Goal: Information Seeking & Learning: Learn about a topic

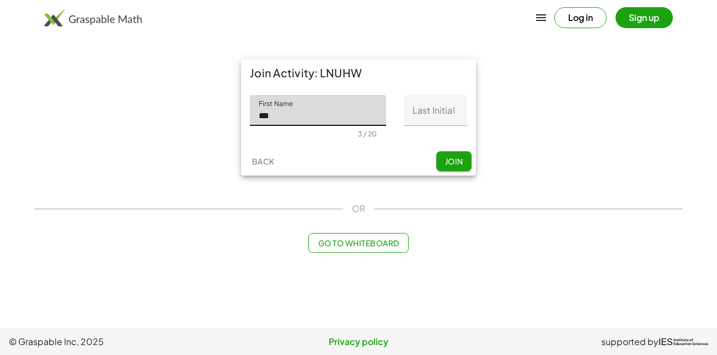
type input "***"
click at [421, 110] on input "Last Initial" at bounding box center [435, 110] width 63 height 31
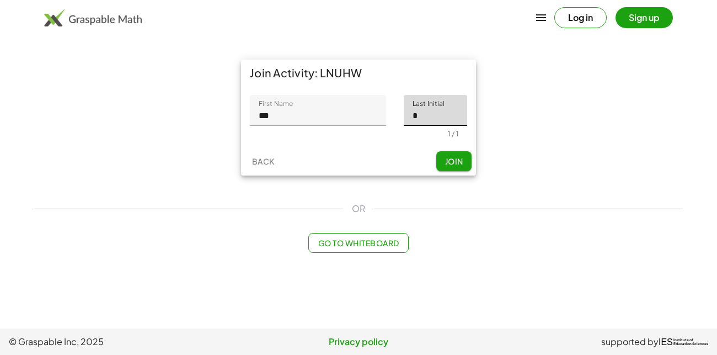
type input "*"
click at [446, 156] on span "Join" at bounding box center [454, 161] width 18 height 10
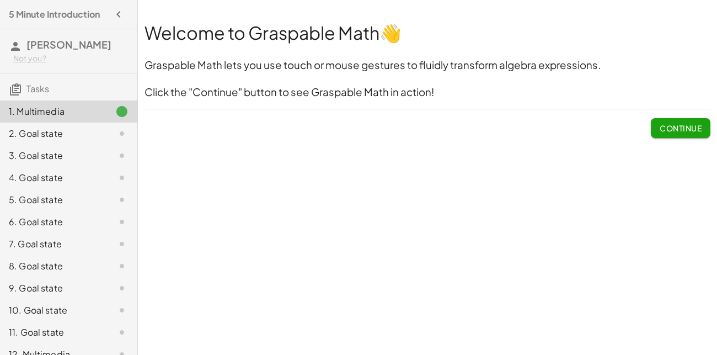
click at [670, 129] on span "Continue" at bounding box center [681, 128] width 42 height 10
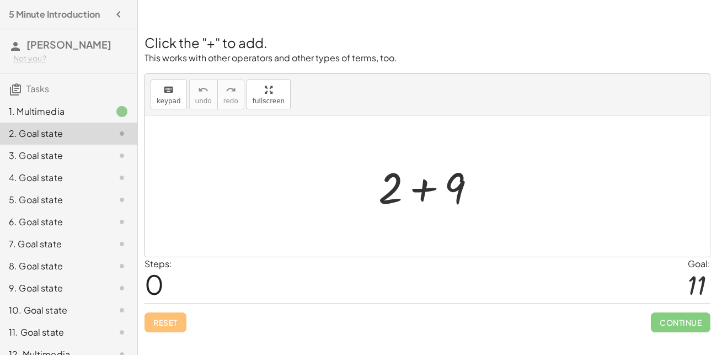
click at [78, 105] on div "1. Multimedia" at bounding box center [53, 111] width 89 height 13
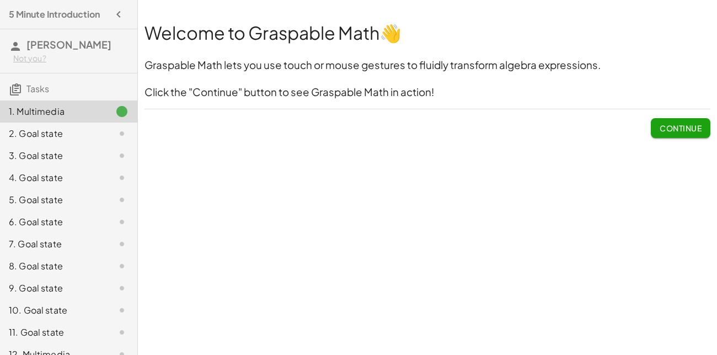
click at [669, 119] on button "Continue" at bounding box center [681, 128] width 60 height 20
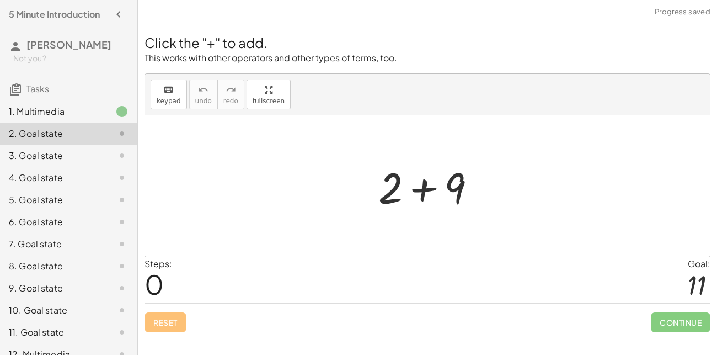
click at [408, 198] on div at bounding box center [432, 186] width 118 height 57
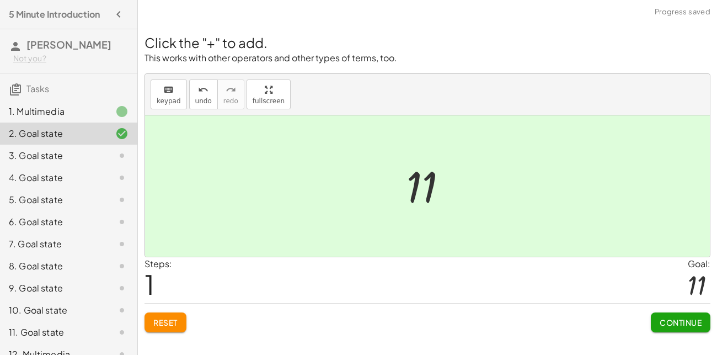
click at [665, 317] on span "Continue" at bounding box center [681, 322] width 42 height 10
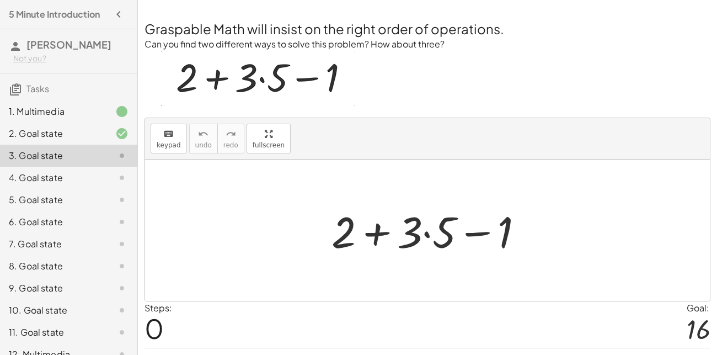
click at [376, 238] on div at bounding box center [432, 230] width 212 height 57
click at [427, 233] on div at bounding box center [432, 230] width 212 height 57
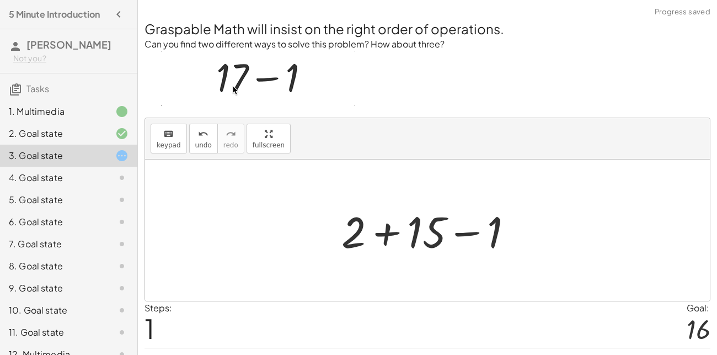
click at [378, 229] on div at bounding box center [431, 230] width 191 height 57
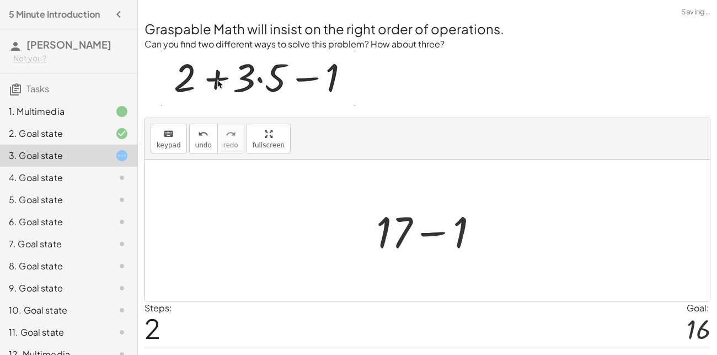
click at [425, 230] on div at bounding box center [432, 230] width 123 height 57
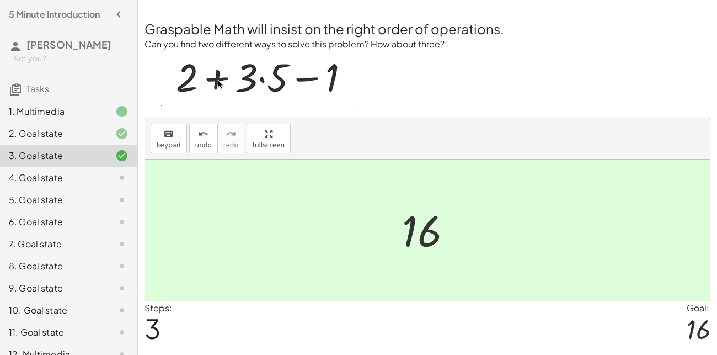
scroll to position [28, 0]
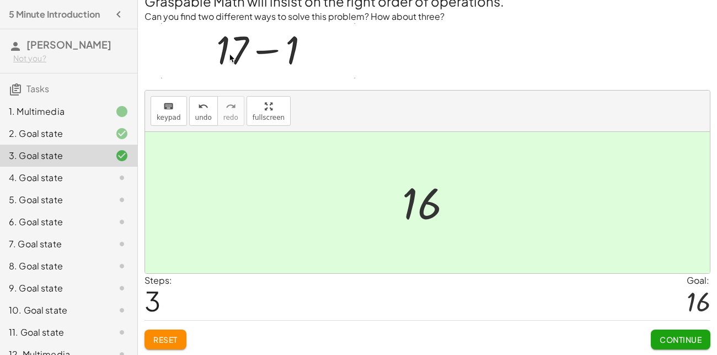
click at [659, 333] on button "Continue" at bounding box center [681, 339] width 60 height 20
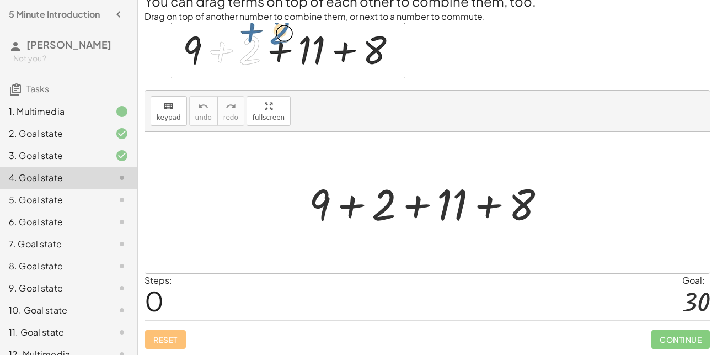
click at [353, 206] on div at bounding box center [432, 202] width 257 height 57
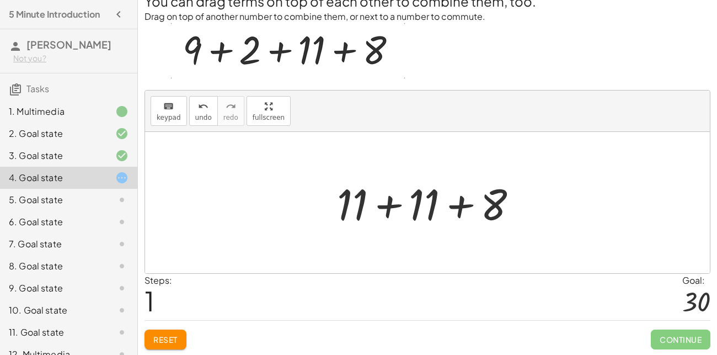
click at [388, 206] on div at bounding box center [432, 202] width 200 height 57
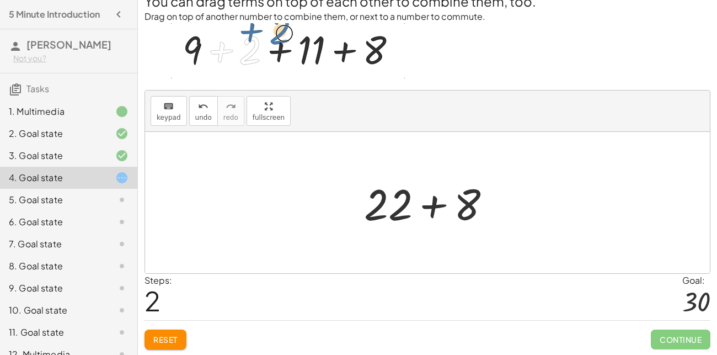
click at [432, 203] on div at bounding box center [432, 202] width 147 height 57
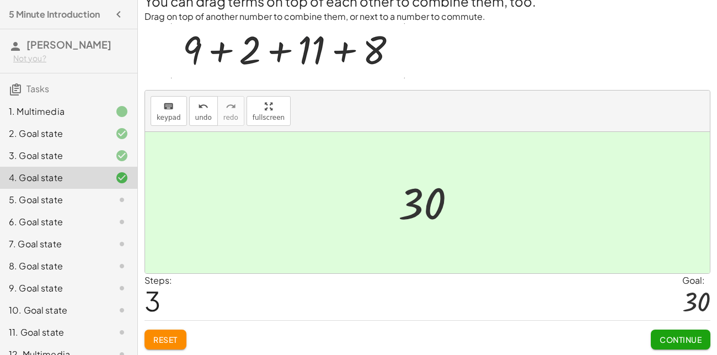
click at [671, 332] on button "Continue" at bounding box center [681, 339] width 60 height 20
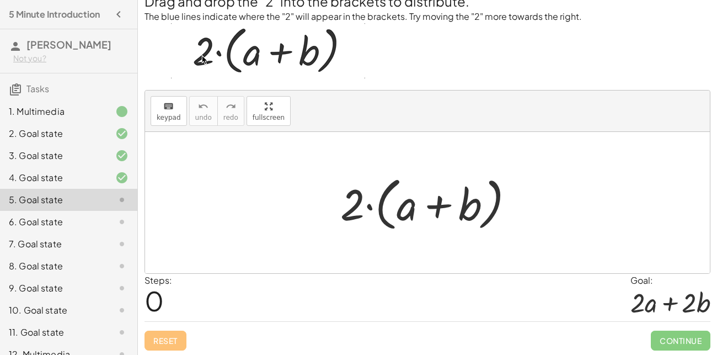
click at [435, 206] on div at bounding box center [432, 202] width 194 height 63
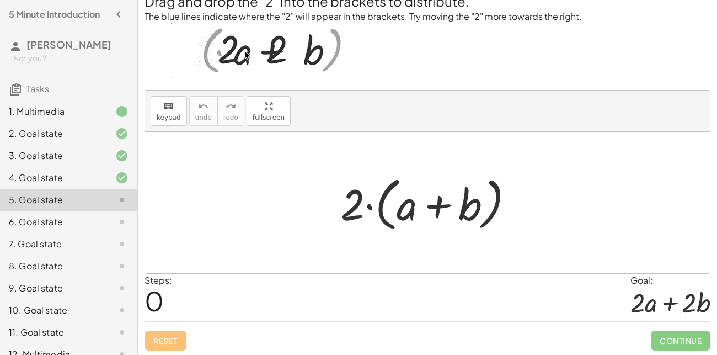
click at [369, 205] on div at bounding box center [432, 202] width 194 height 63
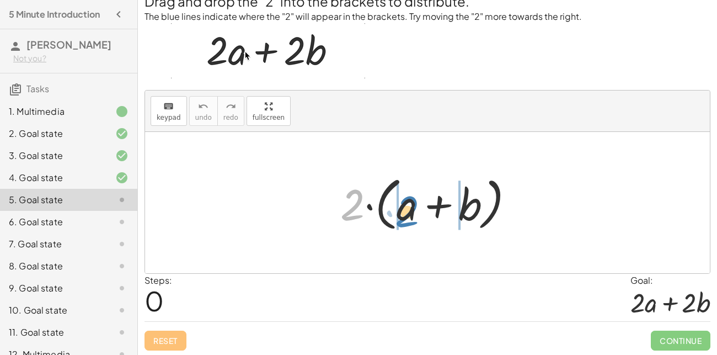
drag, startPoint x: 349, startPoint y: 206, endPoint x: 404, endPoint y: 213, distance: 55.0
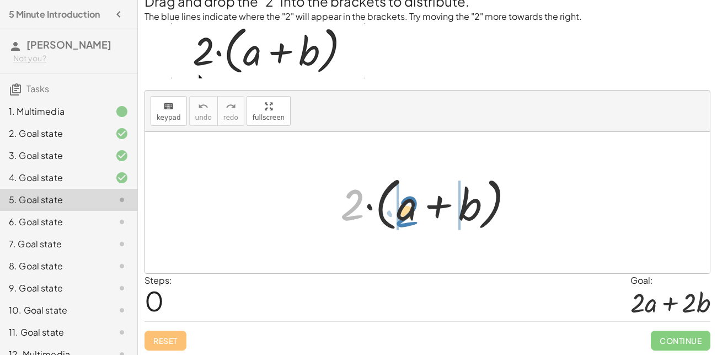
click at [404, 213] on div at bounding box center [432, 202] width 194 height 63
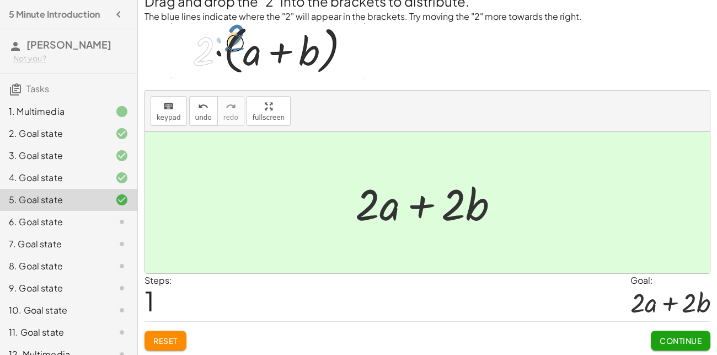
click at [682, 344] on span "Continue" at bounding box center [681, 341] width 42 height 10
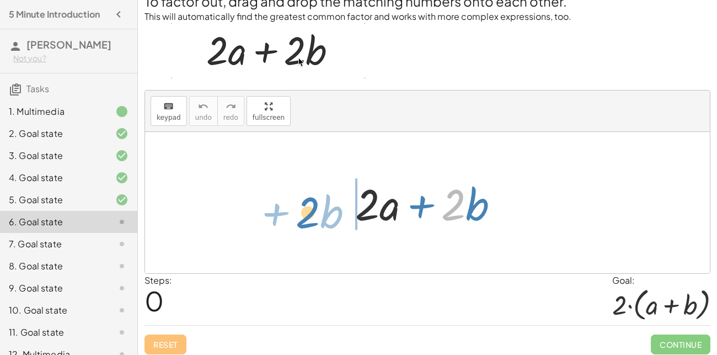
drag, startPoint x: 455, startPoint y: 205, endPoint x: 311, endPoint y: 213, distance: 144.8
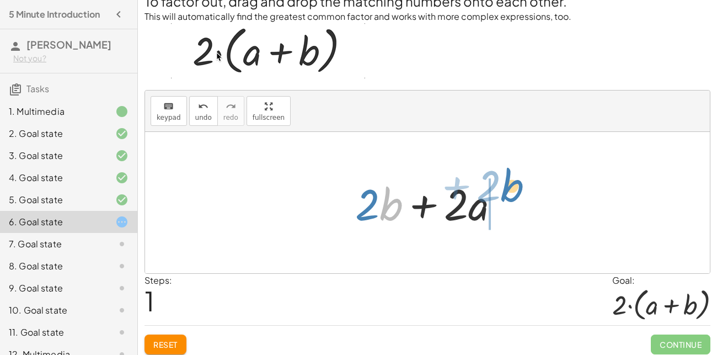
drag, startPoint x: 381, startPoint y: 207, endPoint x: 503, endPoint y: 189, distance: 123.3
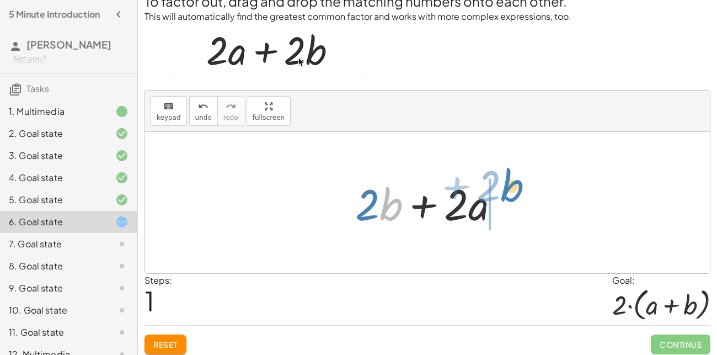
click at [503, 189] on div at bounding box center [432, 202] width 164 height 57
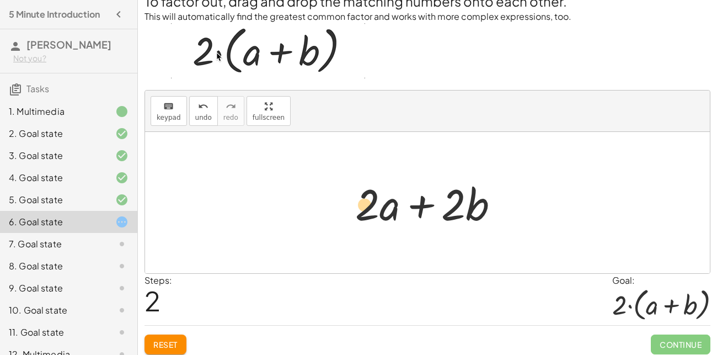
click at [365, 207] on div at bounding box center [432, 202] width 164 height 57
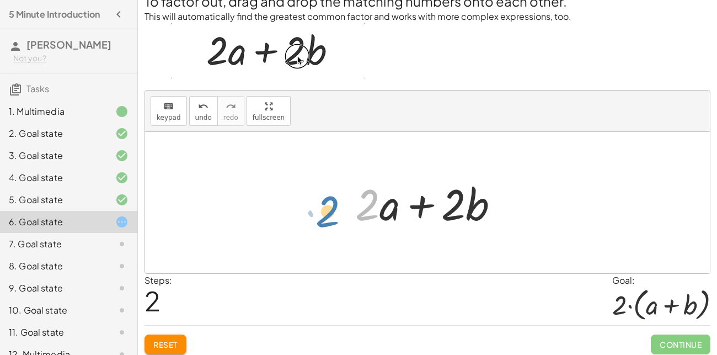
drag, startPoint x: 365, startPoint y: 207, endPoint x: 327, endPoint y: 213, distance: 38.5
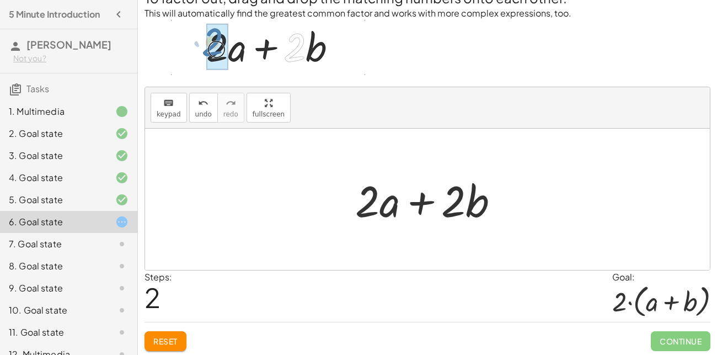
scroll to position [30, 0]
click at [60, 194] on div "5. Goal state" at bounding box center [53, 199] width 89 height 13
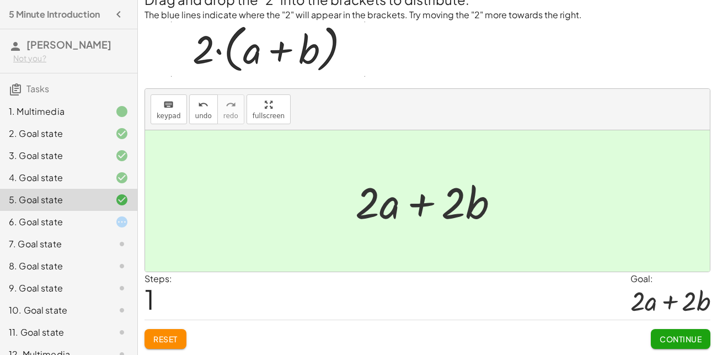
click at [63, 216] on div "6. Goal state" at bounding box center [53, 221] width 89 height 13
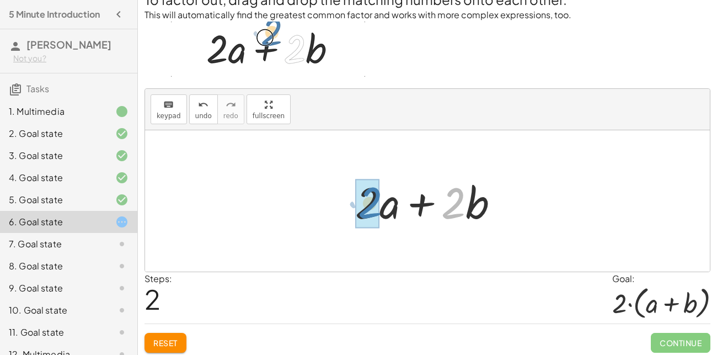
drag, startPoint x: 450, startPoint y: 198, endPoint x: 366, endPoint y: 198, distance: 84.4
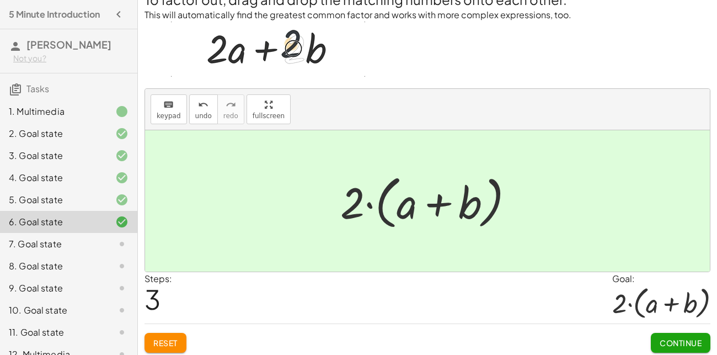
click at [672, 336] on button "Continue" at bounding box center [681, 343] width 60 height 20
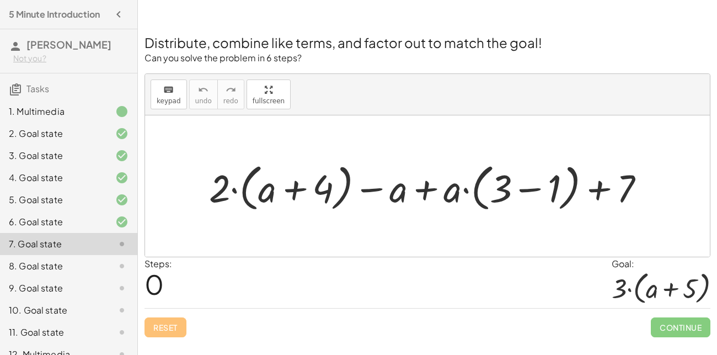
click at [535, 187] on div at bounding box center [432, 186] width 456 height 56
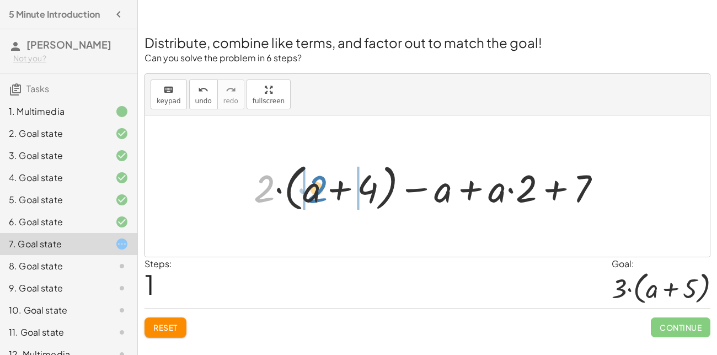
drag, startPoint x: 262, startPoint y: 192, endPoint x: 315, endPoint y: 193, distance: 52.4
click at [315, 193] on div at bounding box center [432, 186] width 368 height 56
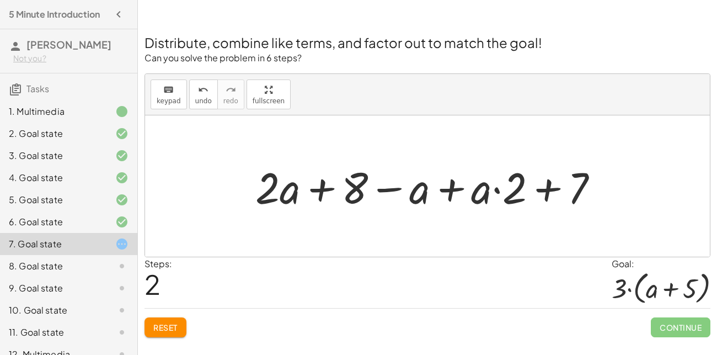
click at [497, 188] on div at bounding box center [431, 186] width 363 height 57
click at [295, 198] on div at bounding box center [431, 186] width 363 height 57
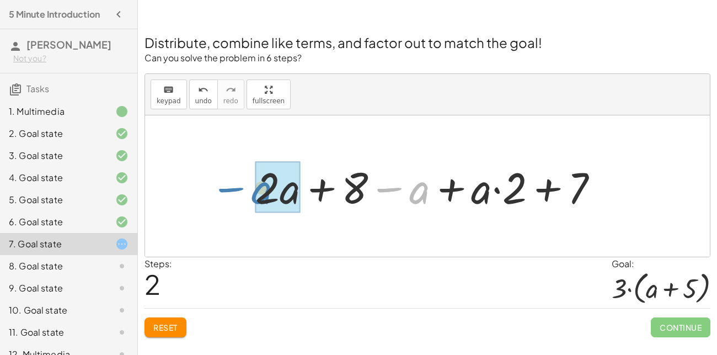
drag, startPoint x: 412, startPoint y: 189, endPoint x: 255, endPoint y: 189, distance: 156.7
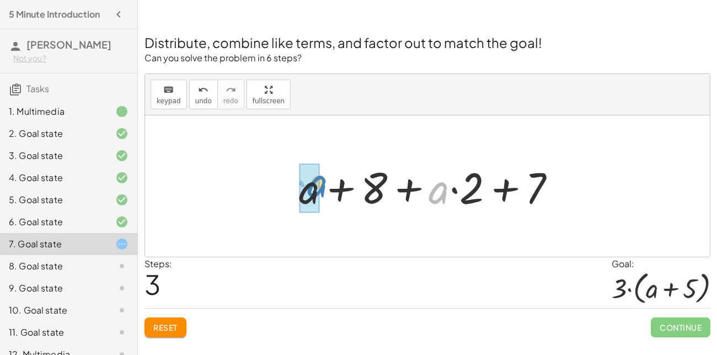
drag, startPoint x: 439, startPoint y: 196, endPoint x: 311, endPoint y: 194, distance: 128.0
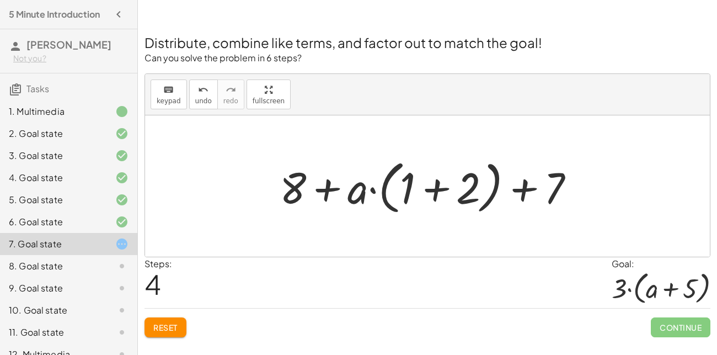
click at [424, 191] on div at bounding box center [431, 186] width 315 height 63
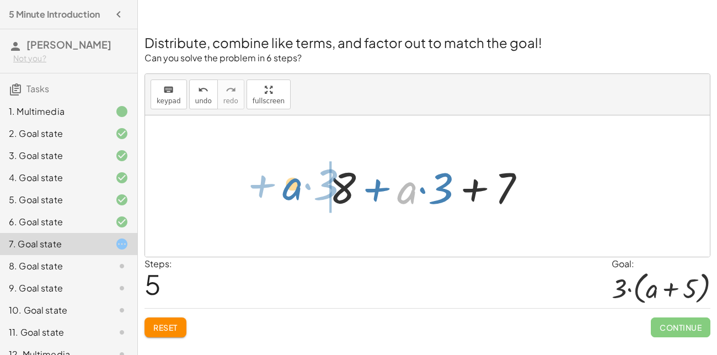
drag, startPoint x: 408, startPoint y: 194, endPoint x: 294, endPoint y: 190, distance: 114.8
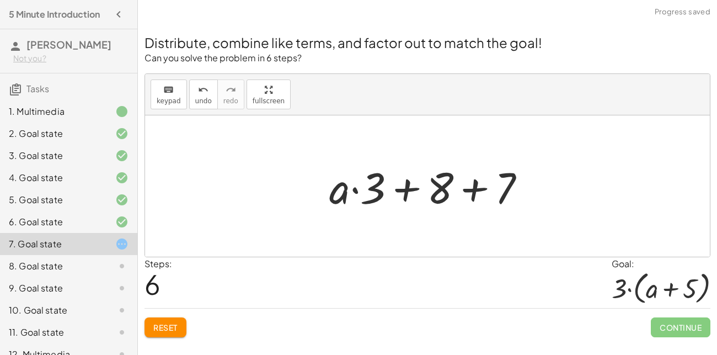
click at [402, 188] on div at bounding box center [432, 186] width 216 height 57
click at [478, 187] on div at bounding box center [432, 186] width 216 height 57
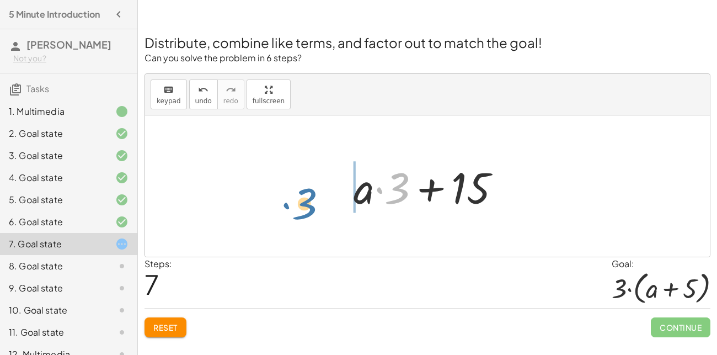
drag, startPoint x: 398, startPoint y: 195, endPoint x: 318, endPoint y: 200, distance: 80.7
click at [318, 200] on div "+ · 2 · ( + a + 4 ) − a + · a · ( + 3 − 1 ) + 7 + · 2 · ( + a + 4 ) − a + · a ·…" at bounding box center [427, 185] width 565 height 141
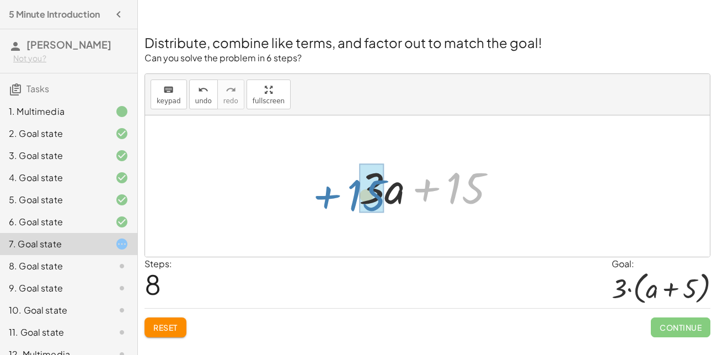
drag, startPoint x: 464, startPoint y: 195, endPoint x: 362, endPoint y: 204, distance: 101.9
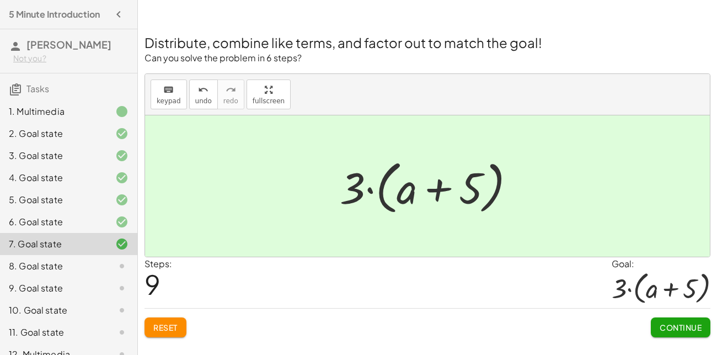
click at [686, 322] on span "Continue" at bounding box center [681, 327] width 42 height 10
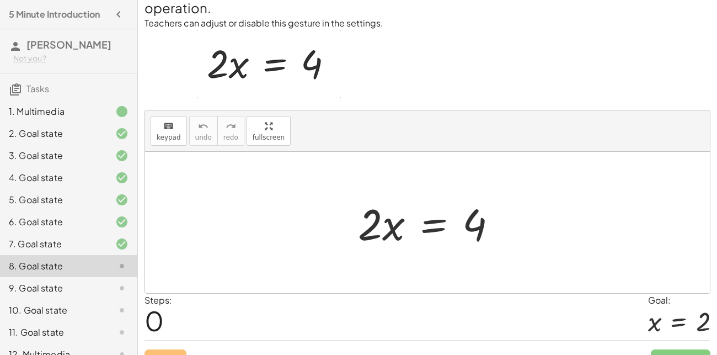
scroll to position [41, 0]
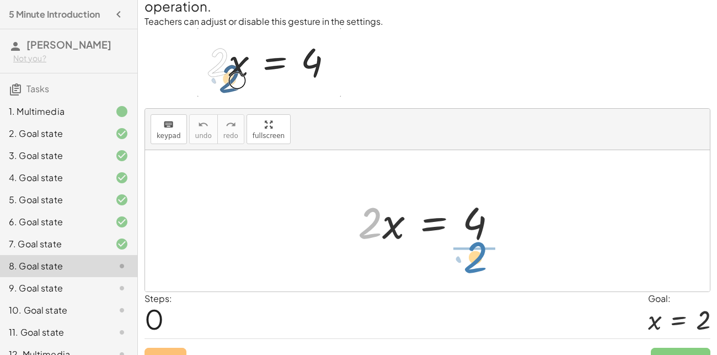
drag, startPoint x: 369, startPoint y: 230, endPoint x: 477, endPoint y: 267, distance: 114.3
click at [477, 267] on div "· 2 · 2 · x = 4" at bounding box center [427, 220] width 565 height 141
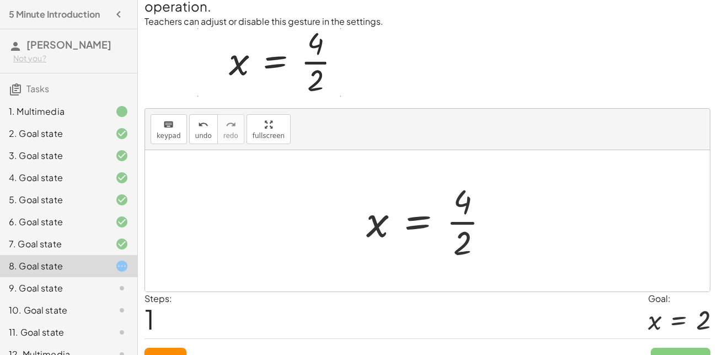
scroll to position [60, 0]
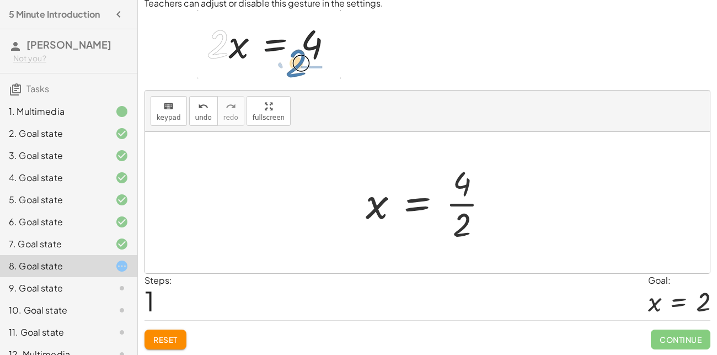
click at [463, 196] on div at bounding box center [431, 202] width 143 height 85
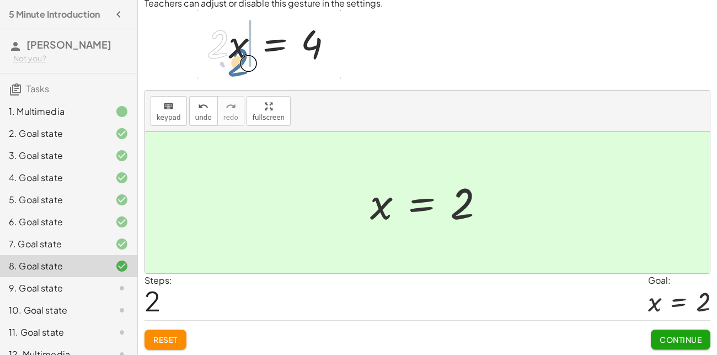
click at [674, 332] on button "Continue" at bounding box center [681, 339] width 60 height 20
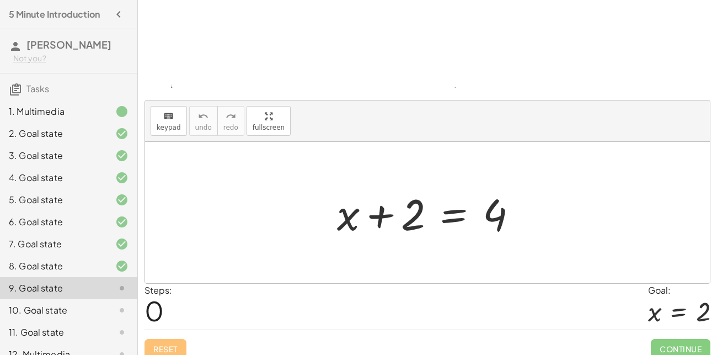
scroll to position [120, 0]
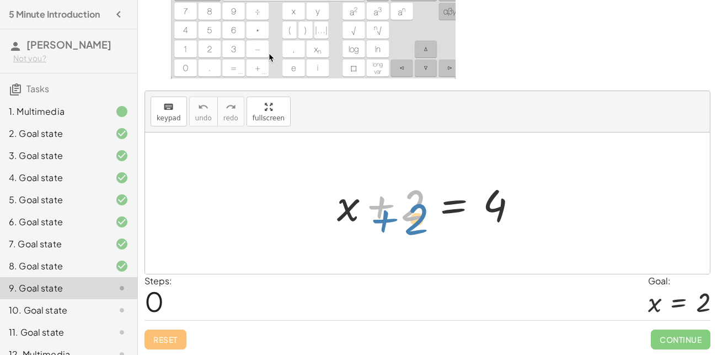
drag, startPoint x: 409, startPoint y: 210, endPoint x: 414, endPoint y: 223, distance: 13.6
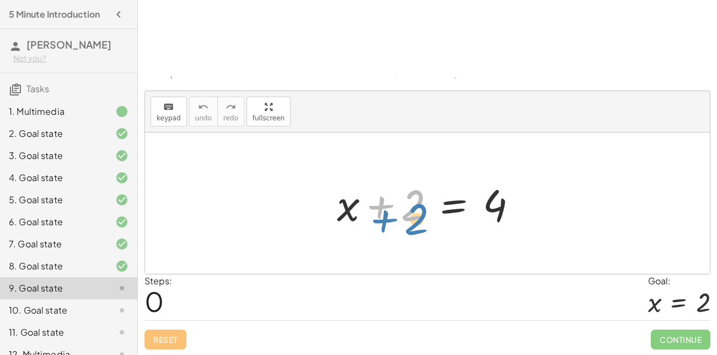
click at [414, 223] on div at bounding box center [432, 203] width 200 height 57
click at [172, 120] on span "keypad" at bounding box center [169, 118] width 24 height 8
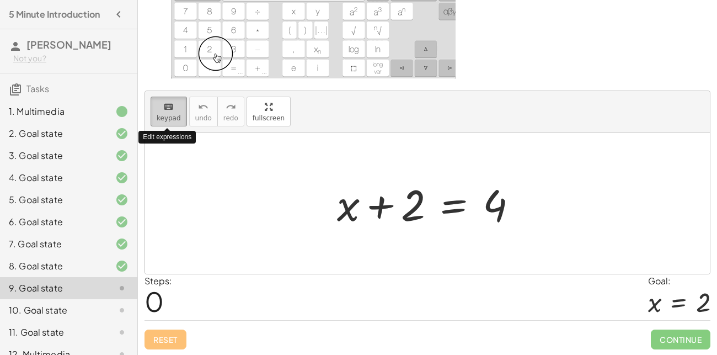
click at [173, 119] on span "keypad" at bounding box center [169, 118] width 24 height 8
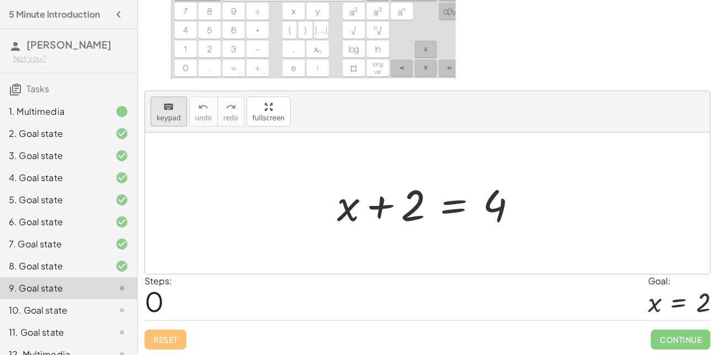
click at [168, 121] on button "keyboard keypad" at bounding box center [169, 112] width 36 height 30
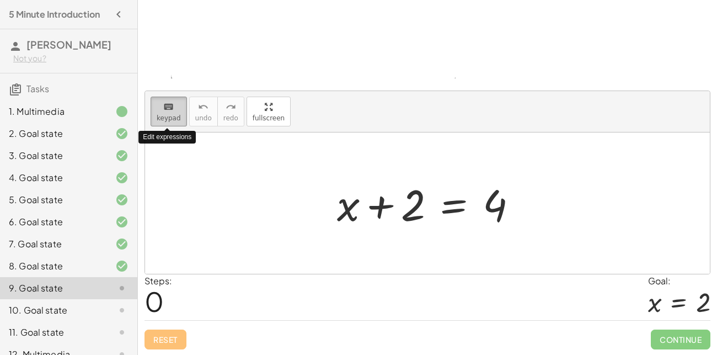
click at [168, 121] on button "keyboard keypad" at bounding box center [169, 112] width 36 height 30
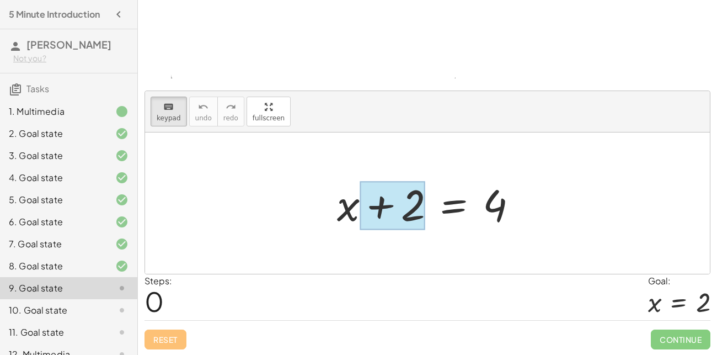
click at [416, 222] on div at bounding box center [393, 205] width 66 height 49
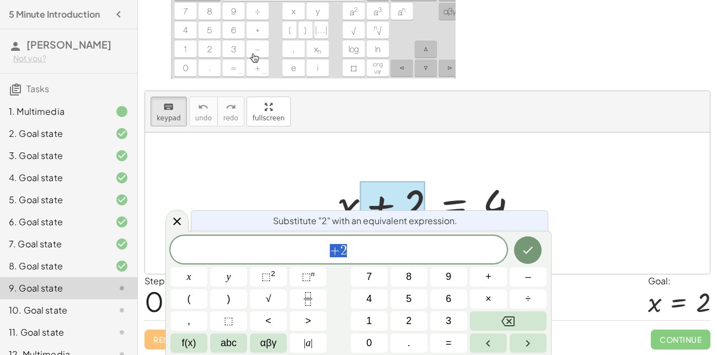
scroll to position [119, 0]
click at [291, 189] on div at bounding box center [427, 204] width 565 height 141
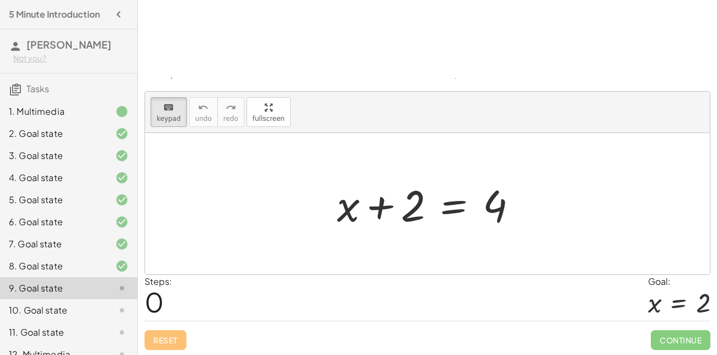
scroll to position [120, 0]
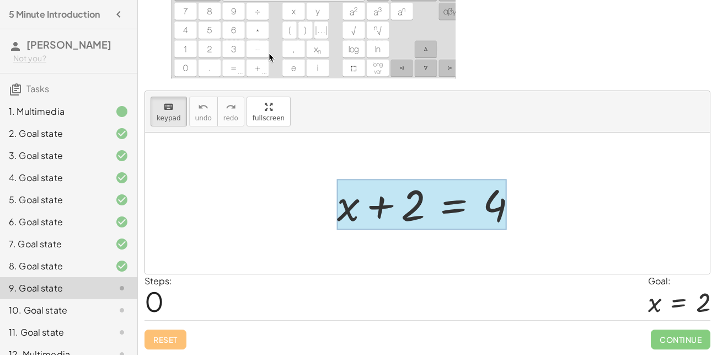
drag, startPoint x: 318, startPoint y: 190, endPoint x: 470, endPoint y: 208, distance: 152.2
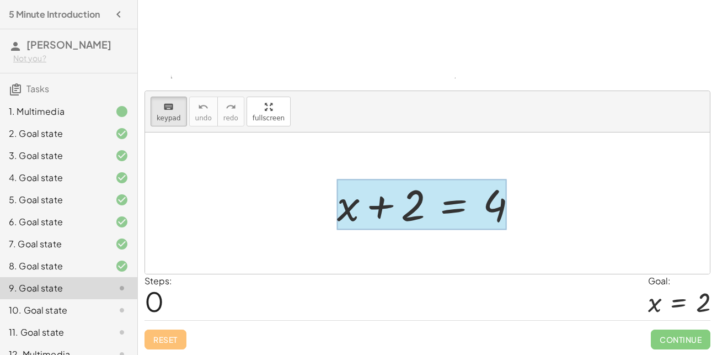
click at [470, 208] on div "+ x + 2 = 4" at bounding box center [427, 202] width 565 height 141
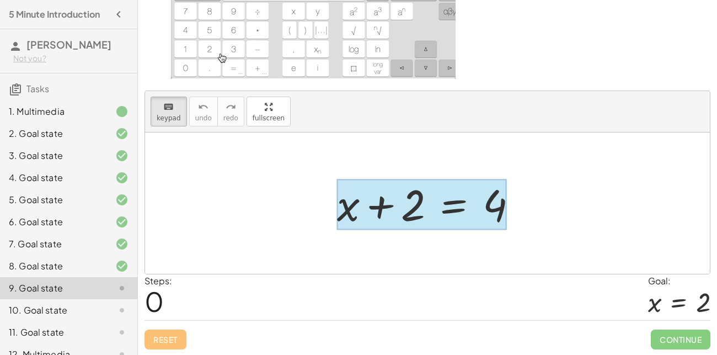
click at [468, 209] on div at bounding box center [422, 204] width 170 height 51
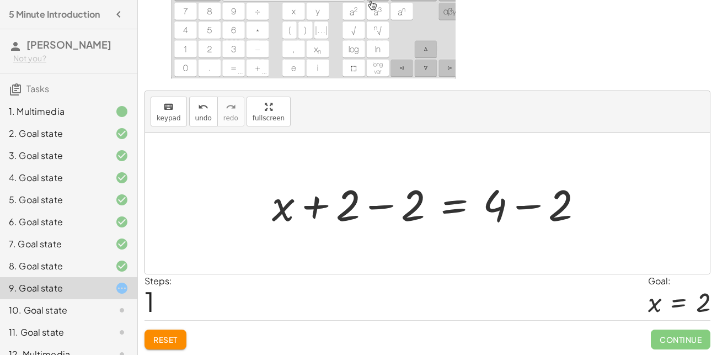
click at [389, 211] on div at bounding box center [432, 203] width 331 height 57
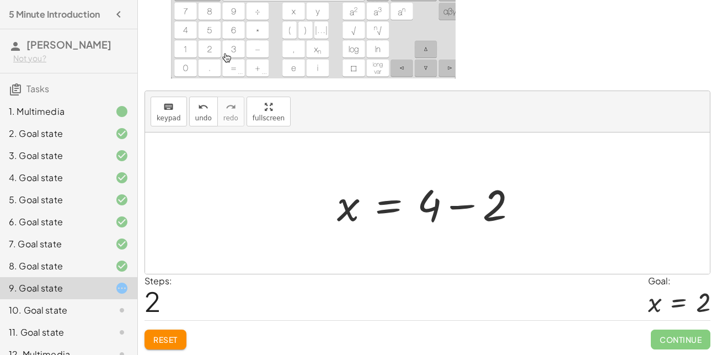
click at [467, 209] on div at bounding box center [432, 203] width 200 height 57
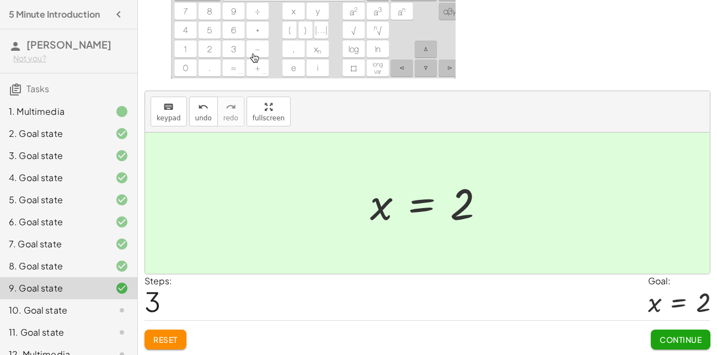
click at [672, 334] on span "Continue" at bounding box center [681, 339] width 42 height 10
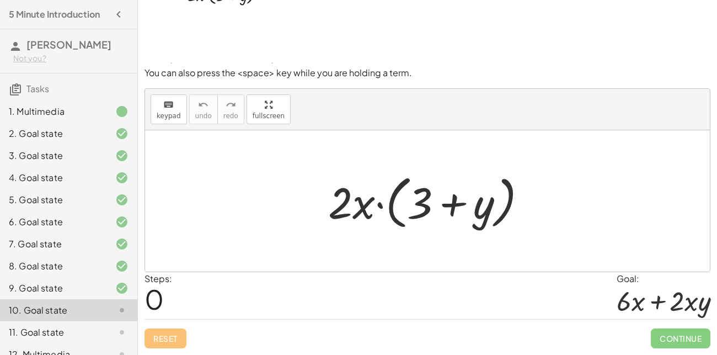
scroll to position [44, 0]
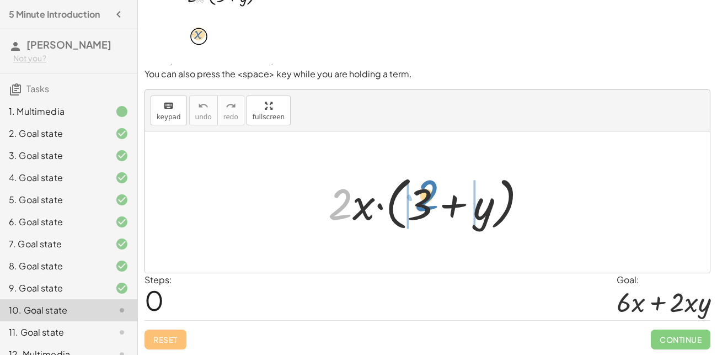
drag, startPoint x: 345, startPoint y: 199, endPoint x: 432, endPoint y: 190, distance: 87.1
click at [432, 190] on div at bounding box center [432, 202] width 219 height 63
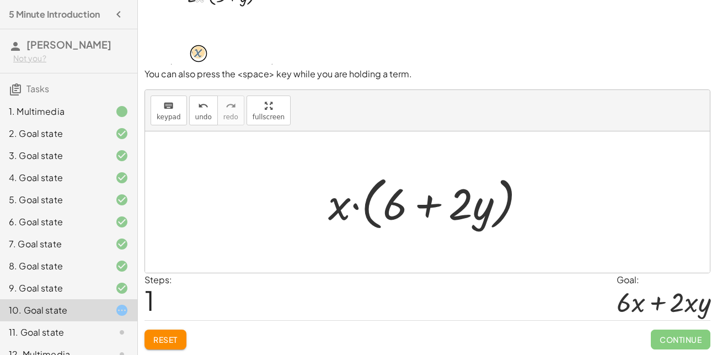
click at [171, 337] on span "Reset" at bounding box center [165, 339] width 24 height 10
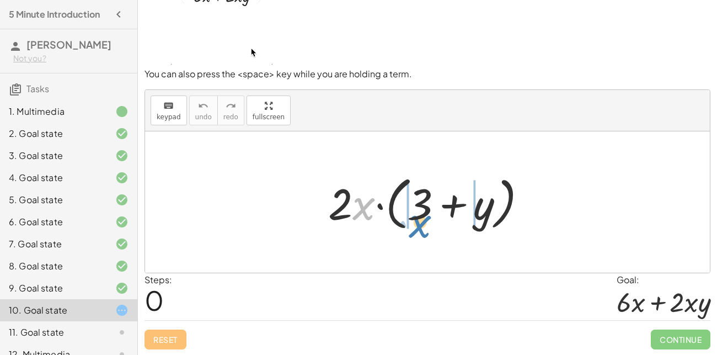
drag, startPoint x: 355, startPoint y: 205, endPoint x: 413, endPoint y: 217, distance: 59.1
click at [413, 217] on div at bounding box center [432, 202] width 219 height 63
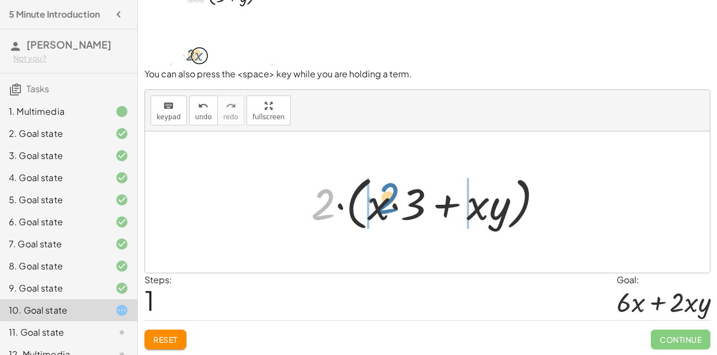
drag, startPoint x: 317, startPoint y: 211, endPoint x: 370, endPoint y: 210, distance: 52.4
click at [370, 210] on div at bounding box center [432, 202] width 252 height 63
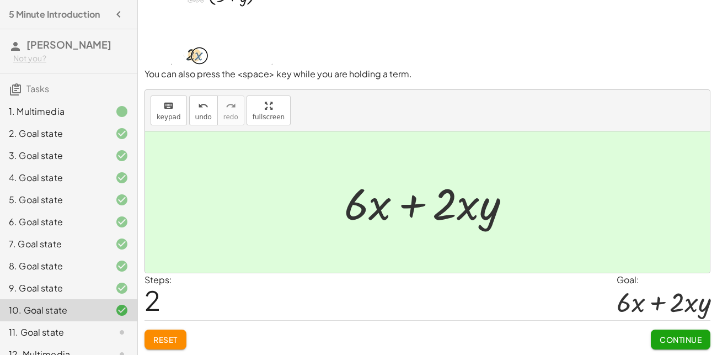
click at [685, 344] on button "Continue" at bounding box center [681, 339] width 60 height 20
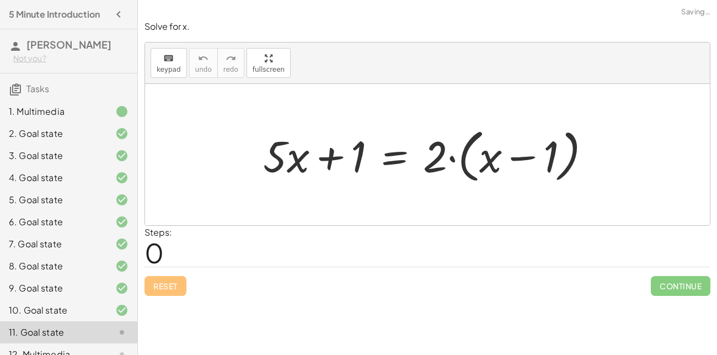
scroll to position [0, 0]
drag, startPoint x: 437, startPoint y: 162, endPoint x: 499, endPoint y: 157, distance: 63.2
click at [499, 157] on div at bounding box center [432, 154] width 348 height 63
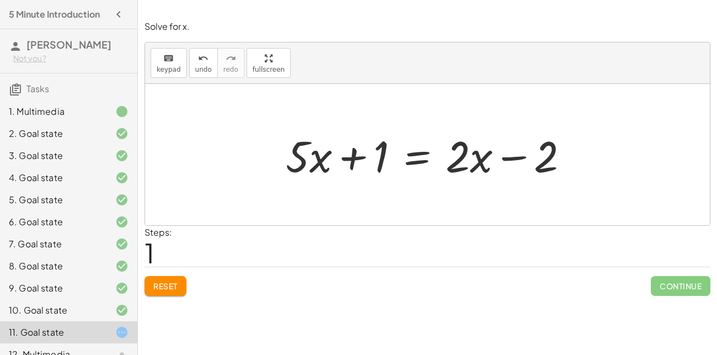
click at [418, 158] on div at bounding box center [431, 154] width 303 height 57
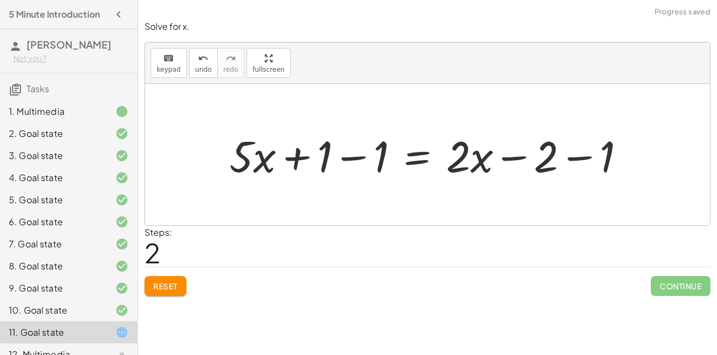
click at [353, 156] on div at bounding box center [432, 154] width 416 height 57
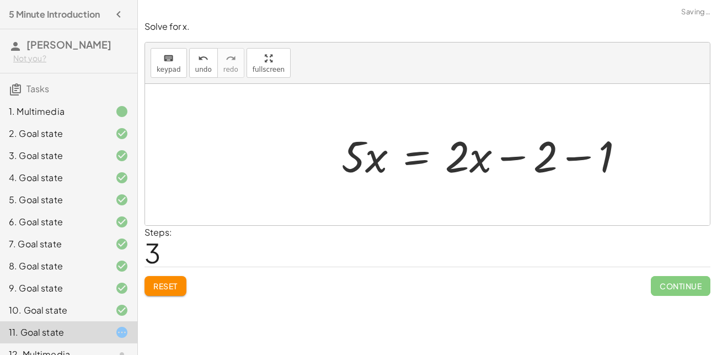
click at [577, 158] on div at bounding box center [487, 154] width 303 height 57
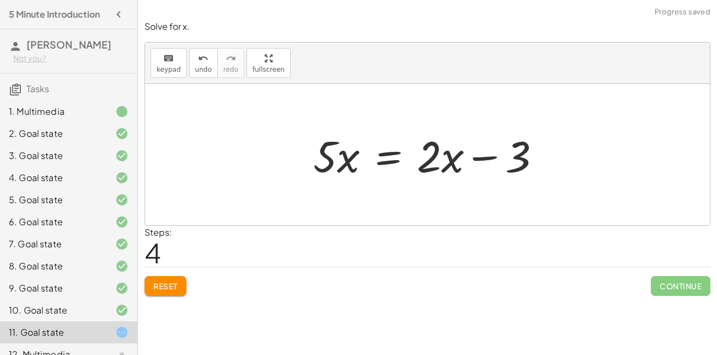
click at [391, 163] on div at bounding box center [431, 154] width 247 height 57
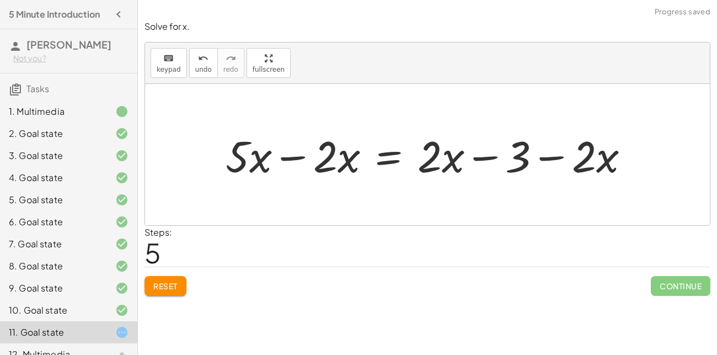
click at [329, 157] on div at bounding box center [432, 154] width 424 height 57
click at [303, 161] on div at bounding box center [432, 154] width 424 height 57
click at [540, 150] on div at bounding box center [475, 154] width 337 height 57
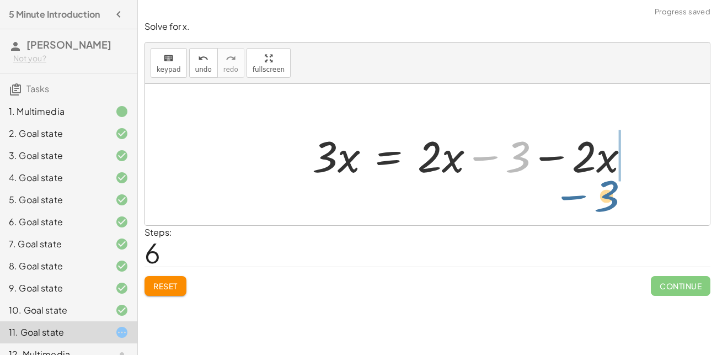
drag, startPoint x: 507, startPoint y: 158, endPoint x: 612, endPoint y: 174, distance: 106.5
click at [612, 174] on div at bounding box center [475, 154] width 337 height 57
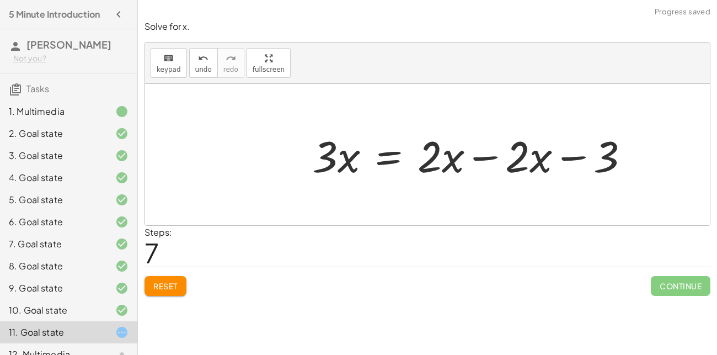
click at [477, 153] on div at bounding box center [475, 154] width 337 height 57
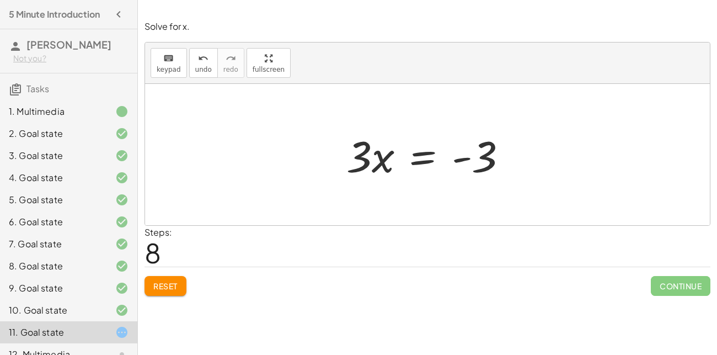
click at [425, 163] on div at bounding box center [431, 154] width 181 height 57
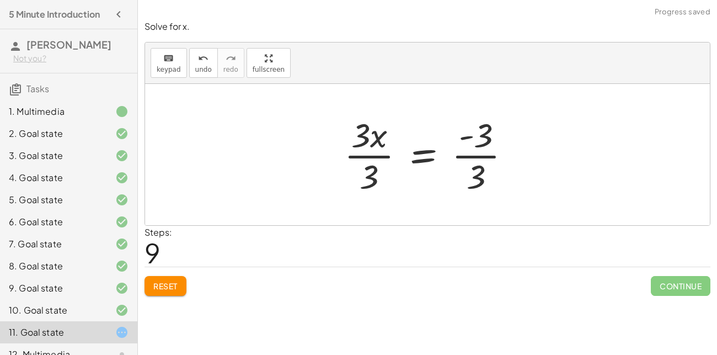
click at [378, 153] on div at bounding box center [432, 154] width 187 height 85
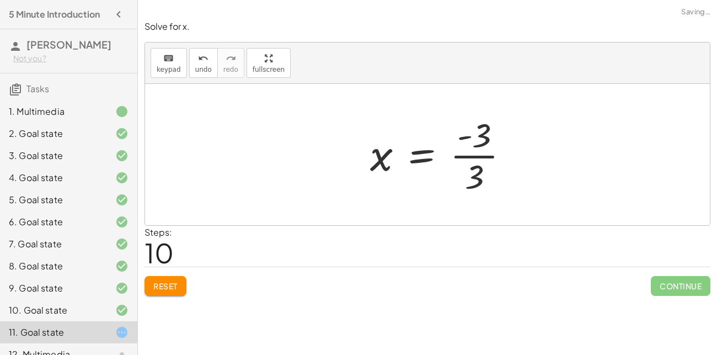
click at [480, 161] on div at bounding box center [444, 154] width 159 height 85
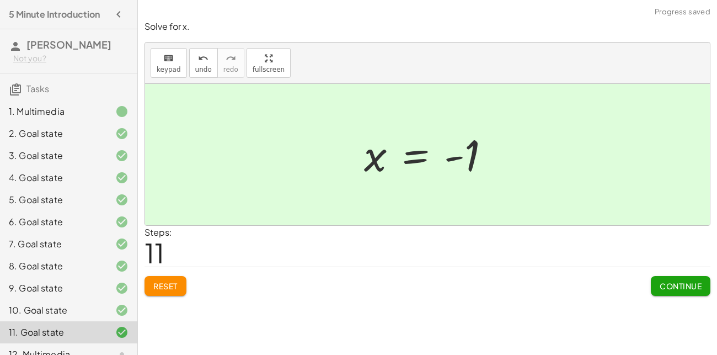
click at [670, 285] on span "Continue" at bounding box center [681, 286] width 42 height 10
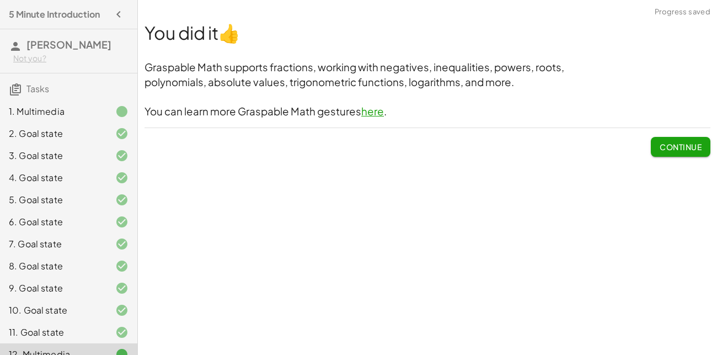
scroll to position [14, 0]
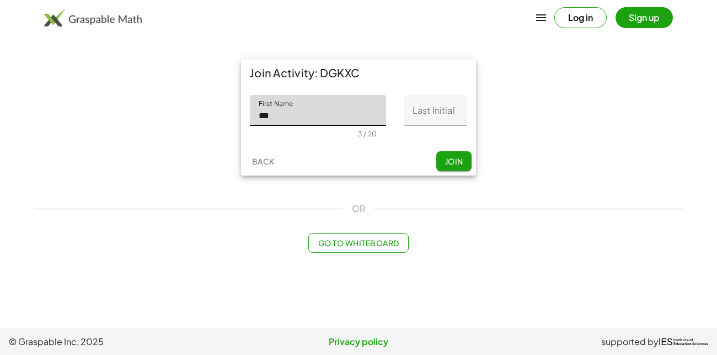
type input "***"
click at [429, 107] on input "Last Initial" at bounding box center [435, 110] width 63 height 31
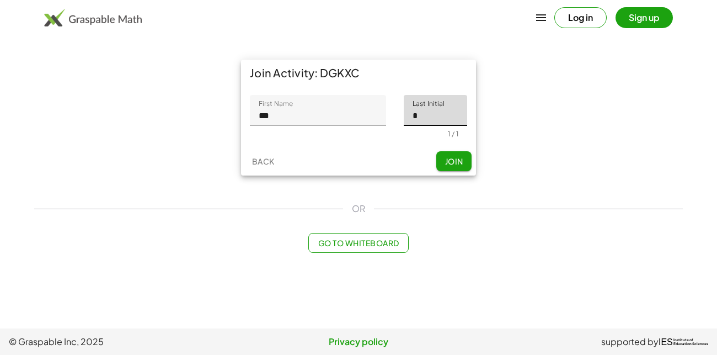
type input "*"
click at [445, 156] on span "Join" at bounding box center [454, 161] width 18 height 10
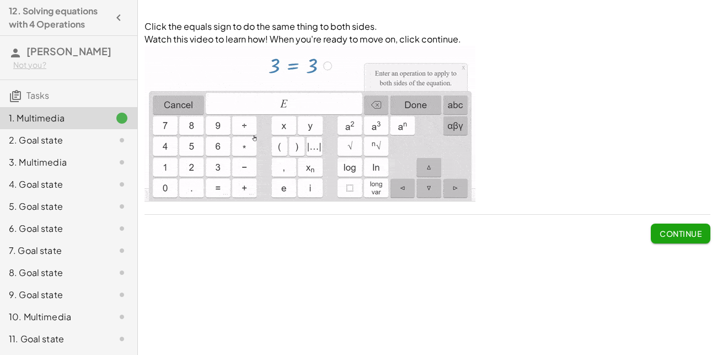
click at [660, 231] on span "Continue" at bounding box center [681, 233] width 42 height 10
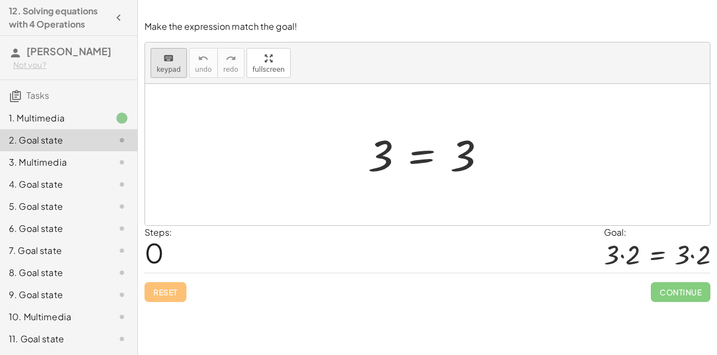
click at [162, 72] on span "keypad" at bounding box center [169, 70] width 24 height 8
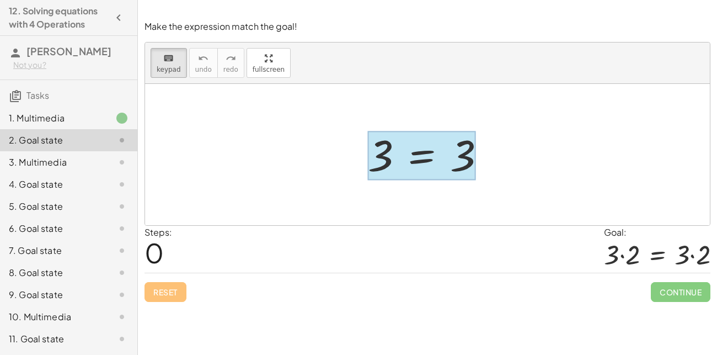
click at [437, 155] on div at bounding box center [422, 155] width 108 height 49
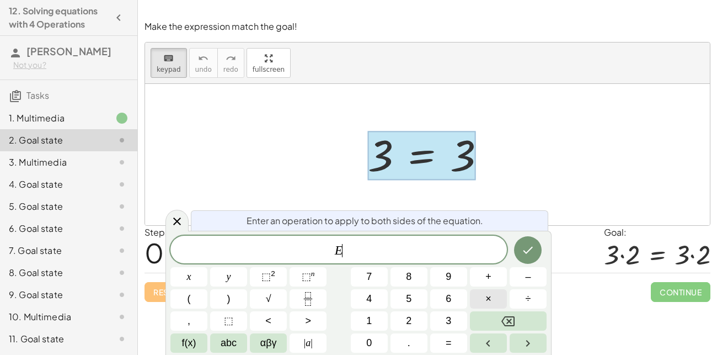
click at [482, 300] on button "×" at bounding box center [488, 298] width 37 height 19
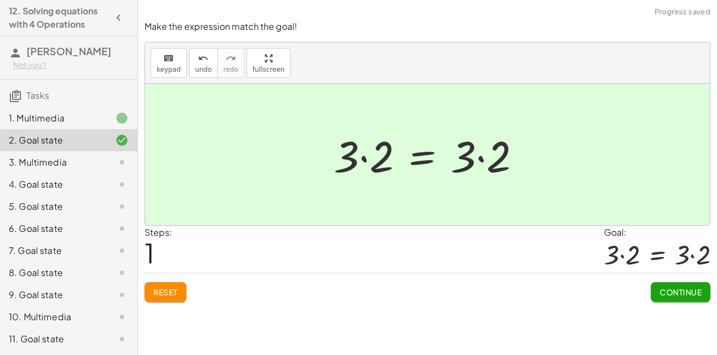
click at [675, 290] on span "Continue" at bounding box center [681, 292] width 42 height 10
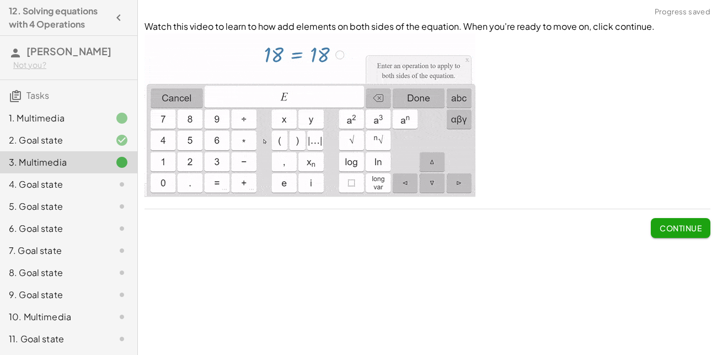
click at [693, 231] on span "Continue" at bounding box center [681, 228] width 42 height 10
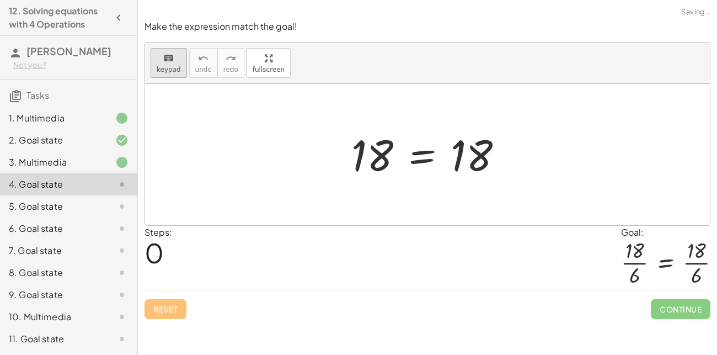
click at [161, 61] on div "keyboard" at bounding box center [169, 57] width 24 height 13
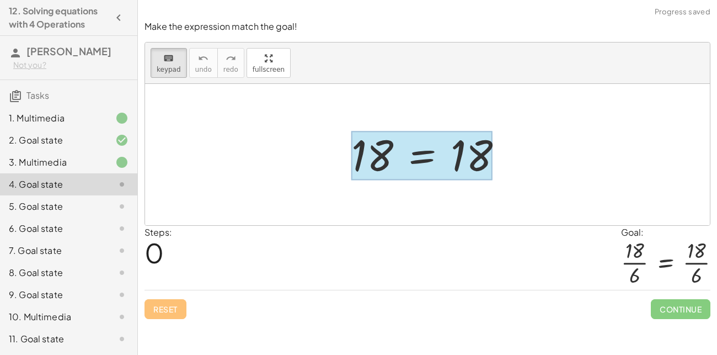
click at [430, 148] on div at bounding box center [422, 155] width 141 height 49
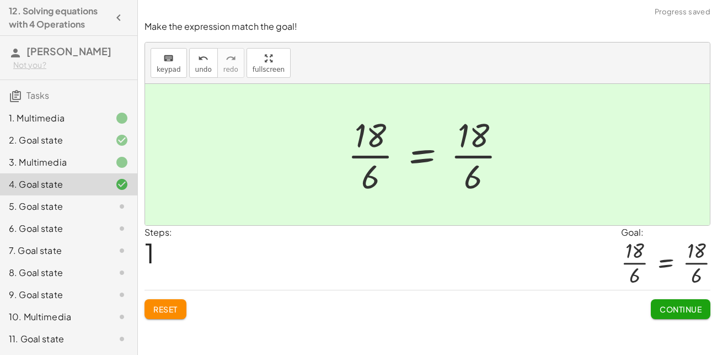
click at [671, 297] on div "Continue" at bounding box center [681, 304] width 60 height 29
click at [666, 305] on span "Continue" at bounding box center [681, 309] width 42 height 10
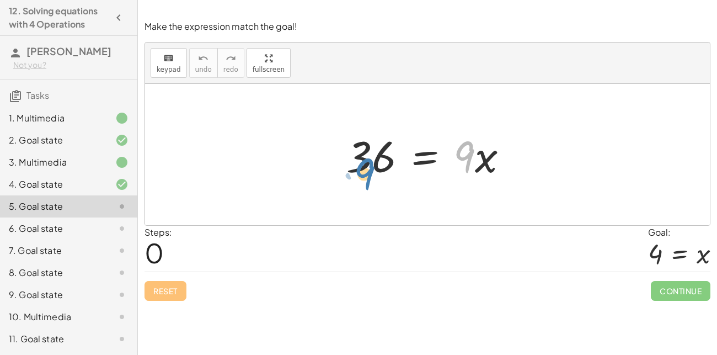
drag, startPoint x: 467, startPoint y: 156, endPoint x: 369, endPoint y: 167, distance: 98.3
click at [369, 167] on div at bounding box center [432, 154] width 182 height 57
drag, startPoint x: 375, startPoint y: 162, endPoint x: 369, endPoint y: 166, distance: 7.7
click at [369, 166] on div at bounding box center [432, 154] width 182 height 57
drag, startPoint x: 466, startPoint y: 161, endPoint x: 364, endPoint y: 111, distance: 113.3
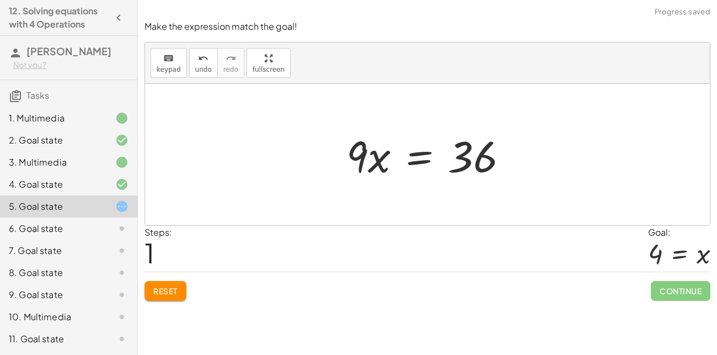
click at [169, 282] on button "Reset" at bounding box center [166, 291] width 42 height 20
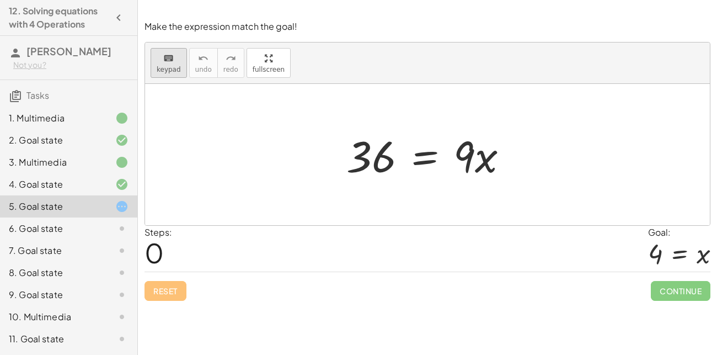
click at [158, 63] on div "keyboard" at bounding box center [169, 57] width 24 height 13
click at [165, 64] on button "keyboard keypad" at bounding box center [169, 63] width 36 height 30
click at [424, 157] on div at bounding box center [432, 154] width 182 height 57
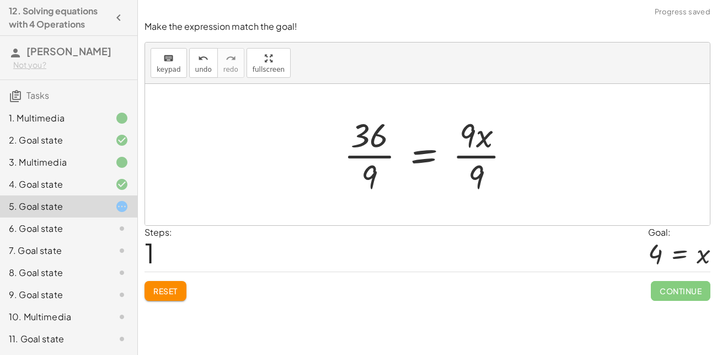
click at [483, 164] on div at bounding box center [431, 154] width 187 height 85
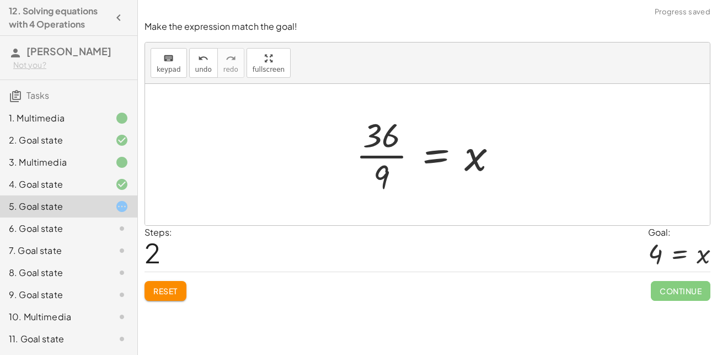
click at [368, 155] on div at bounding box center [431, 154] width 162 height 85
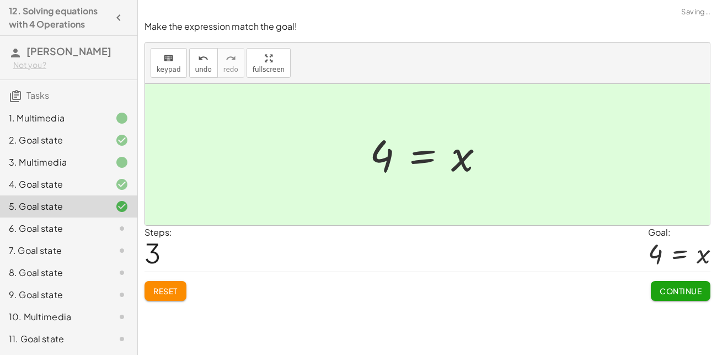
click at [664, 290] on span "Continue" at bounding box center [681, 291] width 42 height 10
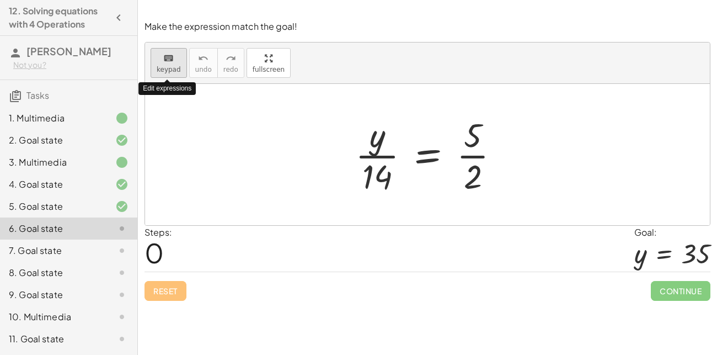
click at [172, 66] on span "keypad" at bounding box center [169, 70] width 24 height 8
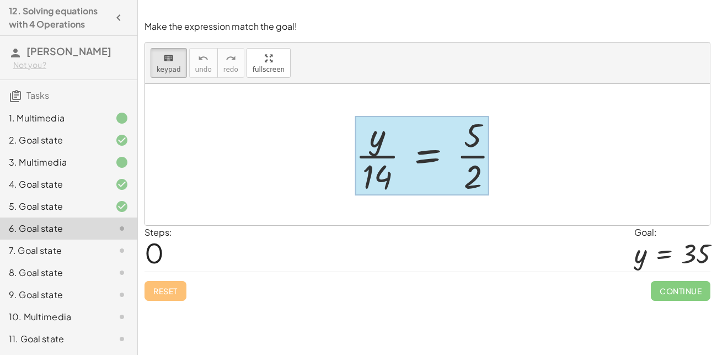
click at [422, 155] on div at bounding box center [422, 155] width 134 height 79
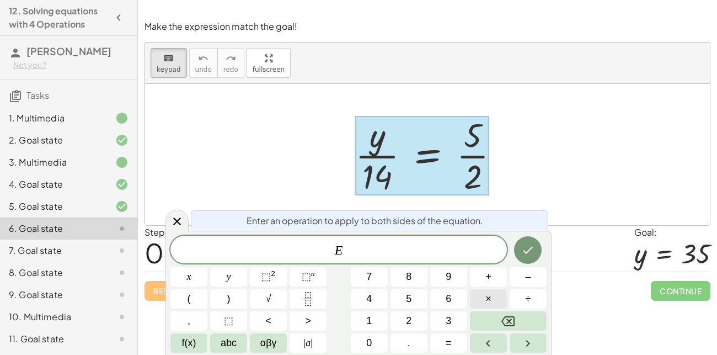
click at [494, 292] on button "×" at bounding box center [488, 298] width 37 height 19
click at [533, 255] on icon "Done" at bounding box center [527, 249] width 13 height 13
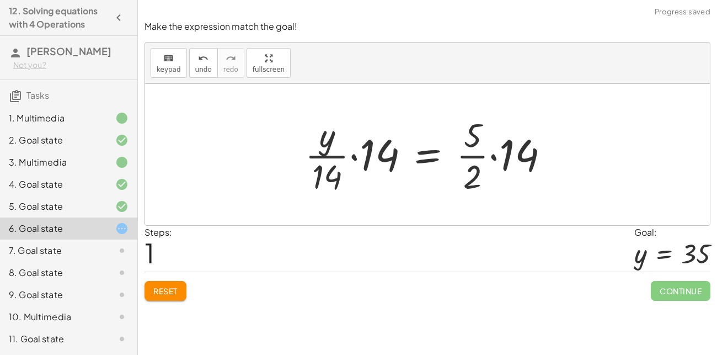
click at [360, 158] on div at bounding box center [432, 154] width 264 height 85
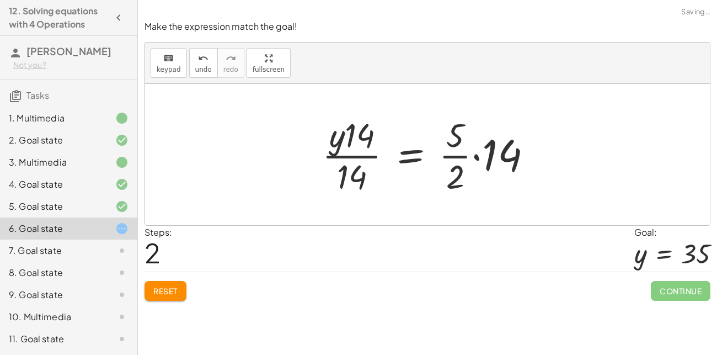
click at [344, 139] on div at bounding box center [432, 154] width 230 height 85
click at [347, 156] on div at bounding box center [432, 154] width 230 height 85
click at [191, 67] on button "undo undo" at bounding box center [203, 63] width 29 height 30
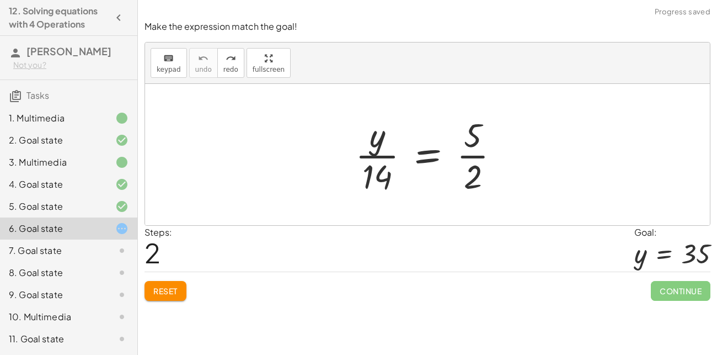
click at [158, 281] on button "Reset" at bounding box center [166, 291] width 42 height 20
click at [157, 64] on button "keyboard keypad" at bounding box center [169, 63] width 36 height 30
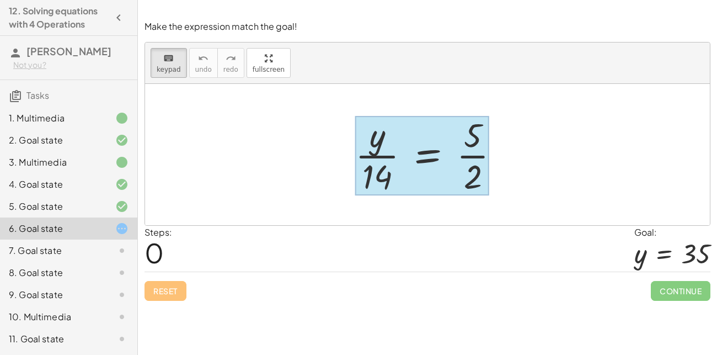
click at [425, 152] on div at bounding box center [422, 155] width 134 height 79
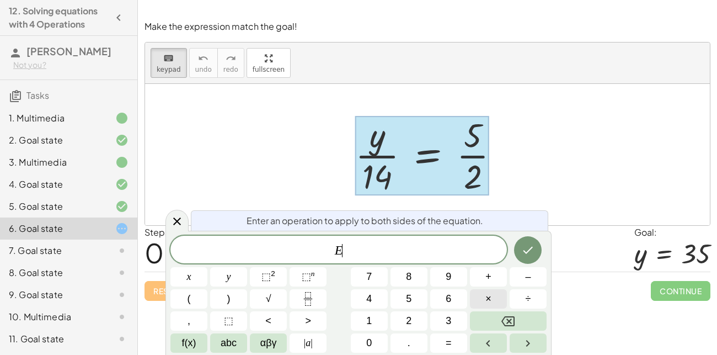
click at [478, 300] on button "×" at bounding box center [488, 298] width 37 height 19
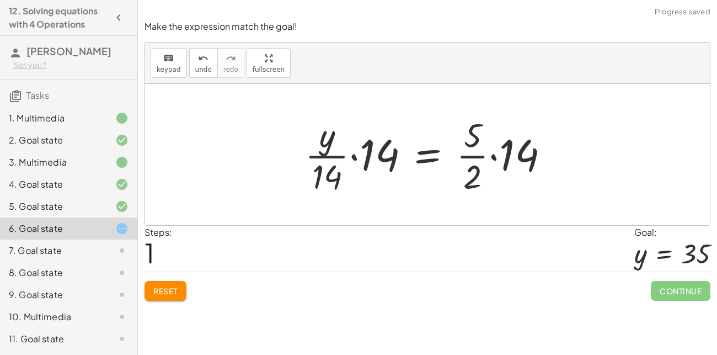
click at [494, 153] on div at bounding box center [432, 154] width 264 height 85
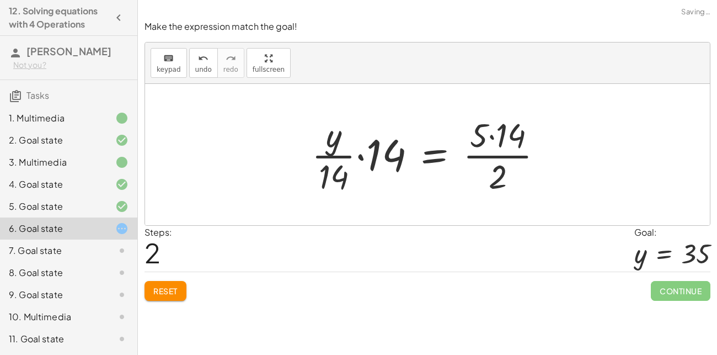
click at [488, 139] on div at bounding box center [432, 154] width 252 height 85
click at [493, 136] on div at bounding box center [432, 154] width 252 height 85
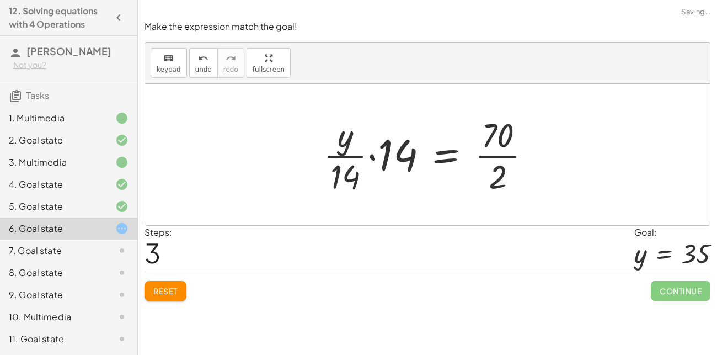
click at [480, 159] on div at bounding box center [432, 154] width 228 height 85
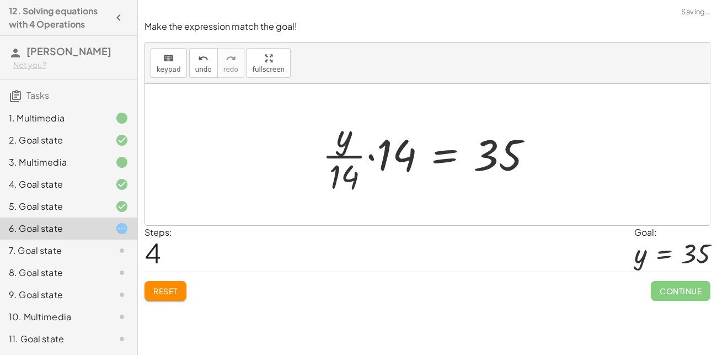
click at [370, 155] on div at bounding box center [432, 154] width 231 height 85
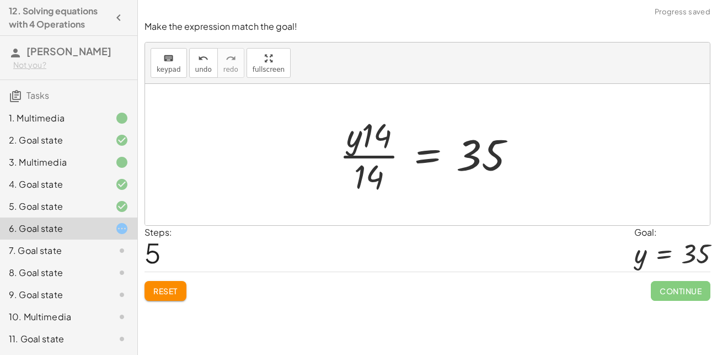
click at [358, 156] on div at bounding box center [432, 154] width 196 height 85
click at [366, 156] on div at bounding box center [432, 154] width 196 height 85
click at [195, 54] on div "undo" at bounding box center [203, 57] width 17 height 13
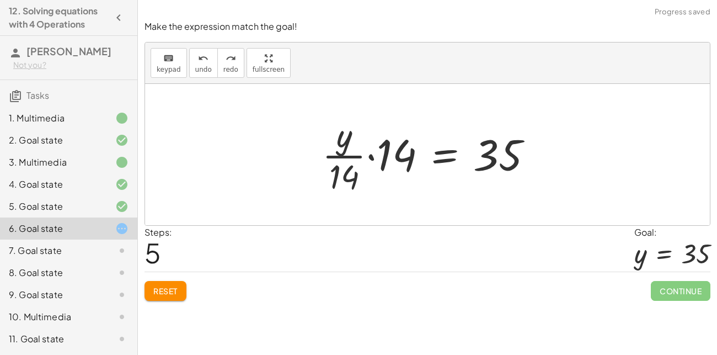
click at [393, 156] on div at bounding box center [432, 154] width 231 height 85
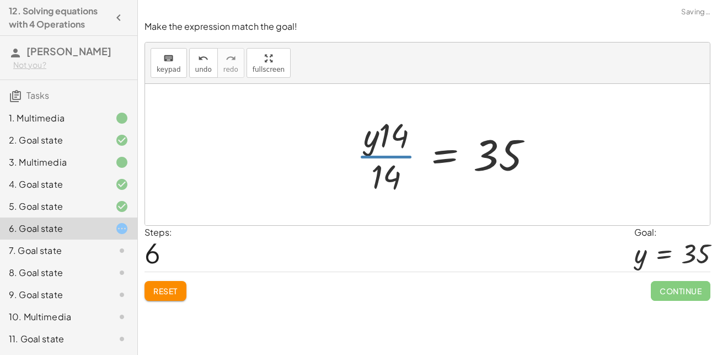
click at [390, 157] on div at bounding box center [449, 154] width 196 height 85
click at [385, 157] on div at bounding box center [449, 154] width 196 height 85
click at [198, 60] on icon "undo" at bounding box center [203, 58] width 10 height 13
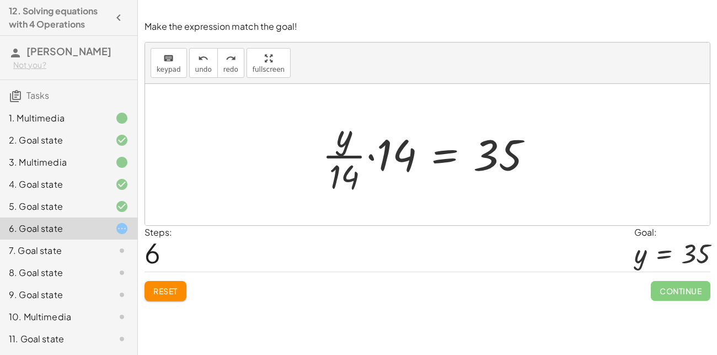
click at [374, 158] on div at bounding box center [432, 154] width 231 height 85
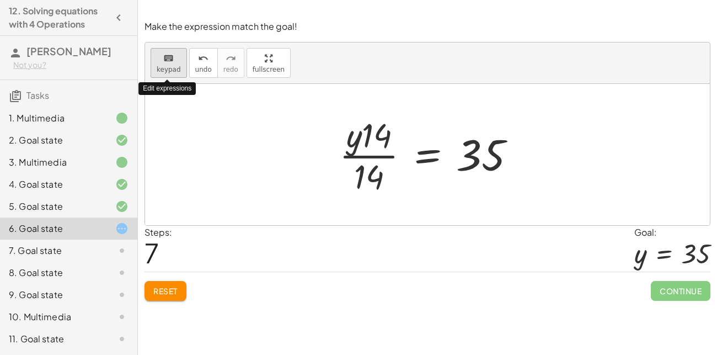
click at [170, 58] on icon "keyboard" at bounding box center [168, 58] width 10 height 13
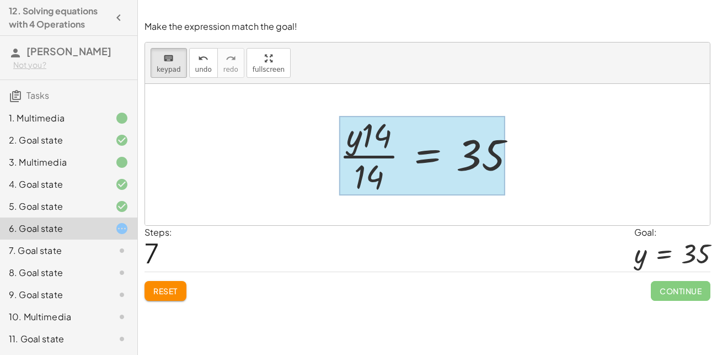
click at [435, 157] on div at bounding box center [422, 155] width 166 height 79
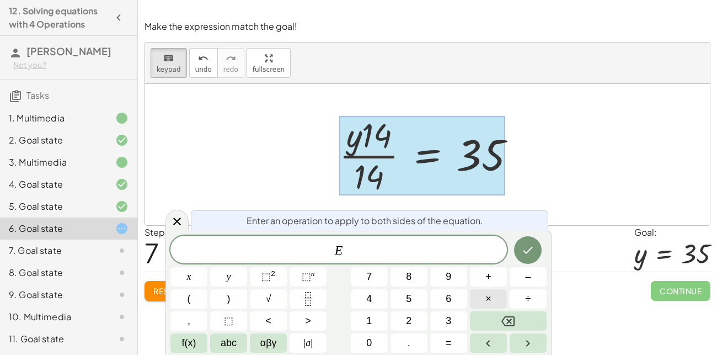
click at [484, 294] on button "×" at bounding box center [488, 298] width 37 height 19
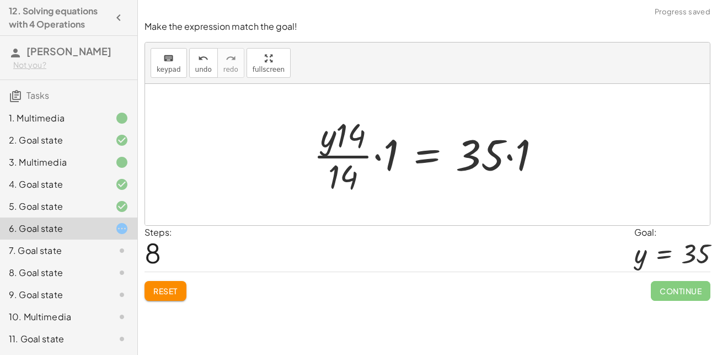
click at [395, 162] on div at bounding box center [432, 154] width 248 height 85
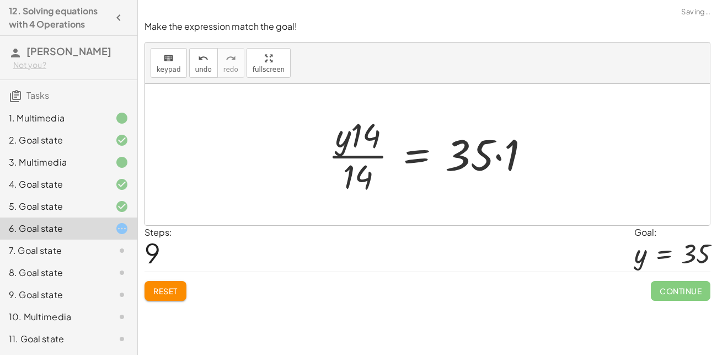
click at [520, 159] on div at bounding box center [434, 154] width 222 height 85
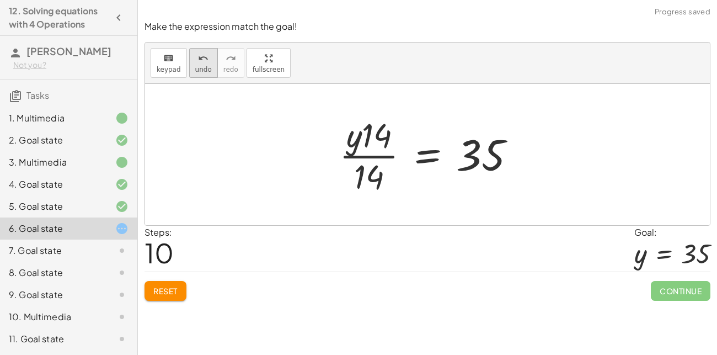
click at [195, 63] on button "undo undo" at bounding box center [203, 63] width 29 height 30
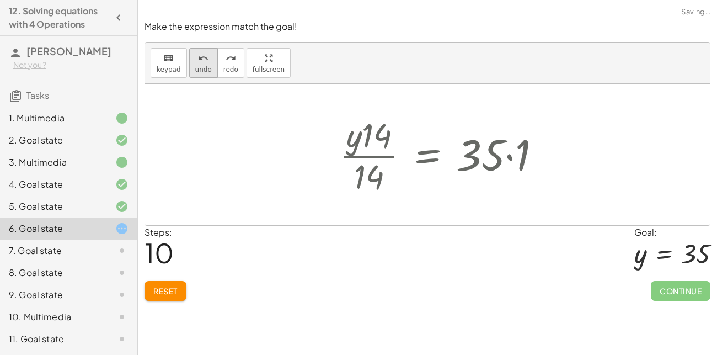
click at [195, 63] on button "undo undo" at bounding box center [203, 63] width 29 height 30
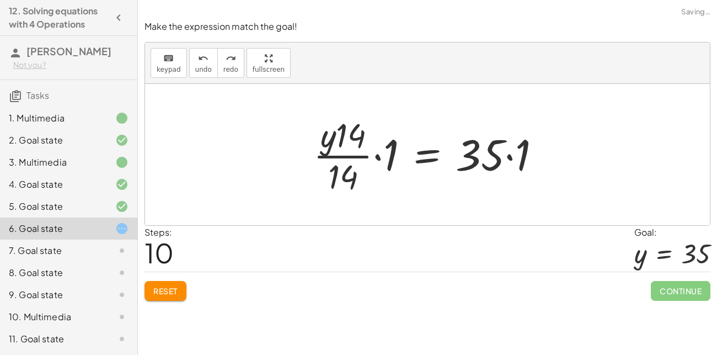
click at [166, 295] on span "Reset" at bounding box center [165, 291] width 24 height 10
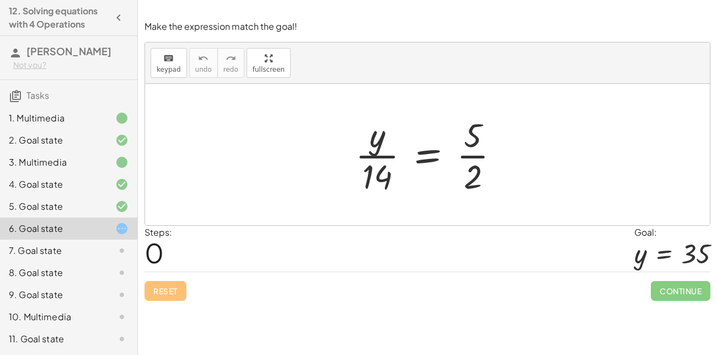
click at [368, 179] on div at bounding box center [432, 154] width 164 height 85
click at [376, 161] on div at bounding box center [432, 154] width 164 height 85
click at [169, 71] on span "keypad" at bounding box center [169, 70] width 24 height 8
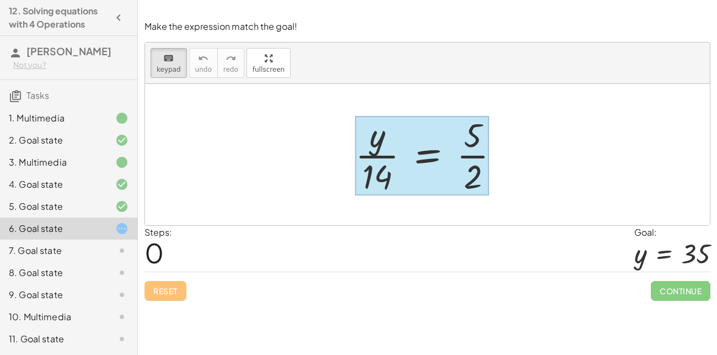
click at [425, 145] on div at bounding box center [422, 155] width 134 height 79
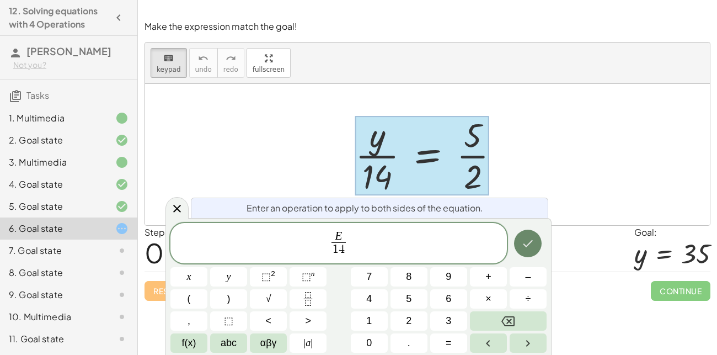
click at [529, 239] on icon "Done" at bounding box center [527, 243] width 13 height 13
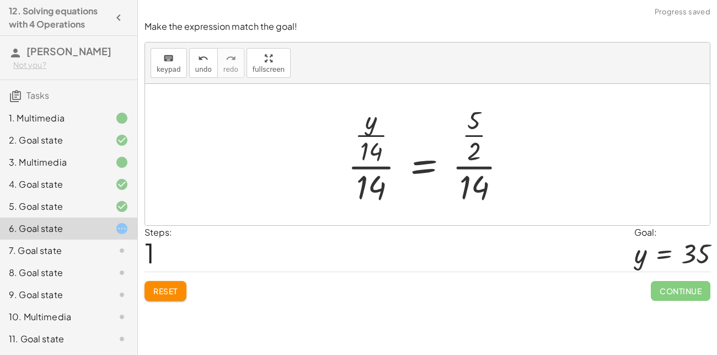
click at [354, 149] on div at bounding box center [431, 155] width 179 height 107
click at [375, 153] on div at bounding box center [431, 155] width 179 height 107
click at [446, 156] on div at bounding box center [431, 155] width 179 height 107
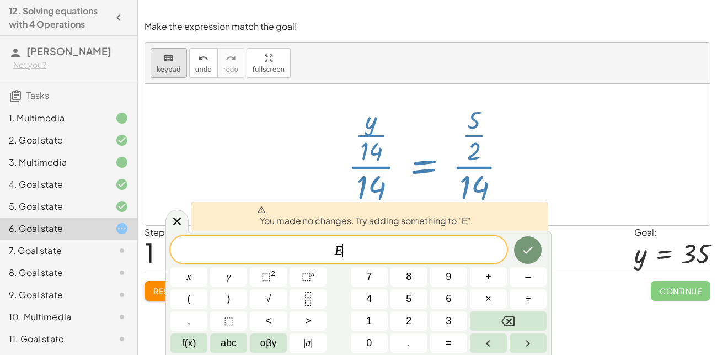
click at [176, 67] on span "keypad" at bounding box center [169, 70] width 24 height 8
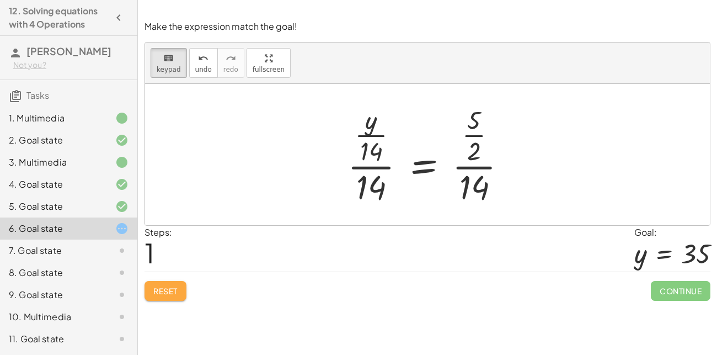
click at [168, 296] on button "Reset" at bounding box center [166, 291] width 42 height 20
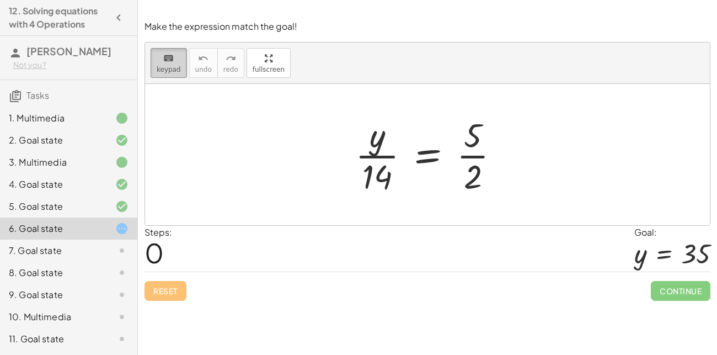
click at [166, 70] on span "keypad" at bounding box center [169, 70] width 24 height 8
click at [376, 176] on div at bounding box center [432, 154] width 164 height 85
drag, startPoint x: 383, startPoint y: 169, endPoint x: 521, endPoint y: 150, distance: 139.4
drag, startPoint x: 390, startPoint y: 173, endPoint x: 415, endPoint y: 153, distance: 32.2
click at [415, 153] on div at bounding box center [432, 154] width 164 height 85
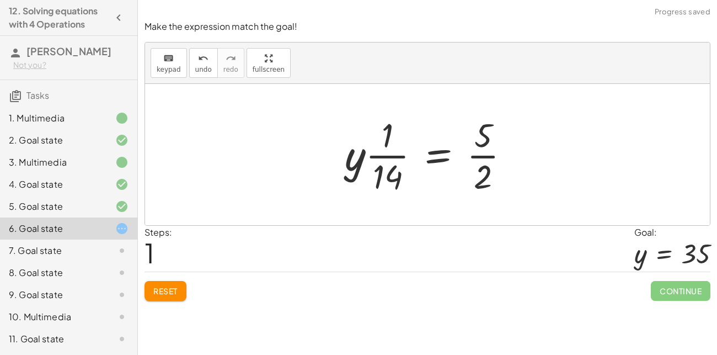
click at [383, 157] on div at bounding box center [431, 154] width 185 height 85
drag, startPoint x: 387, startPoint y: 170, endPoint x: 389, endPoint y: 121, distance: 48.6
click at [389, 121] on div at bounding box center [431, 154] width 185 height 85
click at [161, 70] on span "keypad" at bounding box center [169, 70] width 24 height 8
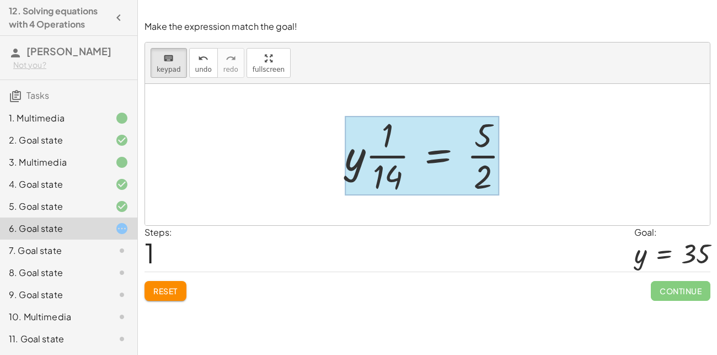
click at [439, 143] on div at bounding box center [422, 155] width 155 height 79
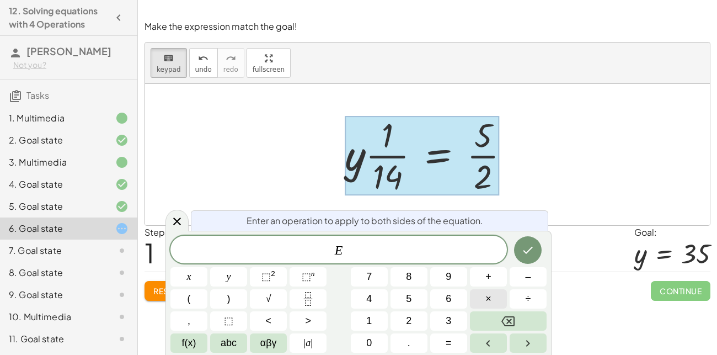
click at [485, 302] on button "×" at bounding box center [488, 298] width 37 height 19
click at [523, 238] on button "Done" at bounding box center [528, 250] width 28 height 28
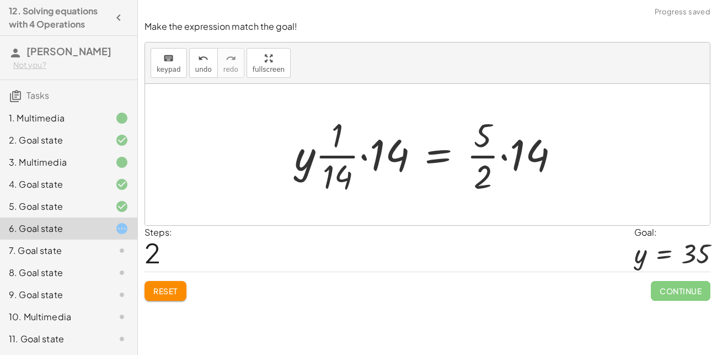
click at [365, 158] on div at bounding box center [431, 154] width 285 height 85
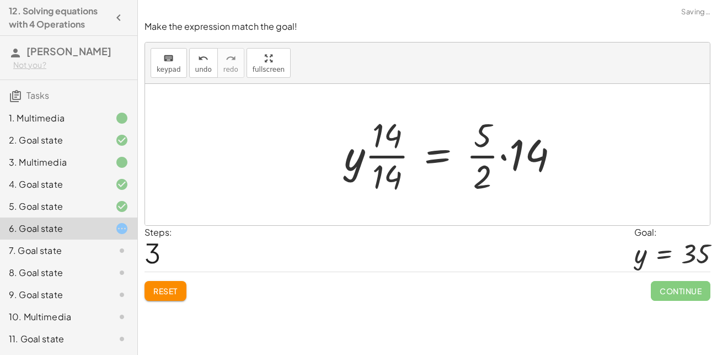
click at [508, 147] on div at bounding box center [456, 154] width 235 height 85
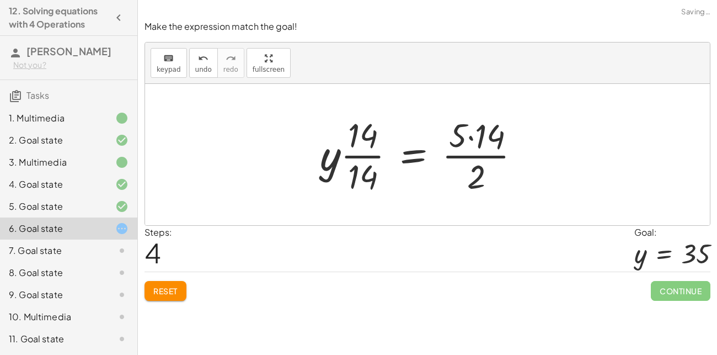
click at [470, 153] on div at bounding box center [426, 154] width 222 height 85
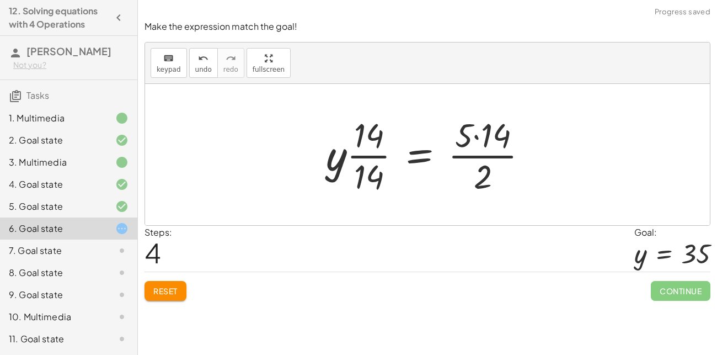
click at [482, 141] on div at bounding box center [432, 154] width 222 height 85
click at [477, 153] on div at bounding box center [420, 154] width 199 height 85
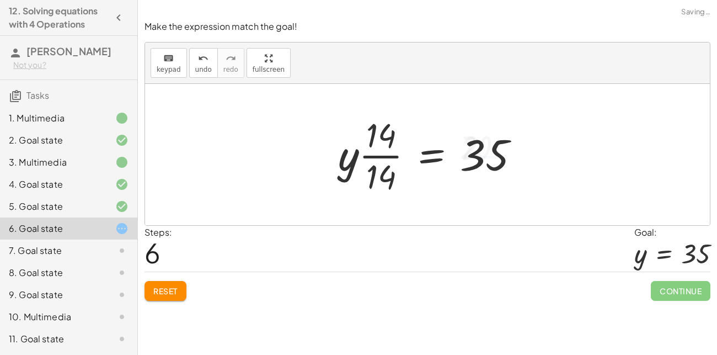
click at [382, 143] on div at bounding box center [433, 154] width 201 height 85
click at [384, 150] on div at bounding box center [431, 154] width 201 height 85
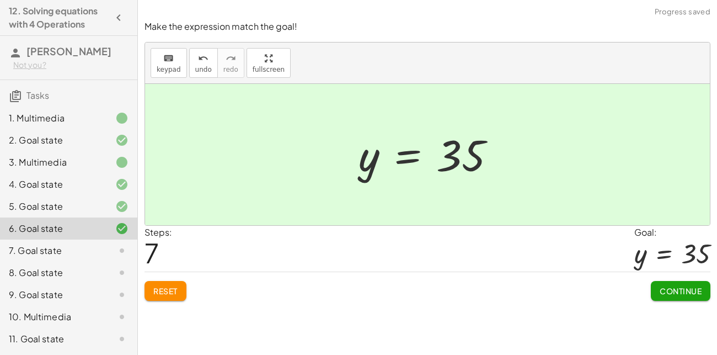
click at [664, 283] on button "Continue" at bounding box center [681, 291] width 60 height 20
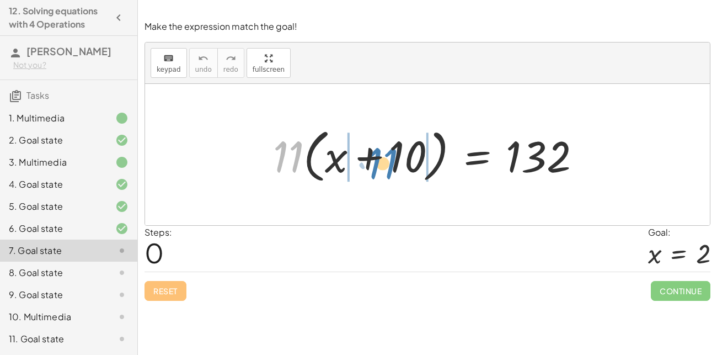
drag, startPoint x: 296, startPoint y: 158, endPoint x: 388, endPoint y: 163, distance: 92.3
click at [388, 163] on div at bounding box center [432, 154] width 328 height 63
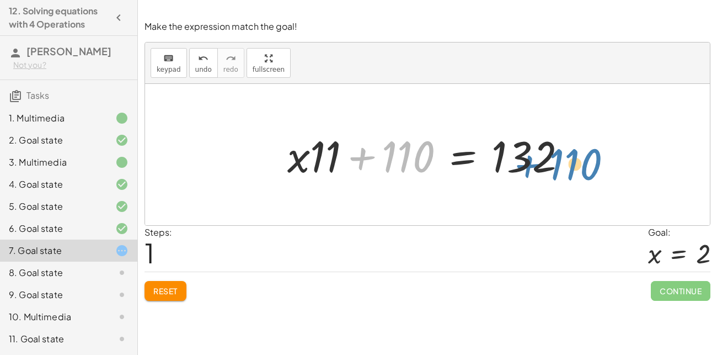
drag, startPoint x: 397, startPoint y: 166, endPoint x: 570, endPoint y: 171, distance: 172.8
click at [570, 171] on div at bounding box center [432, 154] width 300 height 57
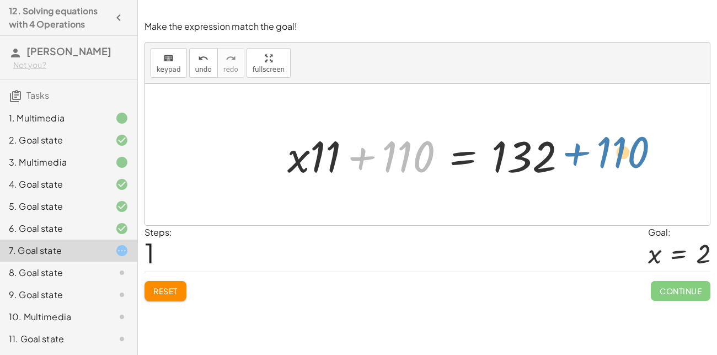
drag, startPoint x: 411, startPoint y: 150, endPoint x: 627, endPoint y: 147, distance: 216.9
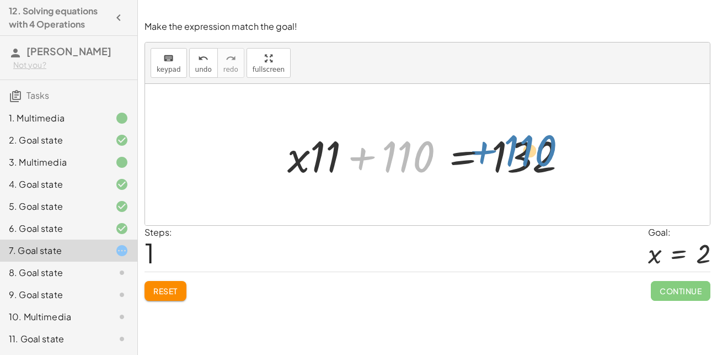
drag, startPoint x: 370, startPoint y: 150, endPoint x: 496, endPoint y: 146, distance: 125.9
click at [496, 146] on div at bounding box center [432, 154] width 300 height 57
drag, startPoint x: 400, startPoint y: 153, endPoint x: 538, endPoint y: 156, distance: 138.5
click at [538, 156] on div at bounding box center [432, 154] width 300 height 57
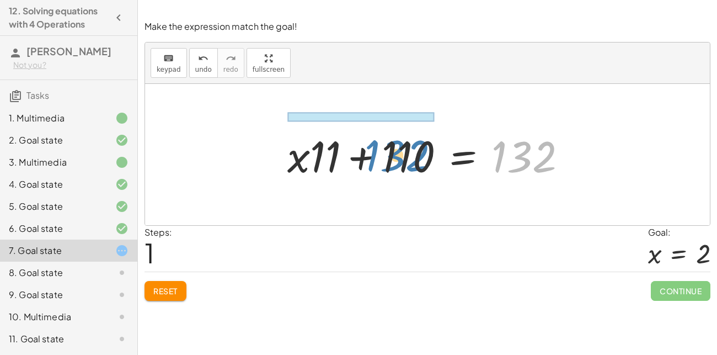
drag, startPoint x: 538, startPoint y: 156, endPoint x: 409, endPoint y: 152, distance: 129.2
click at [409, 152] on div at bounding box center [432, 154] width 300 height 57
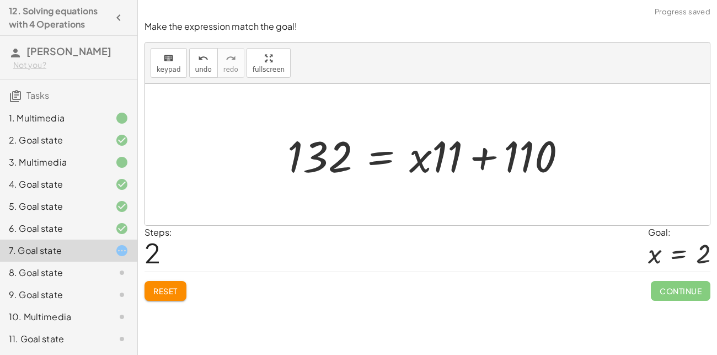
click at [169, 286] on span "Reset" at bounding box center [165, 291] width 24 height 10
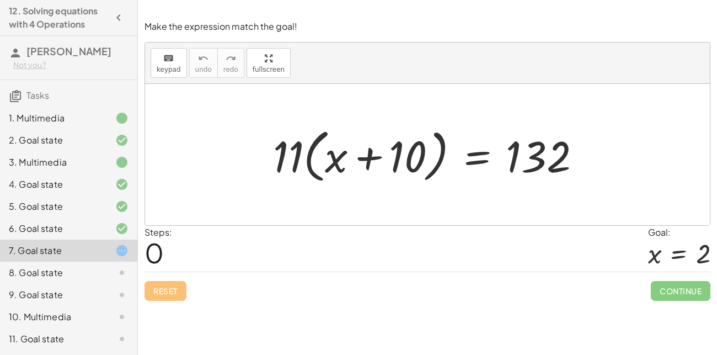
click at [78, 233] on div "6. Goal state" at bounding box center [53, 228] width 89 height 13
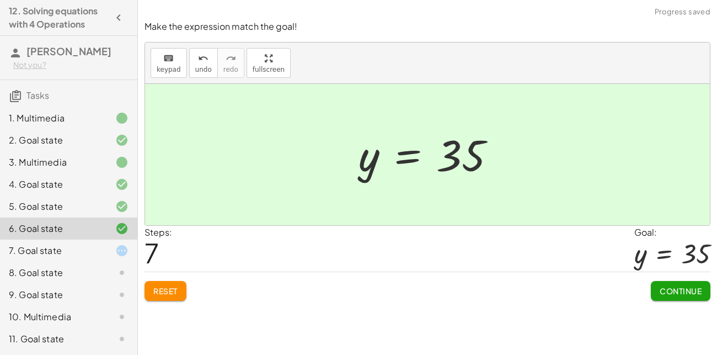
click at [161, 296] on button "Reset" at bounding box center [166, 291] width 42 height 20
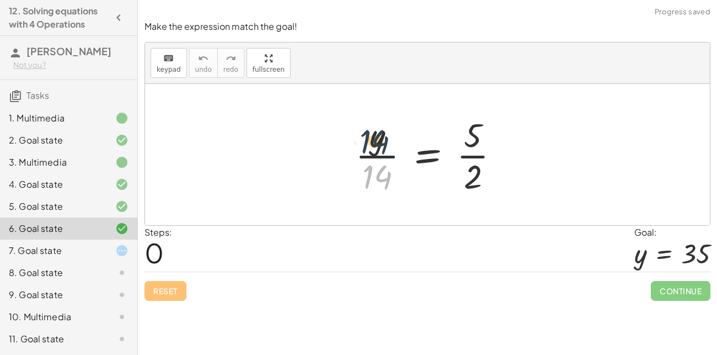
drag, startPoint x: 379, startPoint y: 177, endPoint x: 377, endPoint y: 138, distance: 39.2
click at [377, 138] on div at bounding box center [432, 154] width 164 height 85
drag, startPoint x: 377, startPoint y: 174, endPoint x: 387, endPoint y: 135, distance: 40.8
click at [387, 135] on div at bounding box center [432, 154] width 164 height 85
drag, startPoint x: 375, startPoint y: 185, endPoint x: 400, endPoint y: 169, distance: 28.8
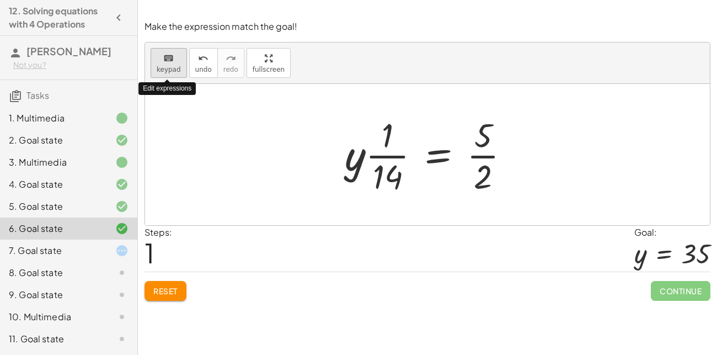
click at [167, 70] on span "keypad" at bounding box center [169, 70] width 24 height 8
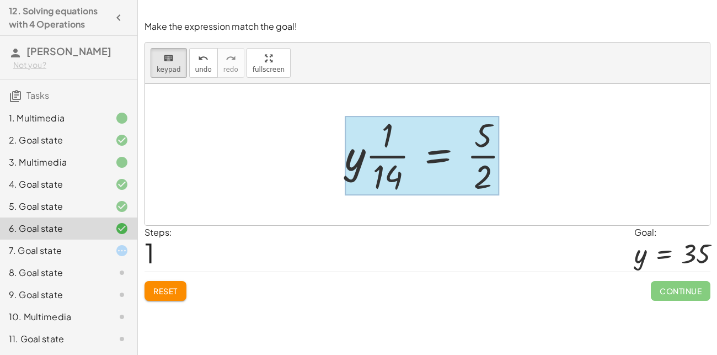
drag, startPoint x: 377, startPoint y: 171, endPoint x: 418, endPoint y: 136, distance: 54.0
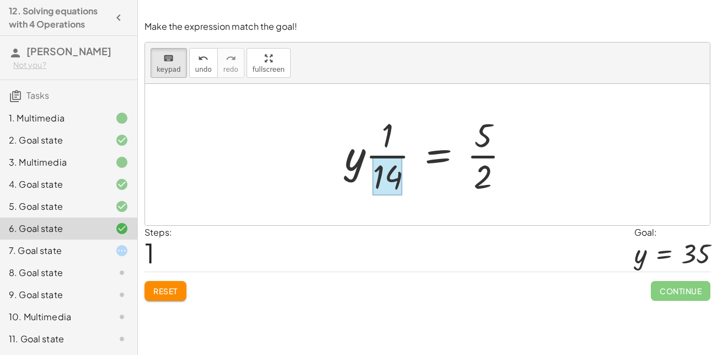
click at [396, 168] on div at bounding box center [388, 176] width 30 height 39
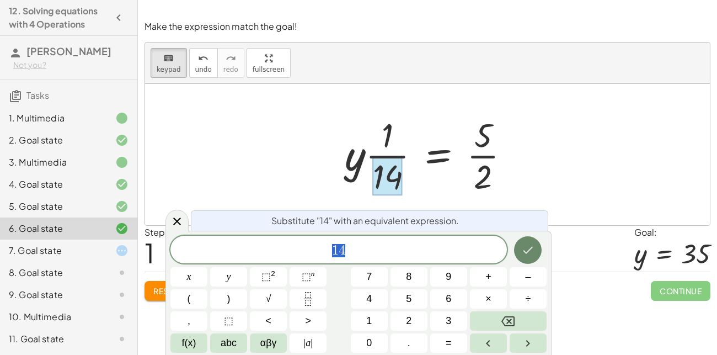
click at [536, 258] on button "Done" at bounding box center [528, 250] width 28 height 28
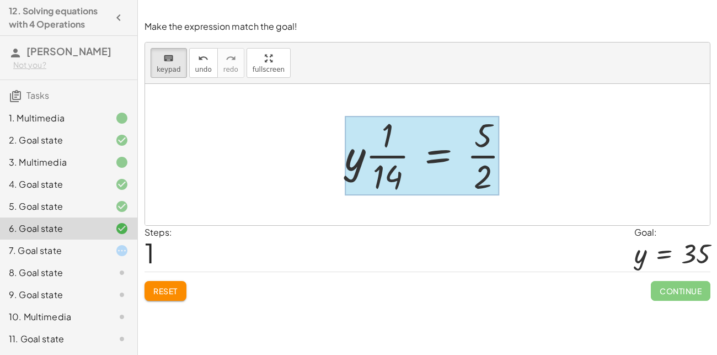
click at [433, 151] on div at bounding box center [422, 155] width 155 height 79
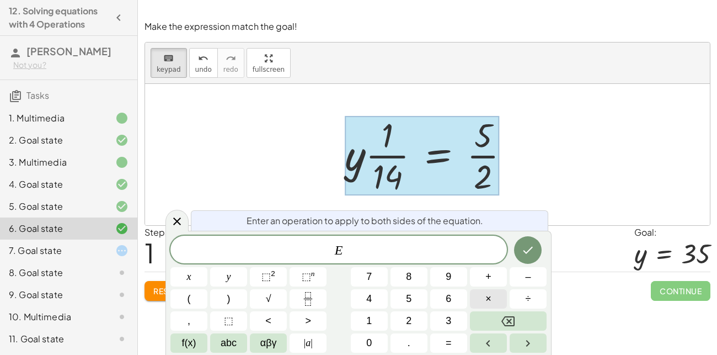
click at [487, 295] on span "×" at bounding box center [489, 298] width 6 height 15
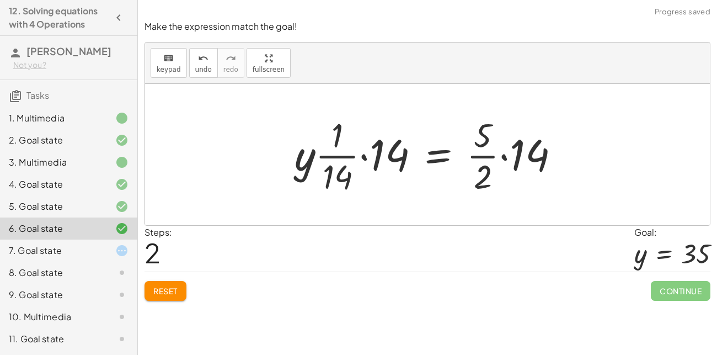
click at [363, 155] on div at bounding box center [431, 154] width 285 height 85
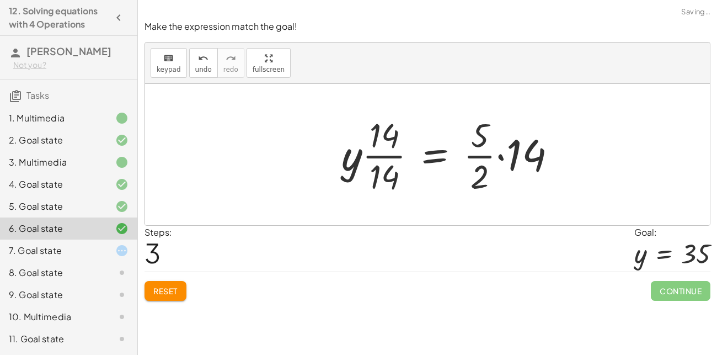
click at [383, 150] on div at bounding box center [453, 154] width 235 height 85
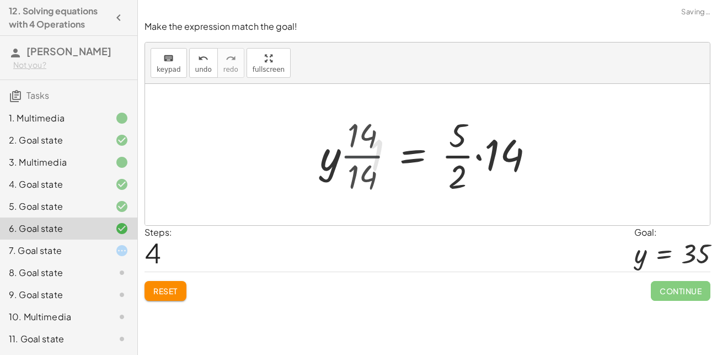
click at [383, 150] on div at bounding box center [453, 154] width 191 height 85
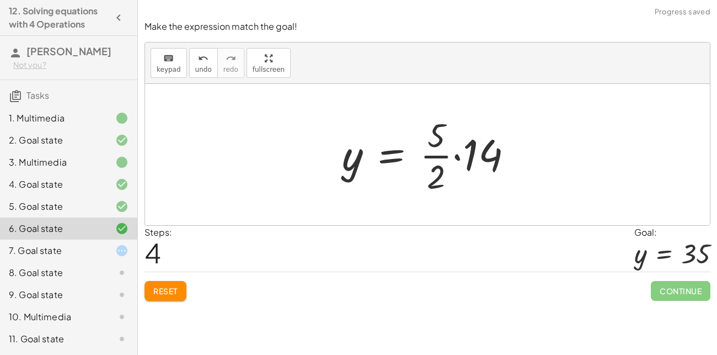
click at [475, 157] on div at bounding box center [432, 154] width 191 height 85
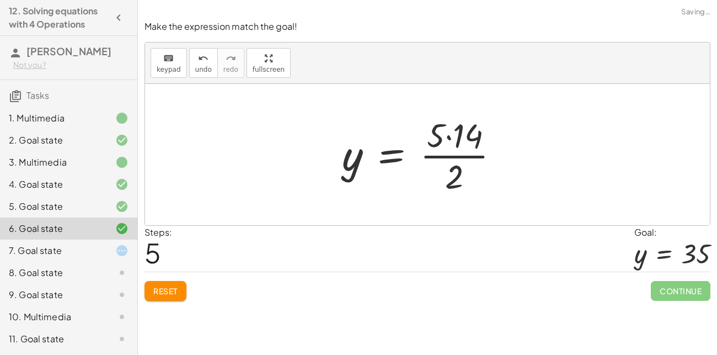
click at [445, 133] on div at bounding box center [426, 154] width 178 height 85
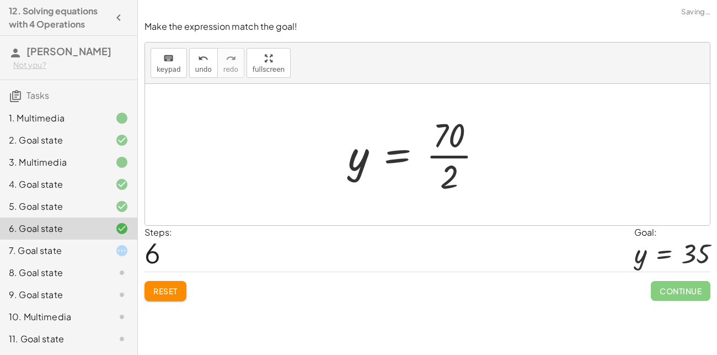
click at [447, 186] on div at bounding box center [420, 154] width 155 height 85
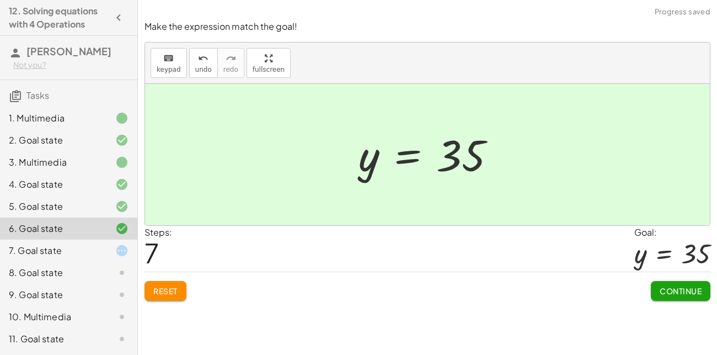
click at [672, 289] on span "Continue" at bounding box center [681, 291] width 42 height 10
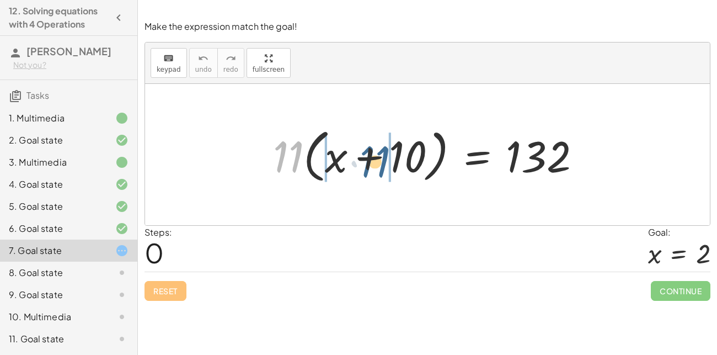
drag, startPoint x: 285, startPoint y: 161, endPoint x: 375, endPoint y: 165, distance: 89.5
click at [375, 165] on div at bounding box center [432, 154] width 328 height 63
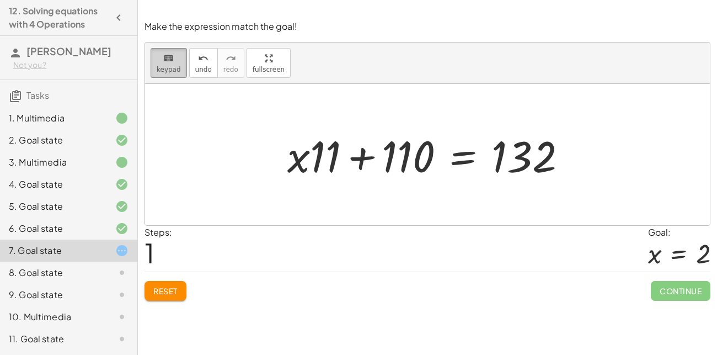
click at [172, 70] on span "keypad" at bounding box center [169, 70] width 24 height 8
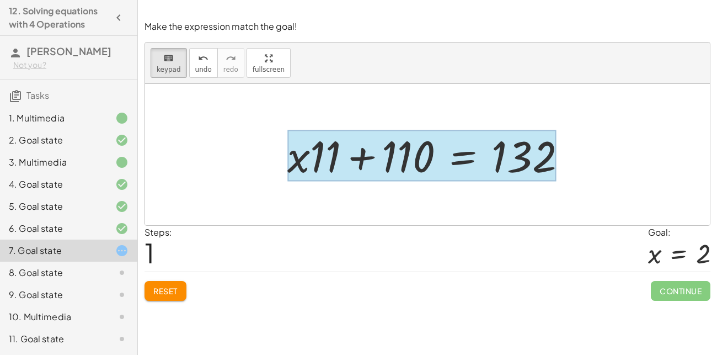
click at [452, 149] on div at bounding box center [422, 155] width 269 height 51
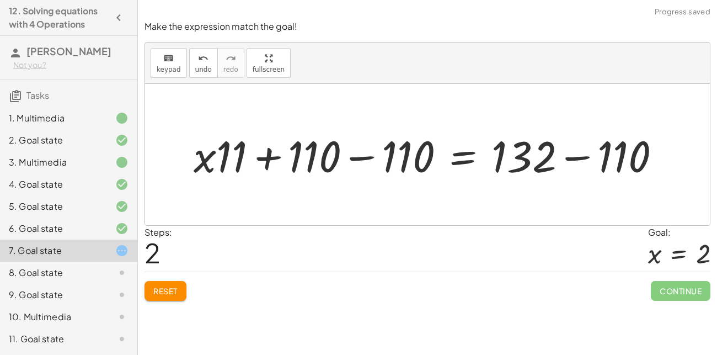
click at [586, 157] on div at bounding box center [431, 154] width 487 height 57
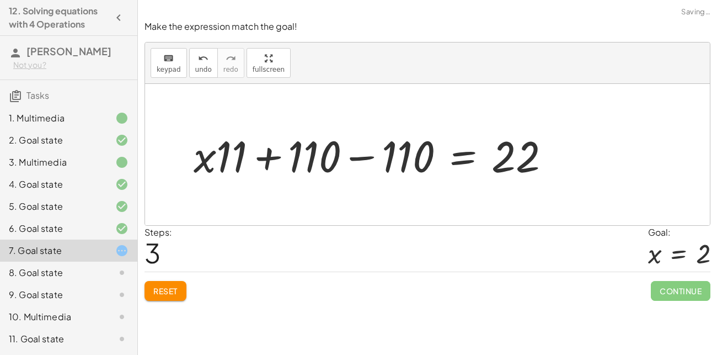
click at [358, 158] on div at bounding box center [376, 154] width 377 height 57
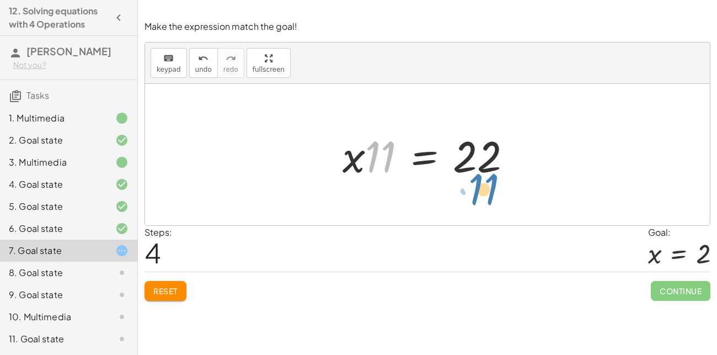
drag, startPoint x: 370, startPoint y: 151, endPoint x: 473, endPoint y: 184, distance: 108.2
click at [473, 184] on div "· 11 · ( + x + 10 ) = 132 + · x · 11 + · 10 · 11 = 132 + · x · 11 + 110 = 132 +…" at bounding box center [427, 155] width 203 height 62
click at [172, 75] on button "keyboard keypad" at bounding box center [169, 63] width 36 height 30
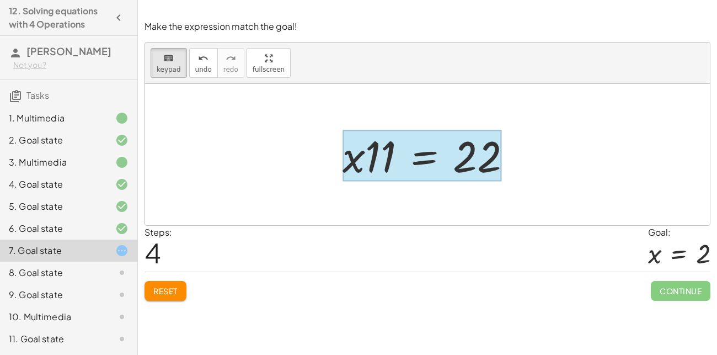
click at [433, 151] on div at bounding box center [422, 155] width 159 height 51
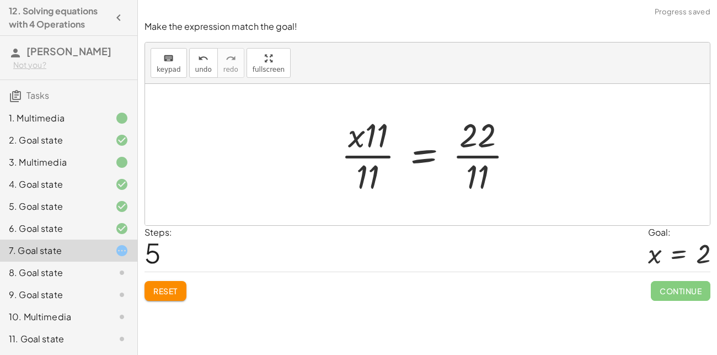
click at [485, 159] on div at bounding box center [432, 154] width 193 height 85
click at [384, 158] on div at bounding box center [419, 154] width 166 height 85
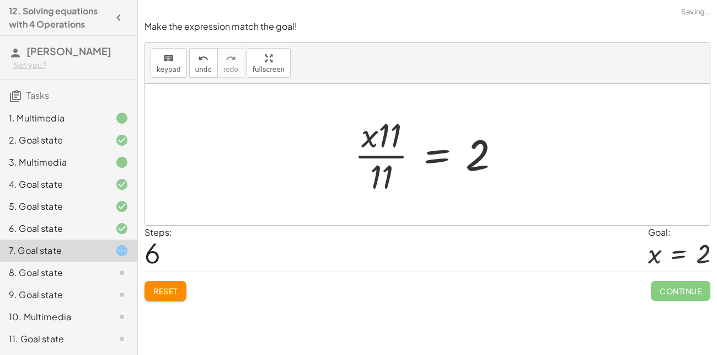
click at [386, 157] on div at bounding box center [432, 154] width 166 height 85
click at [195, 66] on span "undo" at bounding box center [203, 70] width 17 height 8
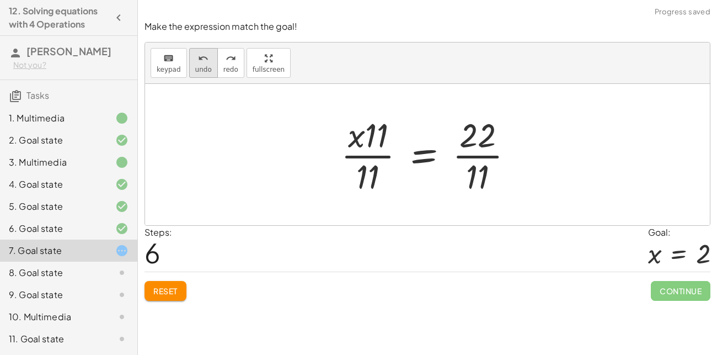
click at [201, 63] on icon "undo" at bounding box center [203, 58] width 10 height 13
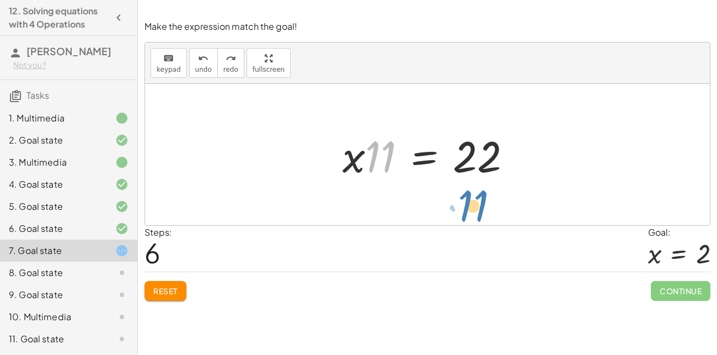
drag, startPoint x: 380, startPoint y: 164, endPoint x: 477, endPoint y: 205, distance: 105.1
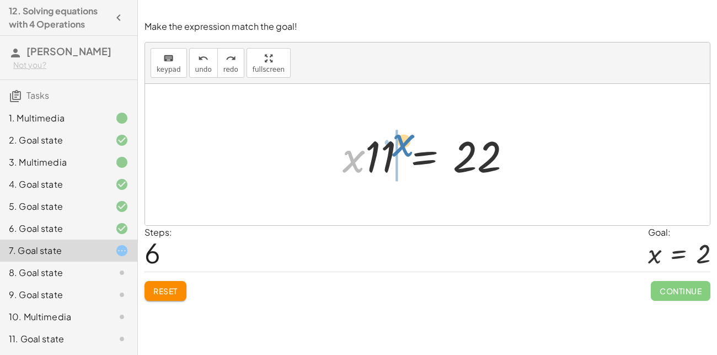
drag, startPoint x: 355, startPoint y: 163, endPoint x: 406, endPoint y: 147, distance: 52.7
click at [406, 147] on div at bounding box center [431, 154] width 189 height 57
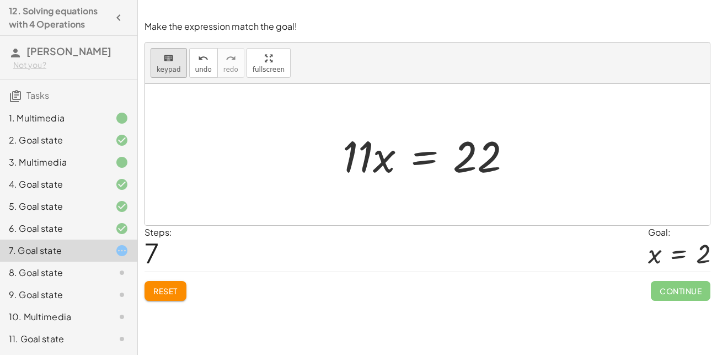
click at [178, 65] on button "keyboard keypad" at bounding box center [169, 63] width 36 height 30
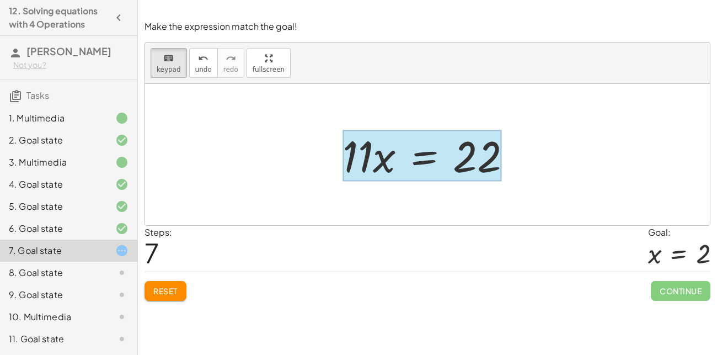
click at [412, 159] on div at bounding box center [422, 155] width 159 height 51
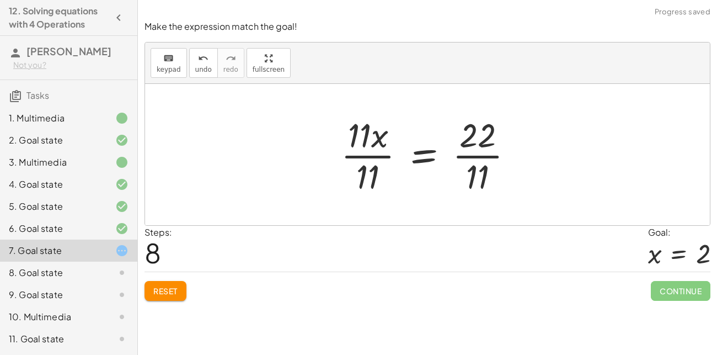
click at [478, 163] on div at bounding box center [432, 154] width 193 height 85
click at [358, 153] on div at bounding box center [419, 154] width 166 height 85
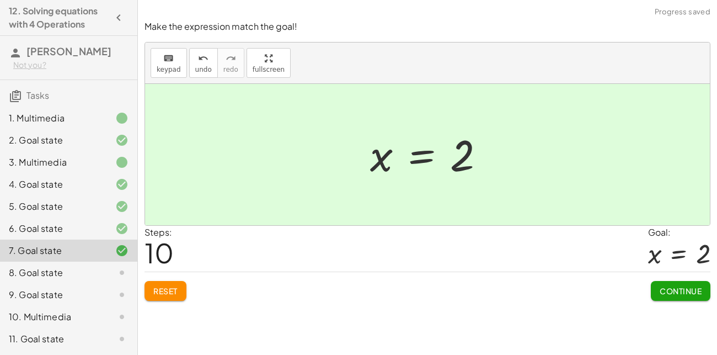
click at [670, 290] on span "Continue" at bounding box center [681, 291] width 42 height 10
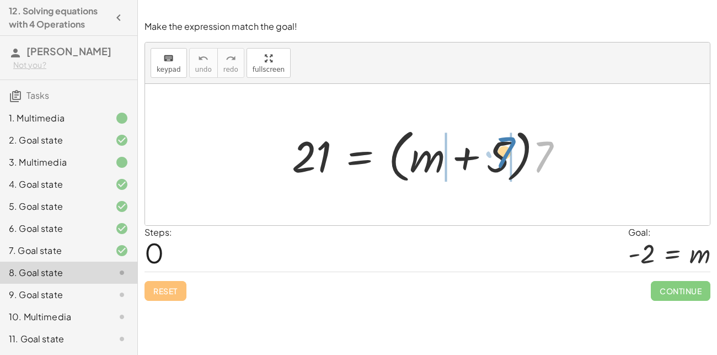
drag, startPoint x: 548, startPoint y: 155, endPoint x: 509, endPoint y: 150, distance: 38.9
click at [509, 150] on div at bounding box center [431, 154] width 291 height 63
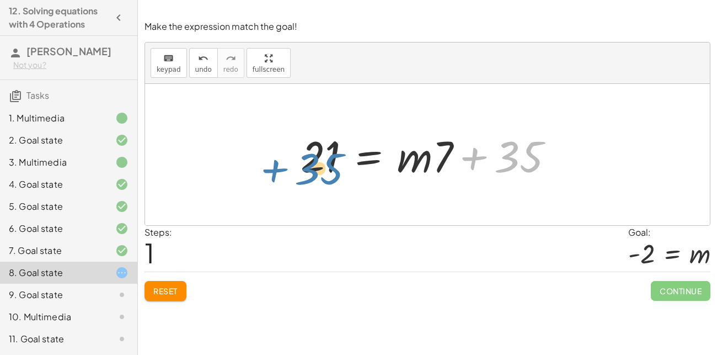
drag, startPoint x: 533, startPoint y: 159, endPoint x: 333, endPoint y: 168, distance: 200.0
click at [333, 168] on div at bounding box center [431, 154] width 273 height 57
drag, startPoint x: 493, startPoint y: 161, endPoint x: 303, endPoint y: 156, distance: 189.9
click at [303, 156] on div at bounding box center [431, 154] width 273 height 57
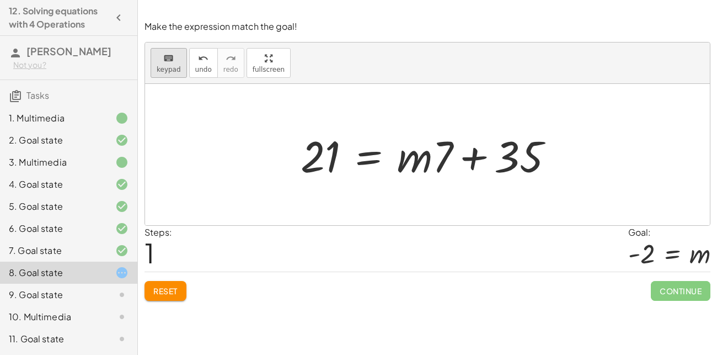
click at [173, 62] on div "keyboard" at bounding box center [169, 57] width 24 height 13
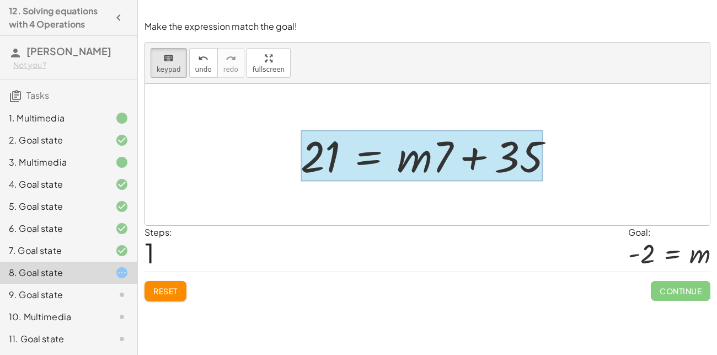
click at [374, 141] on div at bounding box center [422, 155] width 242 height 51
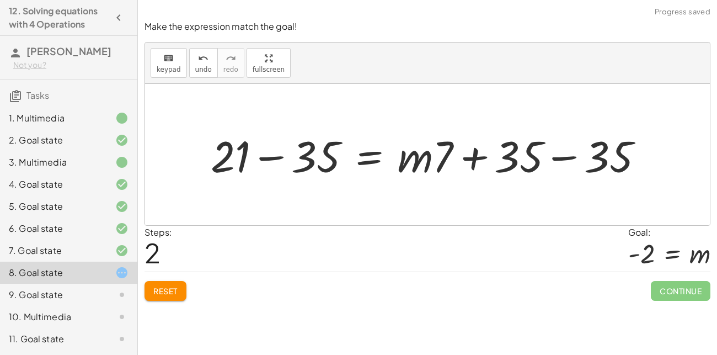
click at [558, 160] on div at bounding box center [431, 154] width 453 height 57
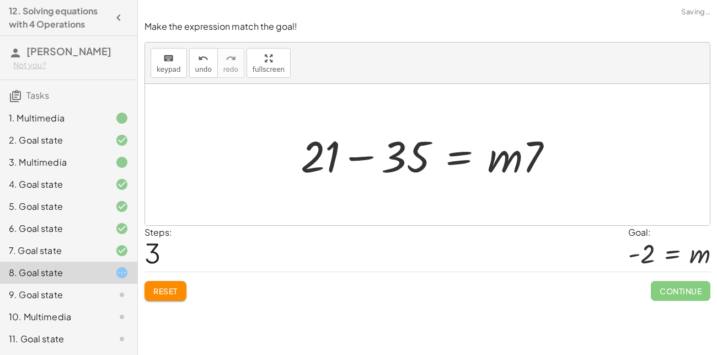
click at [365, 158] on div at bounding box center [431, 154] width 273 height 57
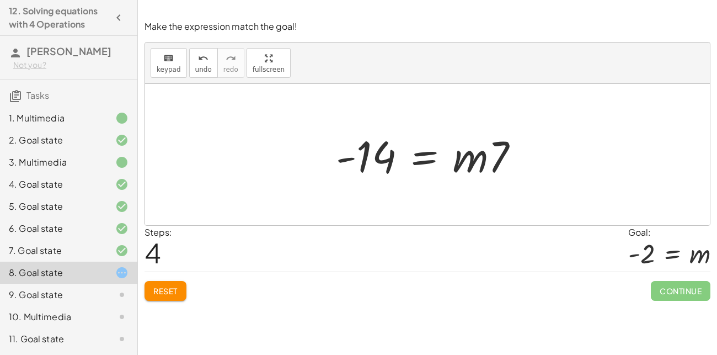
click at [502, 156] on div at bounding box center [432, 154] width 203 height 57
drag, startPoint x: 502, startPoint y: 156, endPoint x: 394, endPoint y: 227, distance: 129.5
click at [165, 66] on span "keypad" at bounding box center [169, 70] width 24 height 8
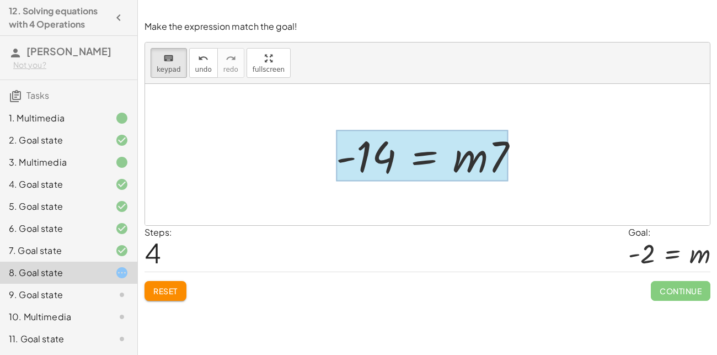
click at [424, 156] on div at bounding box center [422, 155] width 173 height 51
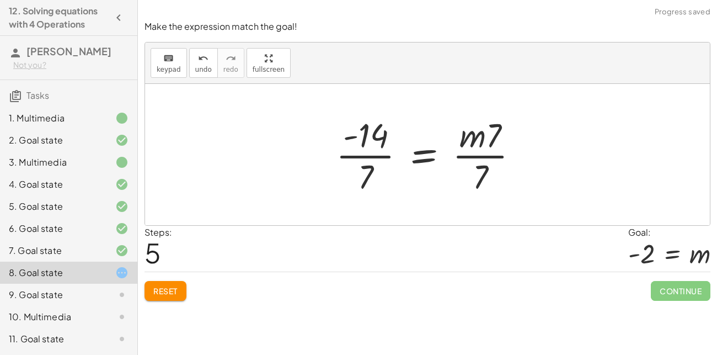
click at [486, 159] on div at bounding box center [432, 154] width 203 height 85
click at [364, 152] on div at bounding box center [432, 154] width 203 height 85
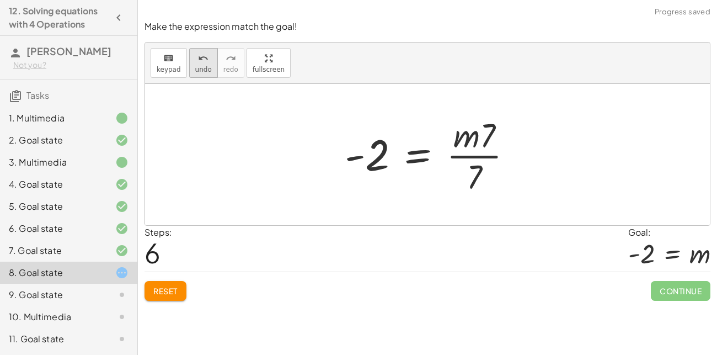
click at [189, 57] on button "undo undo" at bounding box center [203, 63] width 29 height 30
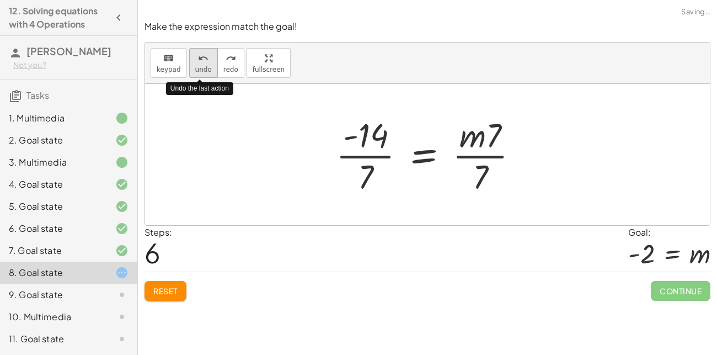
click at [195, 57] on div "undo" at bounding box center [203, 57] width 17 height 13
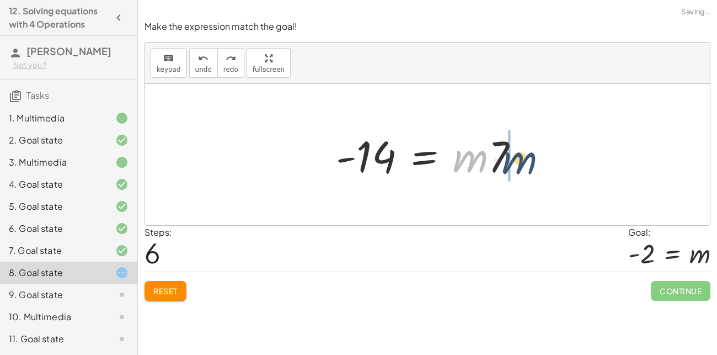
drag, startPoint x: 473, startPoint y: 149, endPoint x: 527, endPoint y: 149, distance: 54.1
click at [527, 149] on div at bounding box center [432, 154] width 203 height 57
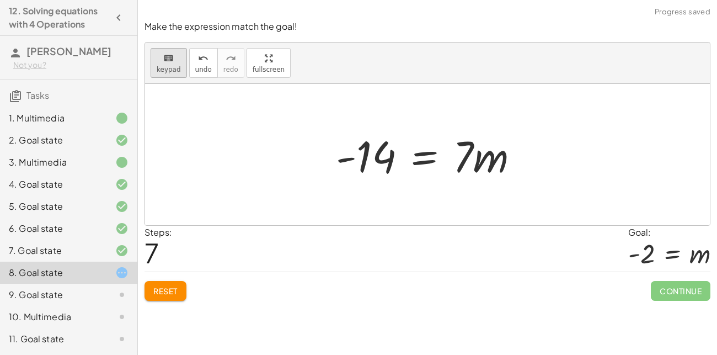
click at [175, 62] on div "keyboard" at bounding box center [169, 57] width 24 height 13
click at [199, 56] on icon "undo" at bounding box center [203, 58] width 10 height 13
drag, startPoint x: 464, startPoint y: 155, endPoint x: 375, endPoint y: 168, distance: 89.8
click at [375, 168] on div at bounding box center [432, 154] width 203 height 57
click at [160, 51] on div "keyboard" at bounding box center [169, 57] width 24 height 13
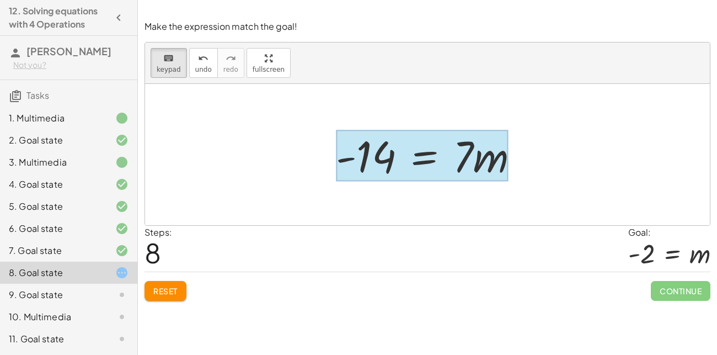
click at [427, 159] on div at bounding box center [422, 155] width 173 height 51
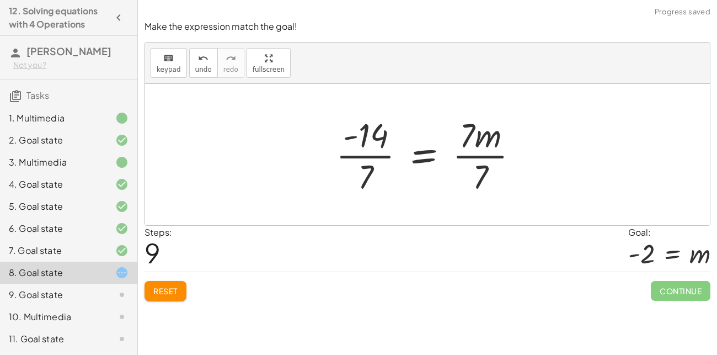
click at [493, 148] on div at bounding box center [432, 154] width 203 height 85
click at [470, 158] on div at bounding box center [432, 154] width 203 height 85
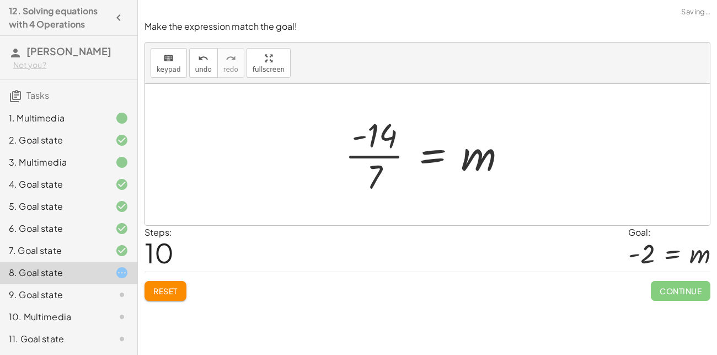
click at [356, 150] on div at bounding box center [430, 154] width 182 height 85
click at [364, 152] on div at bounding box center [432, 154] width 182 height 85
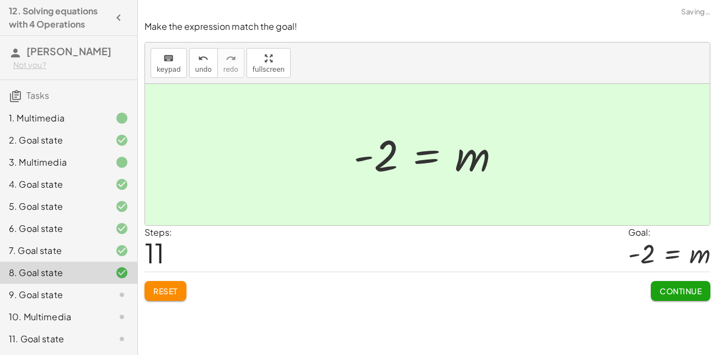
click at [670, 288] on span "Continue" at bounding box center [681, 291] width 42 height 10
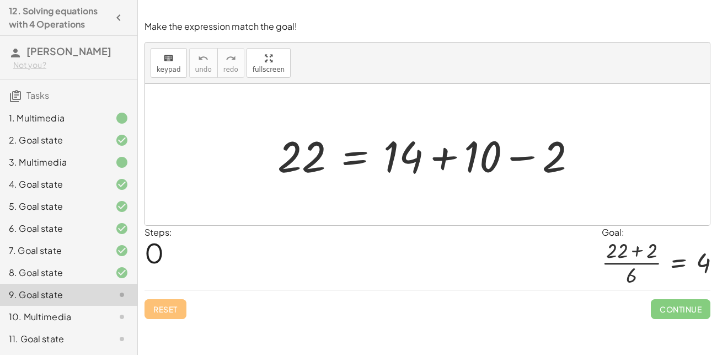
click at [448, 153] on div at bounding box center [432, 154] width 320 height 57
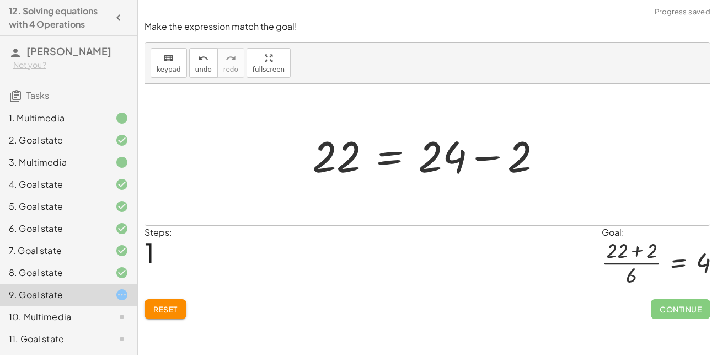
click at [484, 157] on div at bounding box center [432, 154] width 250 height 57
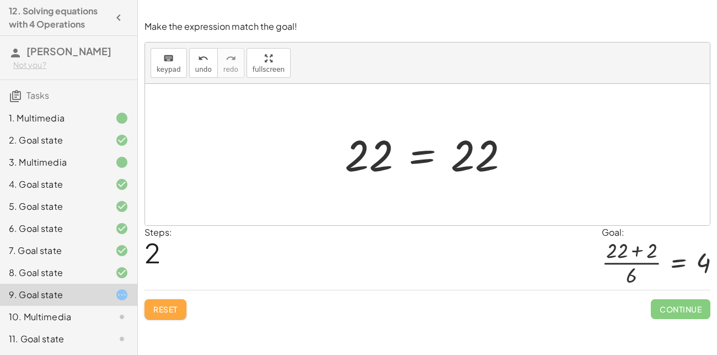
click at [179, 314] on button "Reset" at bounding box center [166, 309] width 42 height 20
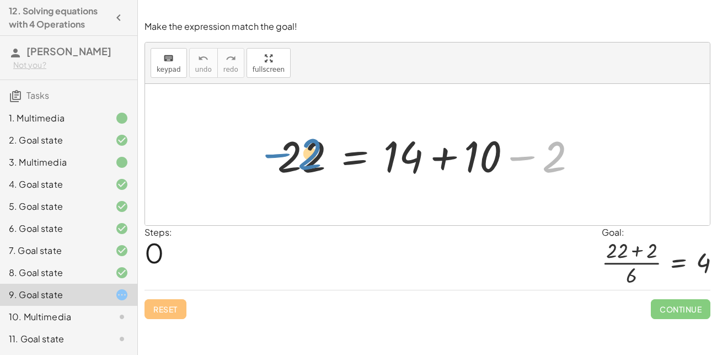
drag, startPoint x: 562, startPoint y: 156, endPoint x: 316, endPoint y: 155, distance: 246.1
click at [316, 155] on div at bounding box center [432, 154] width 320 height 57
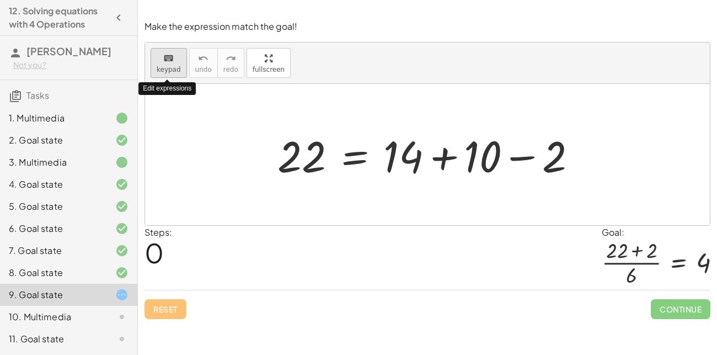
click at [168, 60] on icon "keyboard" at bounding box center [168, 58] width 10 height 13
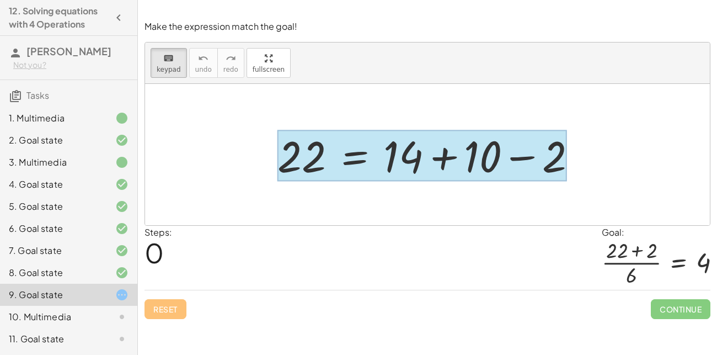
click at [355, 159] on div at bounding box center [422, 155] width 289 height 51
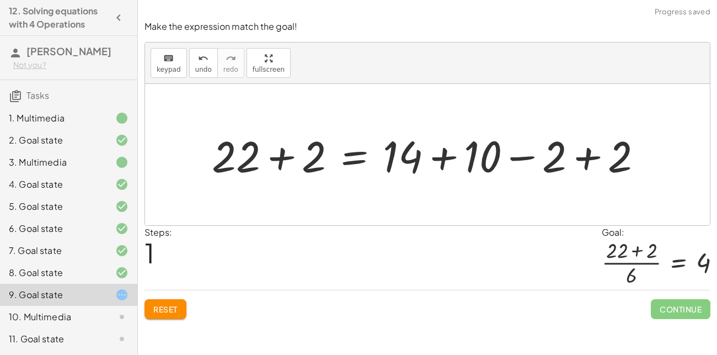
click at [578, 163] on div at bounding box center [431, 154] width 451 height 57
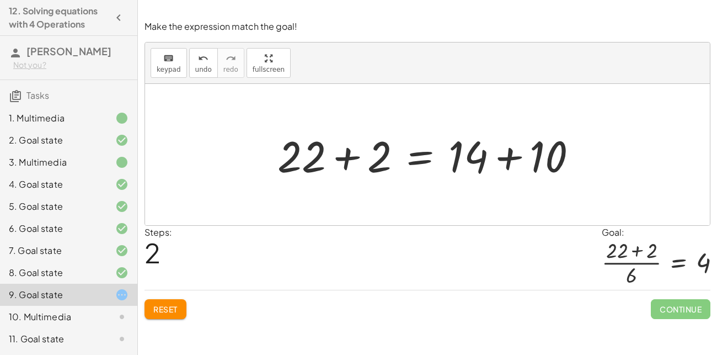
click at [505, 167] on div at bounding box center [432, 154] width 320 height 57
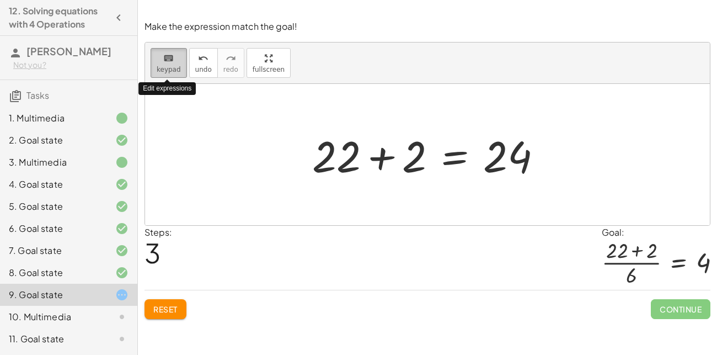
click at [169, 60] on icon "keyboard" at bounding box center [168, 58] width 10 height 13
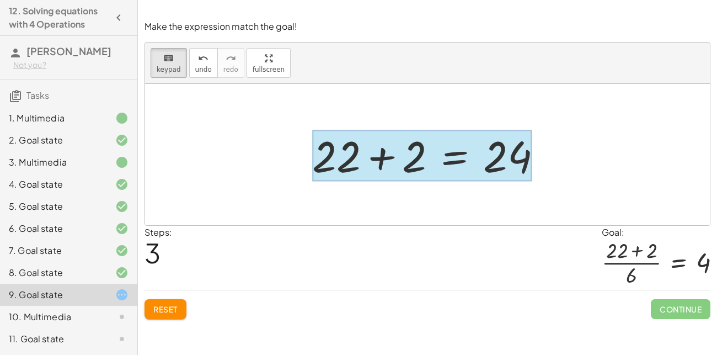
click at [459, 163] on div at bounding box center [422, 155] width 220 height 51
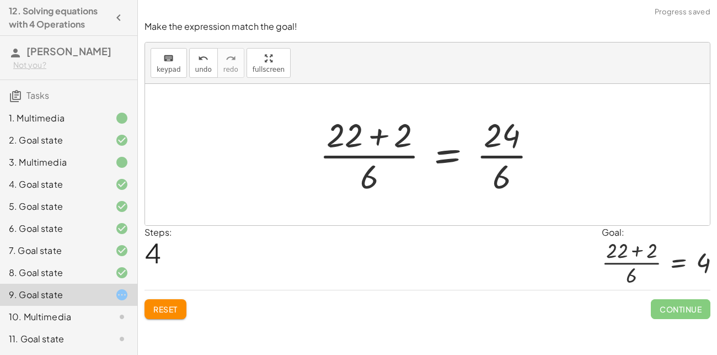
click at [498, 152] on div at bounding box center [433, 154] width 238 height 85
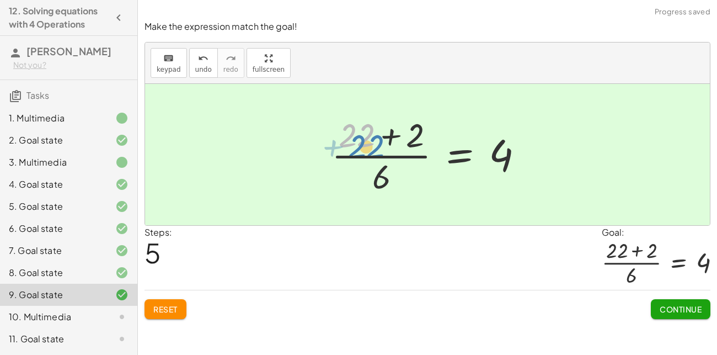
drag, startPoint x: 361, startPoint y: 152, endPoint x: 370, endPoint y: 162, distance: 12.9
click at [370, 162] on div at bounding box center [432, 154] width 212 height 85
click at [669, 313] on button "Continue" at bounding box center [681, 309] width 60 height 20
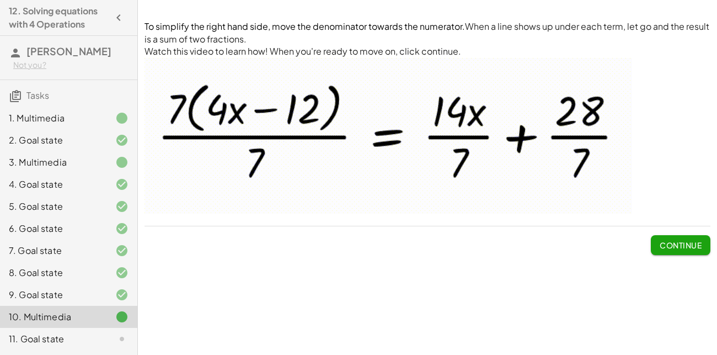
click at [679, 241] on span "Continue" at bounding box center [681, 245] width 42 height 10
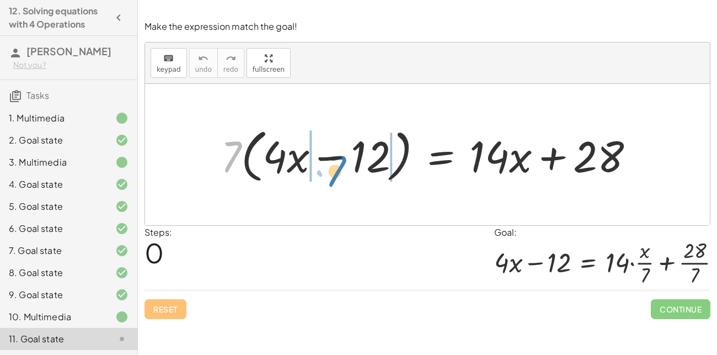
drag, startPoint x: 222, startPoint y: 150, endPoint x: 324, endPoint y: 162, distance: 102.8
click at [324, 162] on div at bounding box center [432, 154] width 434 height 63
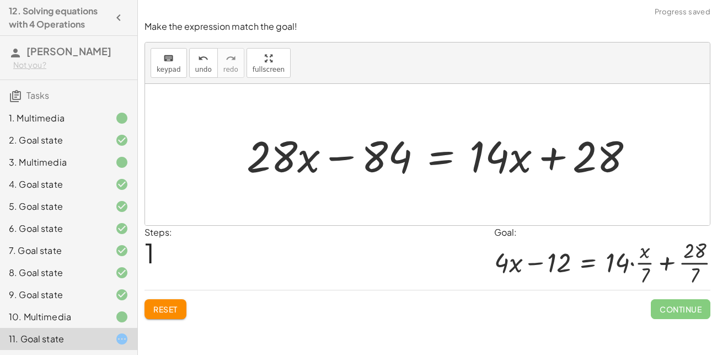
click at [82, 289] on div "9. Goal state" at bounding box center [53, 294] width 89 height 13
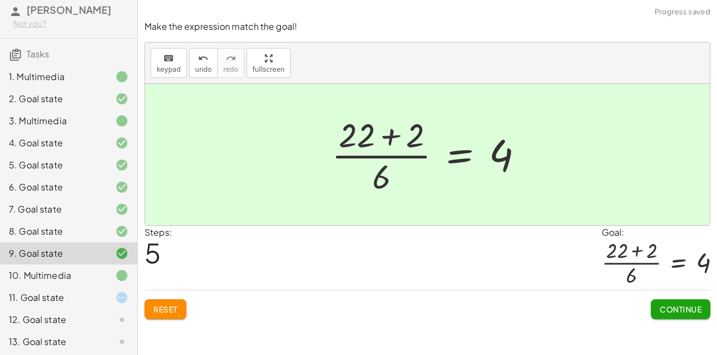
scroll to position [42, 0]
click at [79, 296] on div "11. Goal state" at bounding box center [53, 296] width 89 height 13
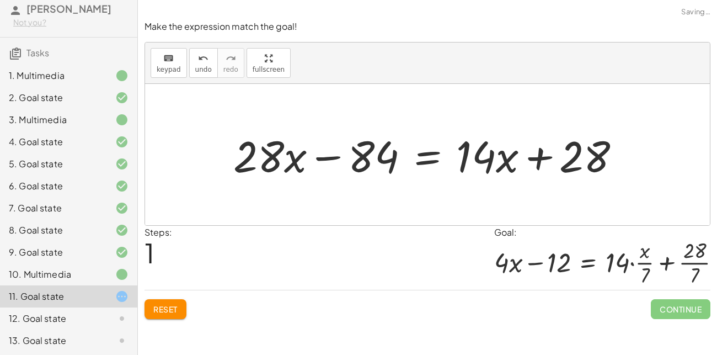
click at [50, 184] on div "6. Goal state" at bounding box center [53, 185] width 89 height 13
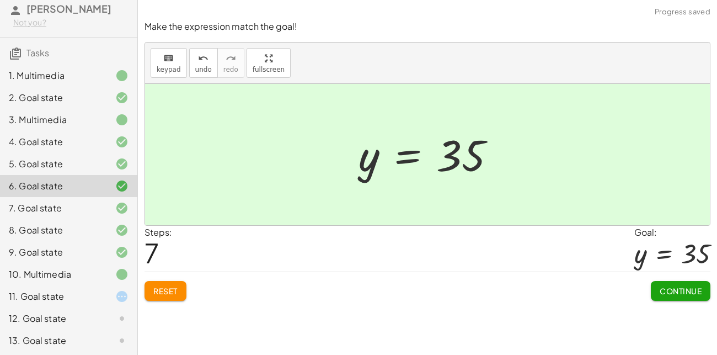
click at [68, 296] on div "11. Goal state" at bounding box center [53, 296] width 89 height 13
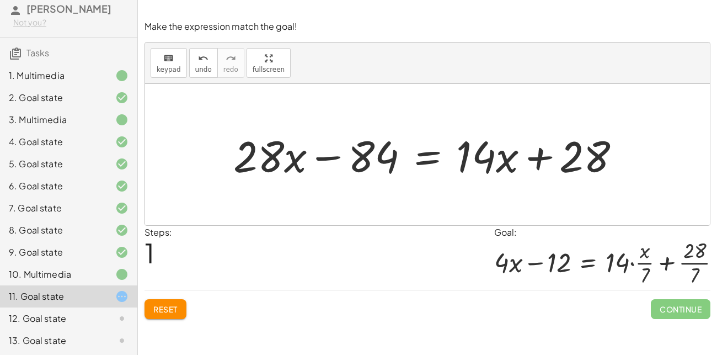
click at [171, 309] on span "Reset" at bounding box center [165, 309] width 24 height 10
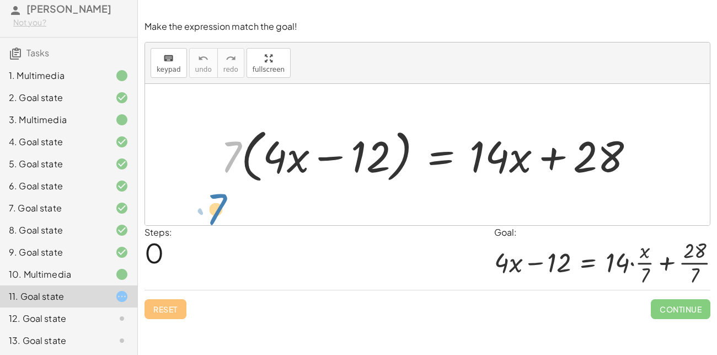
drag, startPoint x: 228, startPoint y: 163, endPoint x: 214, endPoint y: 212, distance: 51.3
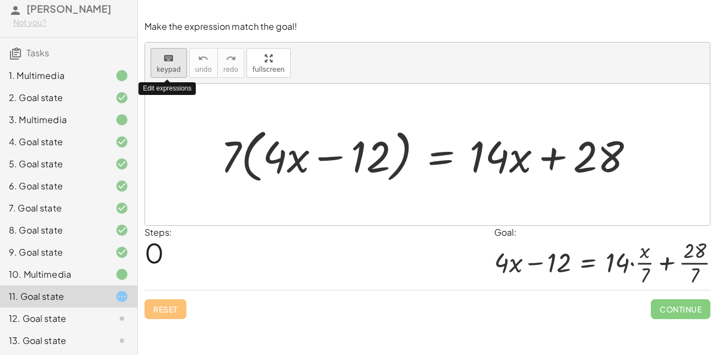
click at [166, 68] on span "keypad" at bounding box center [169, 70] width 24 height 8
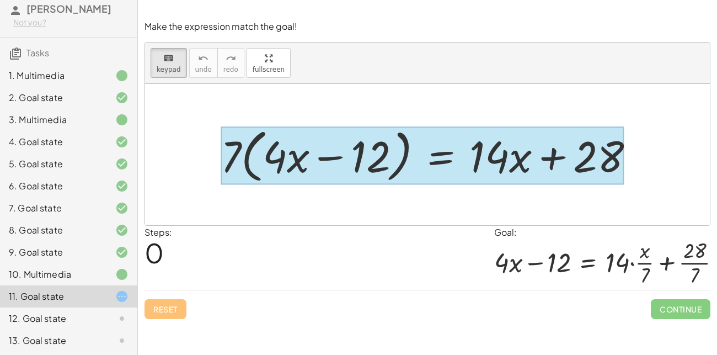
click at [441, 156] on div at bounding box center [422, 156] width 403 height 58
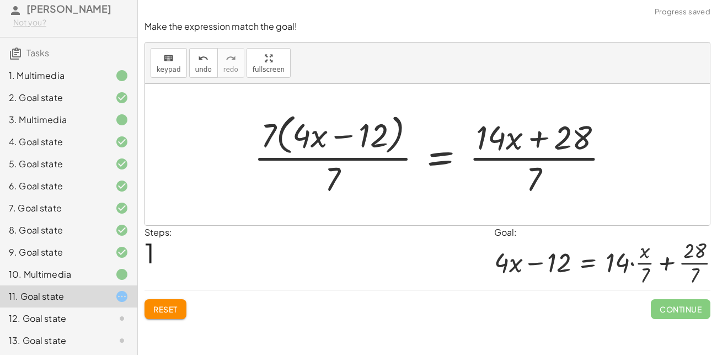
click at [321, 156] on div at bounding box center [436, 154] width 376 height 90
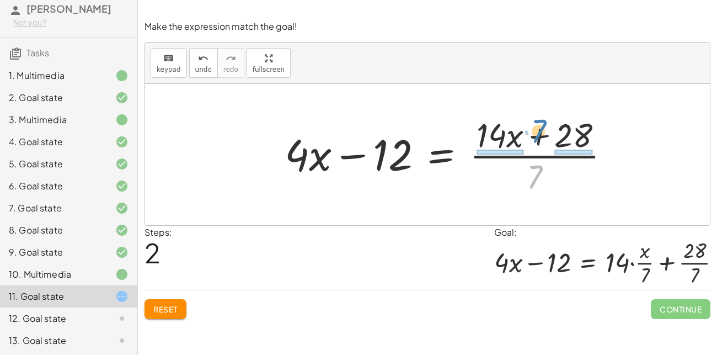
drag, startPoint x: 531, startPoint y: 169, endPoint x: 543, endPoint y: 141, distance: 30.4
click at [543, 141] on div at bounding box center [451, 154] width 345 height 85
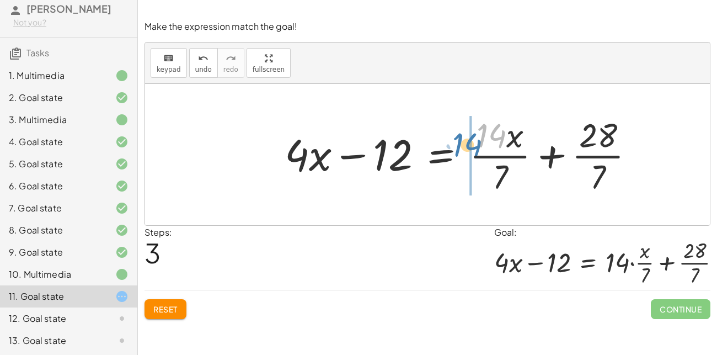
drag, startPoint x: 505, startPoint y: 136, endPoint x: 481, endPoint y: 157, distance: 31.7
click at [481, 157] on div at bounding box center [464, 154] width 370 height 85
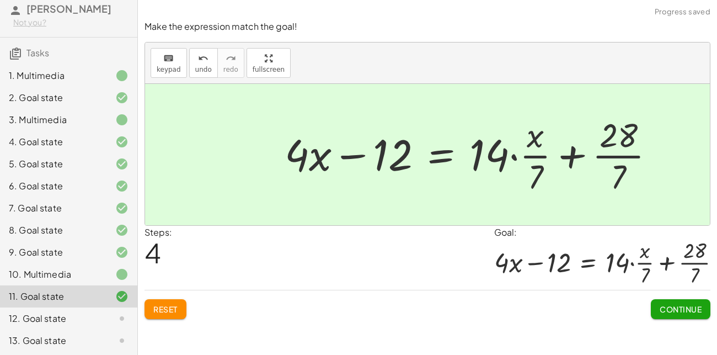
click at [673, 307] on span "Continue" at bounding box center [681, 309] width 42 height 10
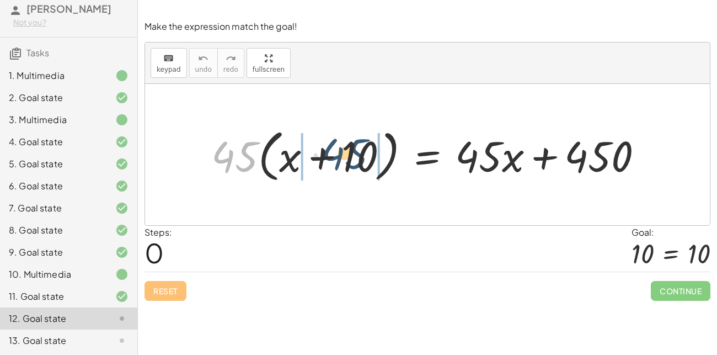
drag, startPoint x: 245, startPoint y: 155, endPoint x: 355, endPoint y: 152, distance: 110.4
click at [355, 152] on div at bounding box center [432, 155] width 452 height 62
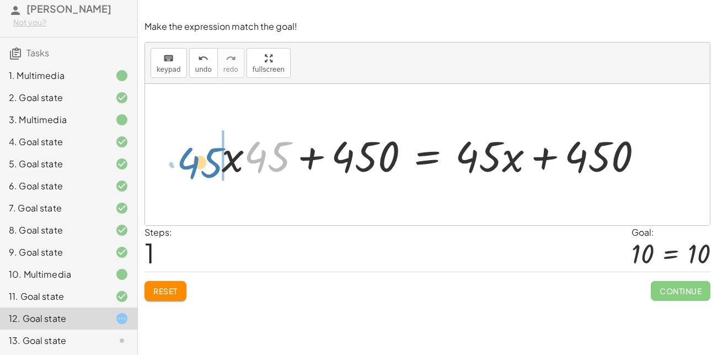
drag, startPoint x: 277, startPoint y: 167, endPoint x: 210, endPoint y: 172, distance: 67.6
click at [210, 172] on div "· 45 · ( + x + 10 ) = + · 45 · x + 450 + · x · 45 + · 10 · 45 = + · 45 · x + 45…" at bounding box center [432, 154] width 455 height 61
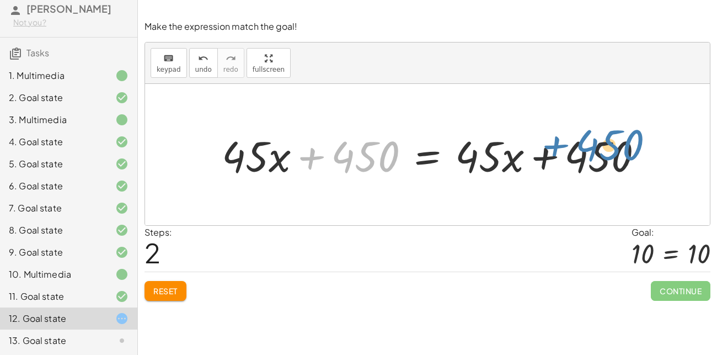
drag, startPoint x: 360, startPoint y: 163, endPoint x: 602, endPoint y: 155, distance: 242.4
click at [602, 155] on div at bounding box center [436, 155] width 441 height 56
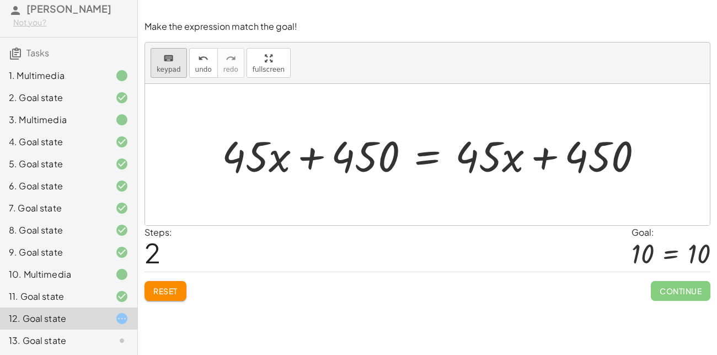
click at [180, 56] on button "keyboard keypad" at bounding box center [169, 63] width 36 height 30
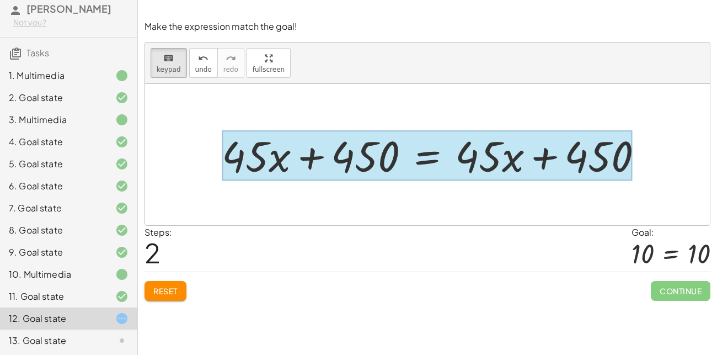
click at [413, 141] on div at bounding box center [427, 156] width 411 height 50
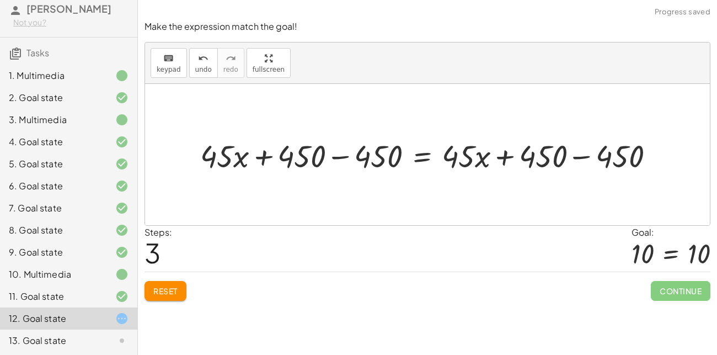
click at [342, 156] on div at bounding box center [432, 154] width 474 height 41
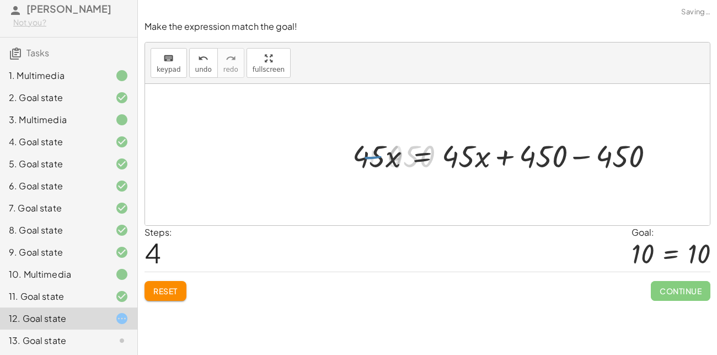
click at [348, 156] on div at bounding box center [508, 154] width 321 height 41
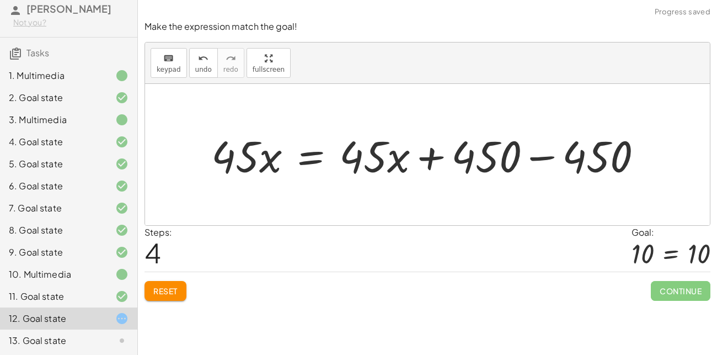
click at [551, 166] on div at bounding box center [432, 154] width 452 height 57
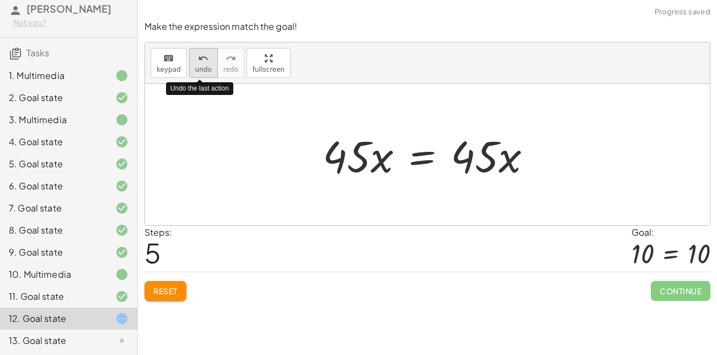
click at [198, 63] on button "undo undo" at bounding box center [203, 63] width 29 height 30
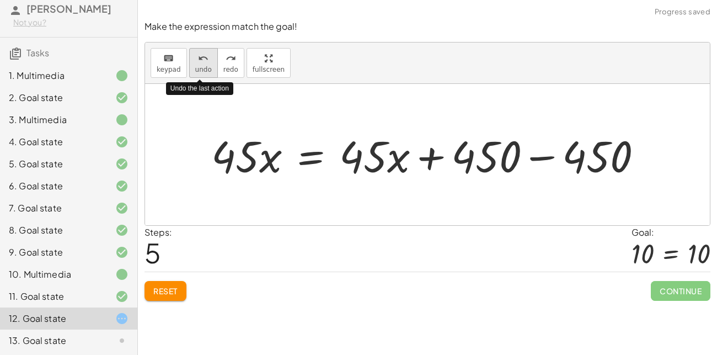
click at [198, 63] on button "undo undo" at bounding box center [203, 63] width 29 height 30
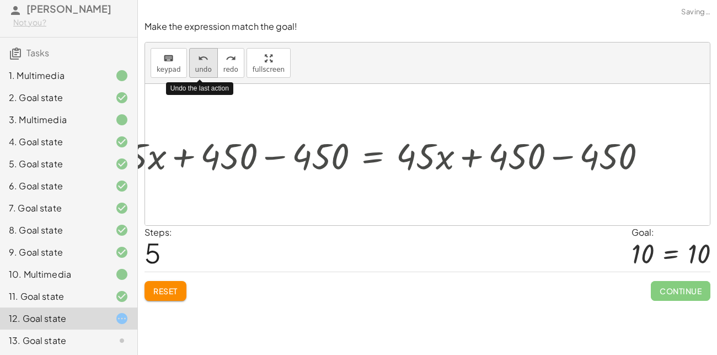
click at [198, 63] on button "undo undo" at bounding box center [203, 63] width 29 height 30
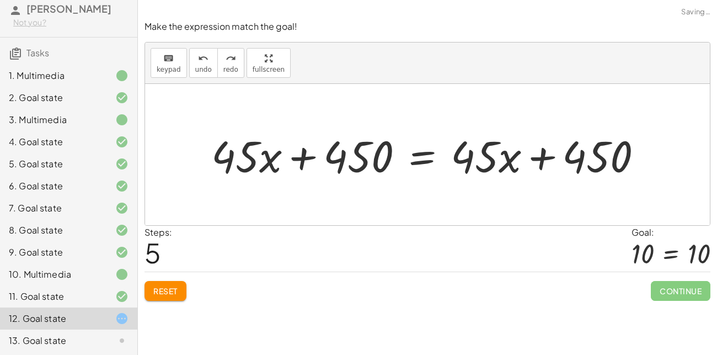
click at [169, 286] on span "Reset" at bounding box center [165, 291] width 24 height 10
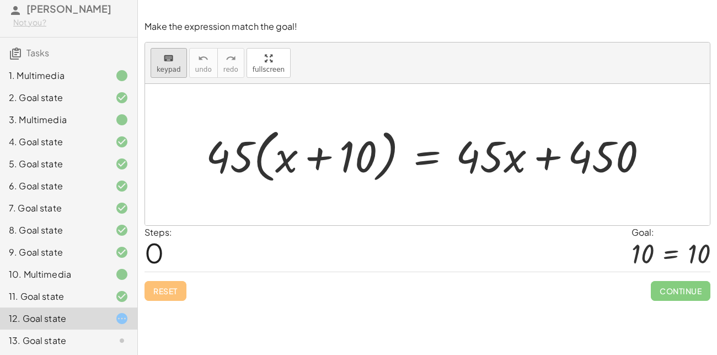
click at [173, 64] on button "keyboard keypad" at bounding box center [169, 63] width 36 height 30
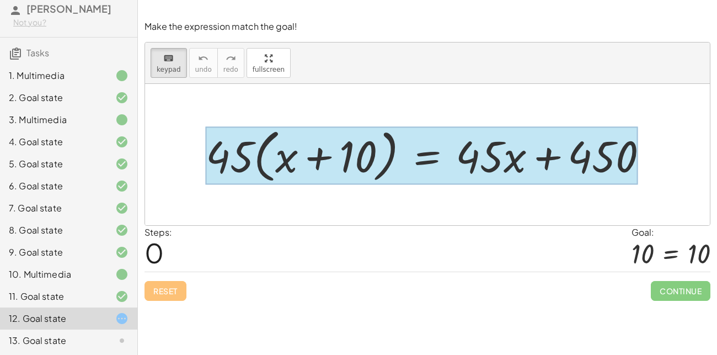
click at [418, 163] on div at bounding box center [422, 156] width 432 height 58
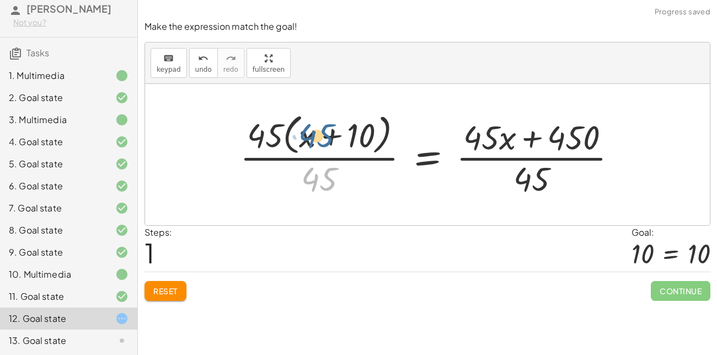
drag, startPoint x: 328, startPoint y: 177, endPoint x: 326, endPoint y: 135, distance: 42.0
click at [326, 135] on div at bounding box center [433, 154] width 397 height 90
click at [257, 130] on div at bounding box center [433, 154] width 397 height 90
click at [298, 154] on div at bounding box center [433, 154] width 397 height 90
click at [306, 156] on div at bounding box center [433, 154] width 397 height 90
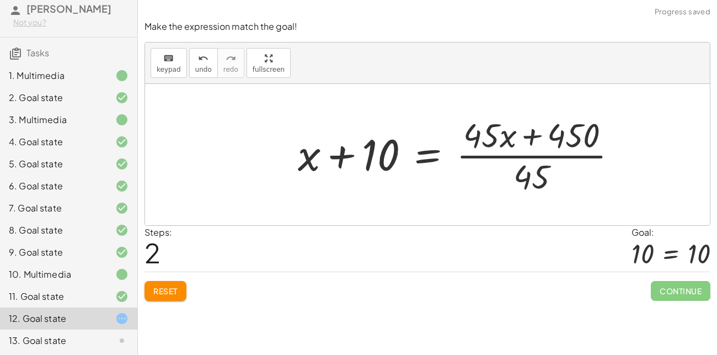
click at [536, 156] on div at bounding box center [462, 154] width 340 height 85
drag, startPoint x: 533, startPoint y: 171, endPoint x: 534, endPoint y: 135, distance: 35.9
click at [534, 135] on div at bounding box center [462, 154] width 340 height 85
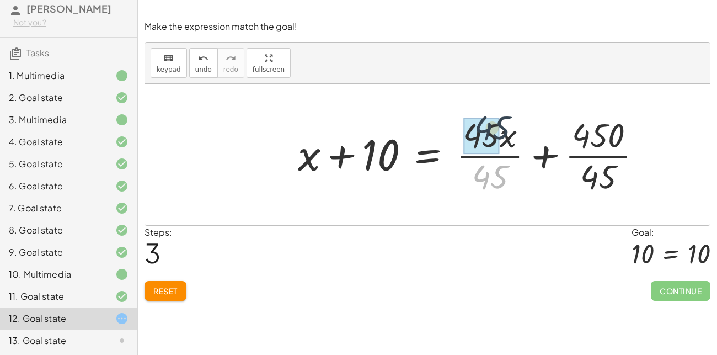
drag, startPoint x: 495, startPoint y: 174, endPoint x: 497, endPoint y: 126, distance: 48.1
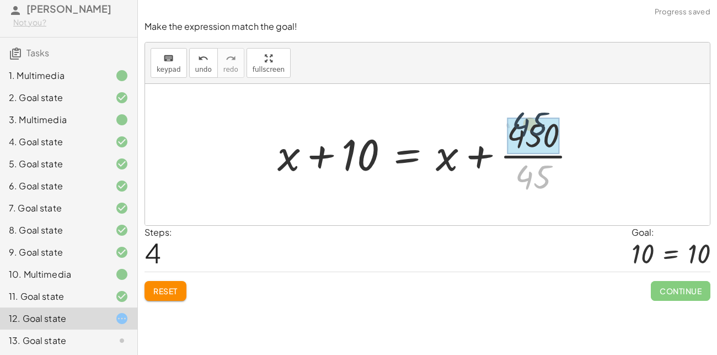
drag, startPoint x: 540, startPoint y: 176, endPoint x: 536, endPoint y: 122, distance: 54.2
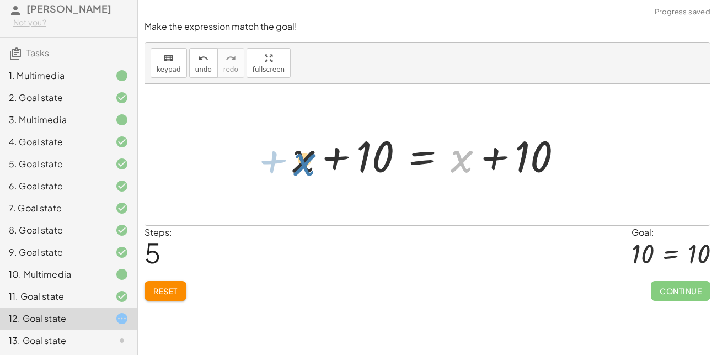
drag, startPoint x: 457, startPoint y: 159, endPoint x: 296, endPoint y: 161, distance: 161.2
click at [296, 161] on div at bounding box center [432, 154] width 290 height 57
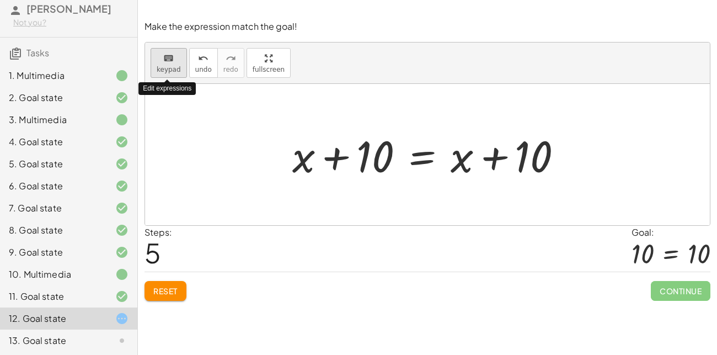
click at [156, 52] on button "keyboard keypad" at bounding box center [169, 63] width 36 height 30
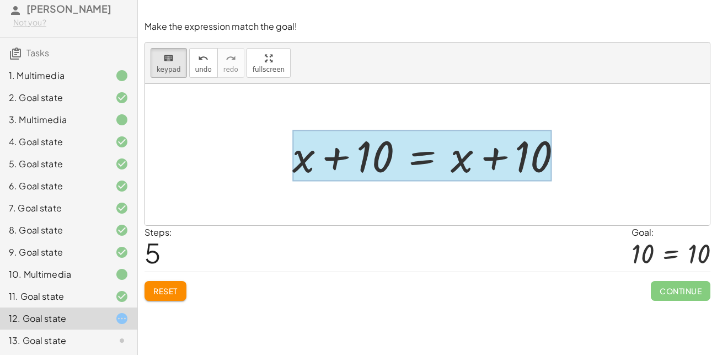
click at [406, 157] on div at bounding box center [422, 155] width 260 height 51
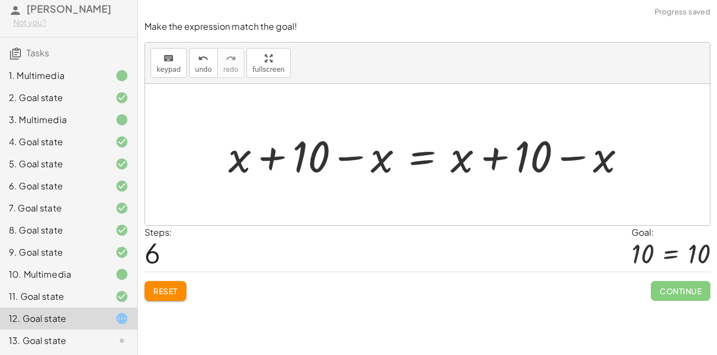
click at [560, 164] on div at bounding box center [432, 154] width 418 height 57
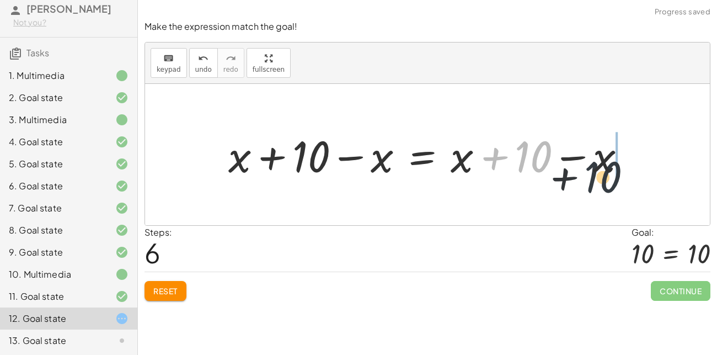
drag, startPoint x: 519, startPoint y: 159, endPoint x: 636, endPoint y: 173, distance: 117.2
click at [636, 173] on div at bounding box center [432, 154] width 418 height 57
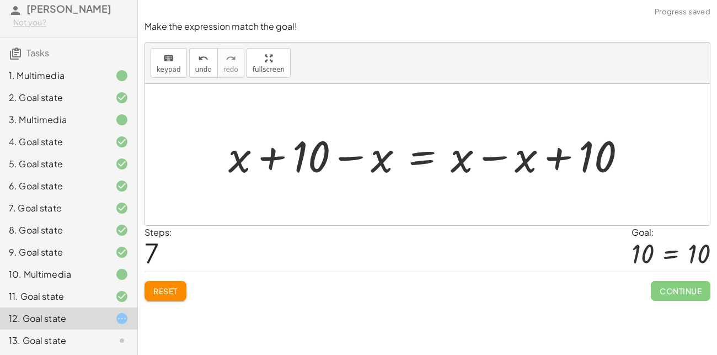
click at [513, 153] on div at bounding box center [432, 154] width 418 height 57
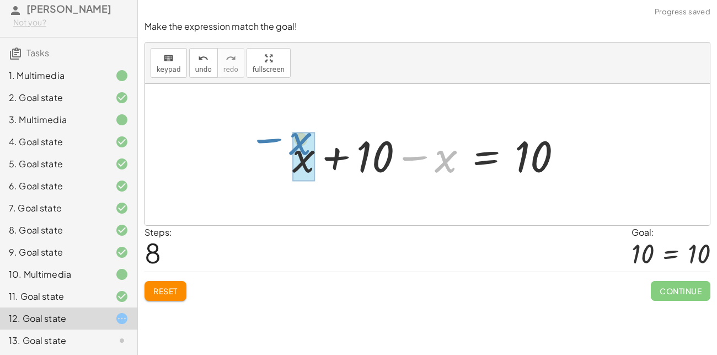
drag, startPoint x: 432, startPoint y: 161, endPoint x: 287, endPoint y: 144, distance: 145.6
click at [287, 144] on div at bounding box center [432, 154] width 290 height 57
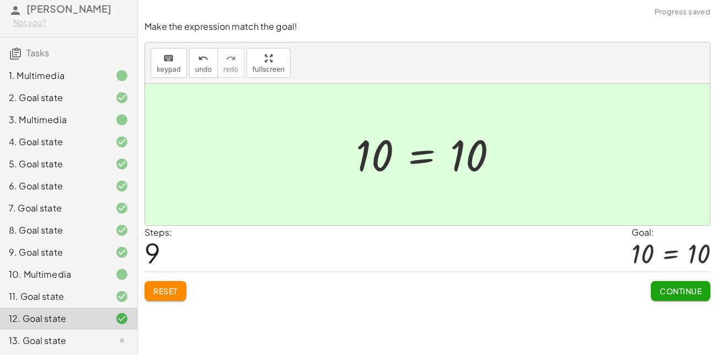
click at [672, 285] on button "Continue" at bounding box center [681, 291] width 60 height 20
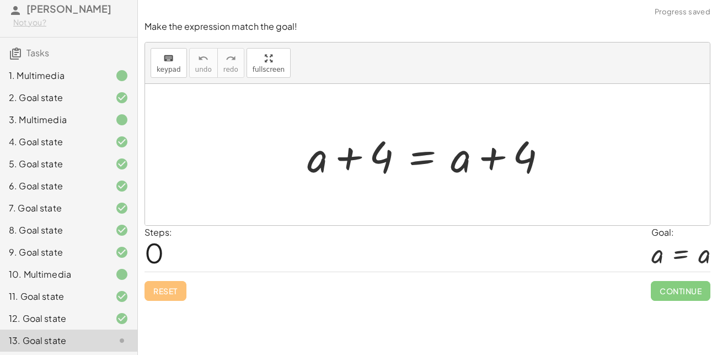
scroll to position [241, 0]
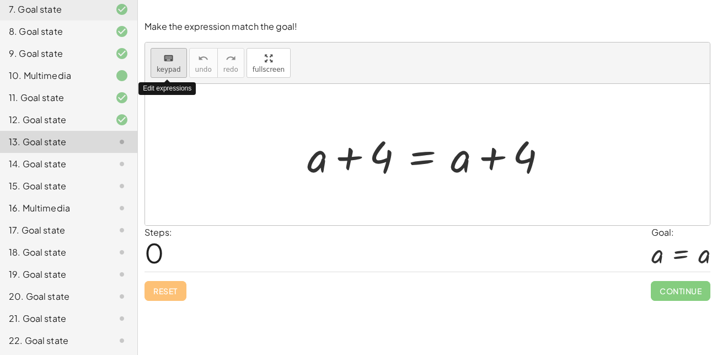
click at [175, 71] on span "keypad" at bounding box center [169, 70] width 24 height 8
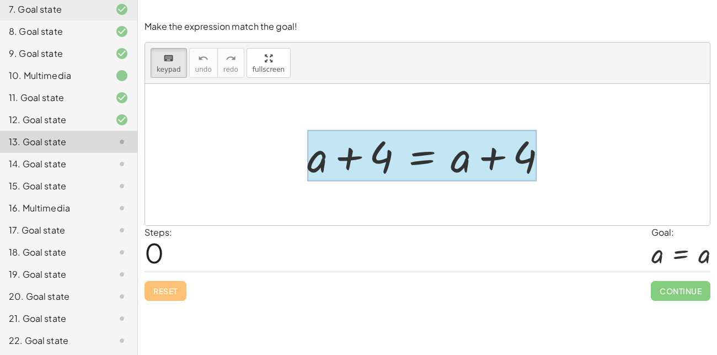
click at [423, 159] on div at bounding box center [422, 155] width 230 height 51
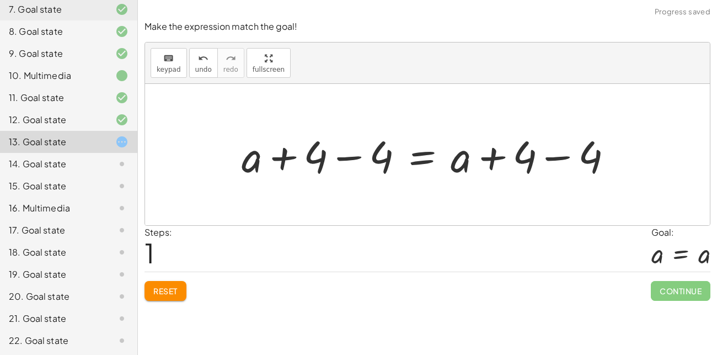
click at [562, 165] on div at bounding box center [431, 154] width 391 height 57
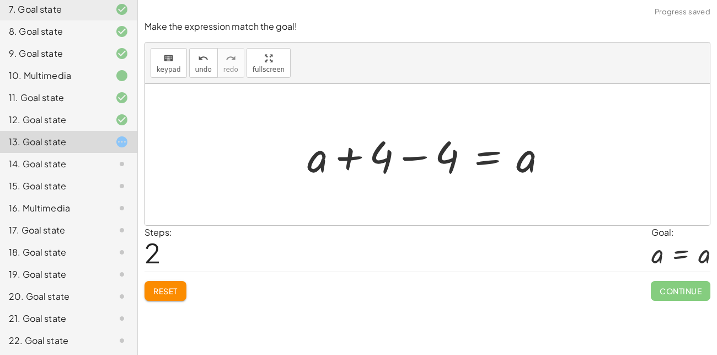
click at [409, 162] on div at bounding box center [432, 154] width 260 height 57
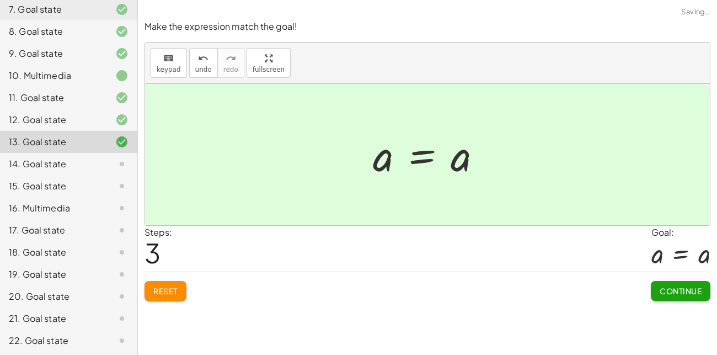
click at [659, 283] on button "Continue" at bounding box center [681, 291] width 60 height 20
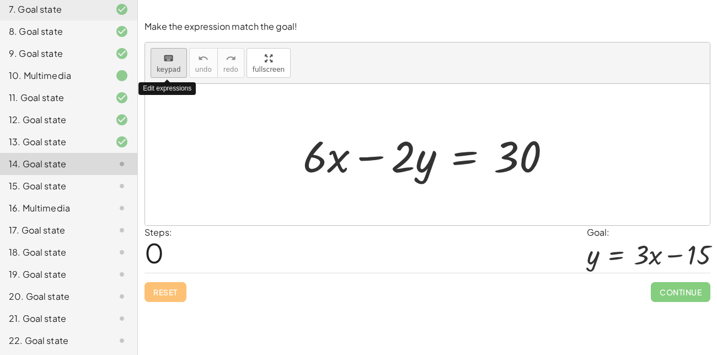
click at [163, 58] on icon "keyboard" at bounding box center [168, 58] width 10 height 13
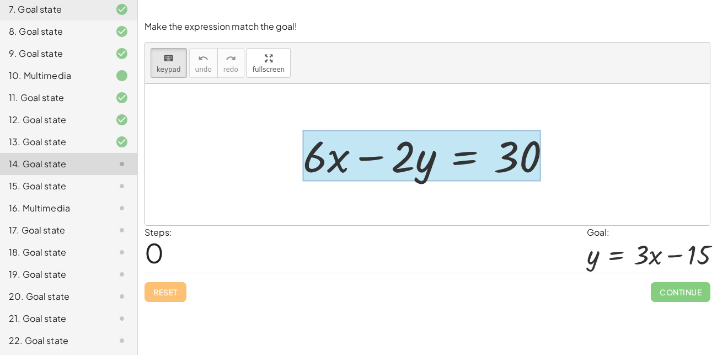
click at [458, 156] on div at bounding box center [422, 155] width 238 height 51
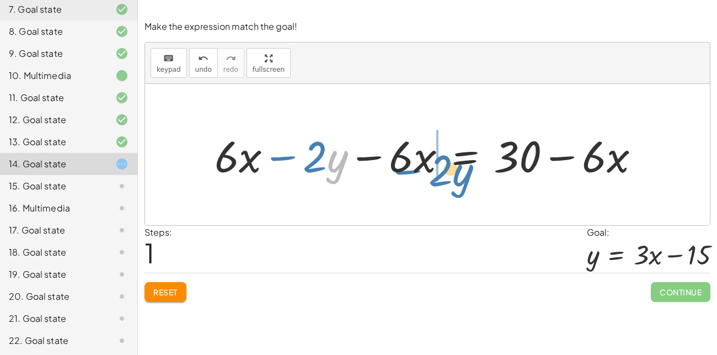
drag, startPoint x: 330, startPoint y: 163, endPoint x: 459, endPoint y: 173, distance: 129.5
click at [459, 173] on div at bounding box center [431, 154] width 445 height 57
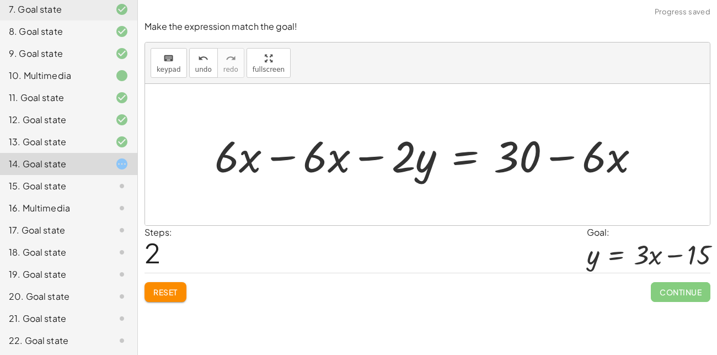
click at [302, 167] on div at bounding box center [431, 154] width 445 height 57
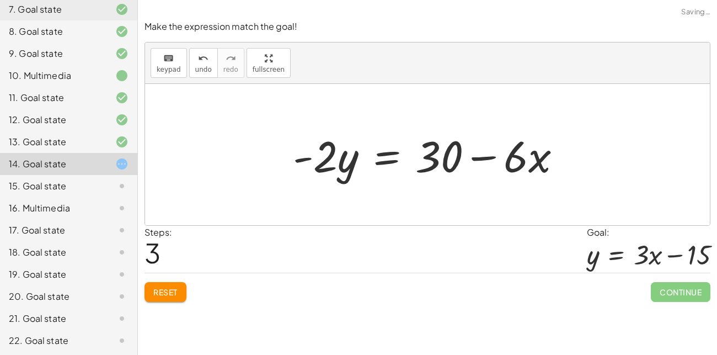
click at [501, 158] on div at bounding box center [432, 154] width 289 height 57
drag, startPoint x: 522, startPoint y: 159, endPoint x: 512, endPoint y: 214, distance: 55.0
click at [512, 214] on div "+ · 6 · x − · 2 · y = 30 + · 6 · x − · 2 · y − · 6 · x = + 30 − · 6 · x + · 6 ·…" at bounding box center [427, 154] width 565 height 141
click at [513, 216] on div at bounding box center [427, 154] width 565 height 141
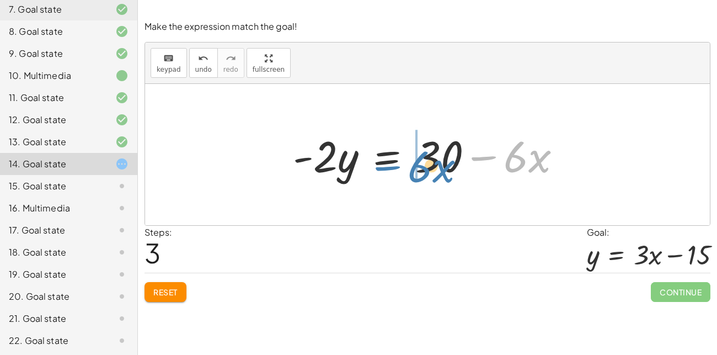
drag, startPoint x: 518, startPoint y: 153, endPoint x: 408, endPoint y: 158, distance: 109.4
click at [408, 158] on div at bounding box center [432, 154] width 289 height 57
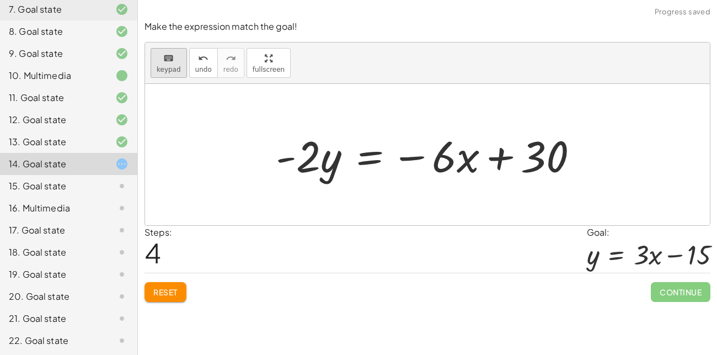
click at [161, 62] on div "keyboard" at bounding box center [169, 57] width 24 height 13
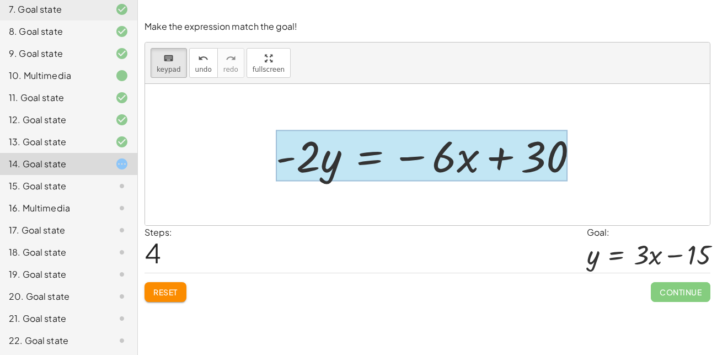
click at [371, 156] on div at bounding box center [422, 155] width 292 height 51
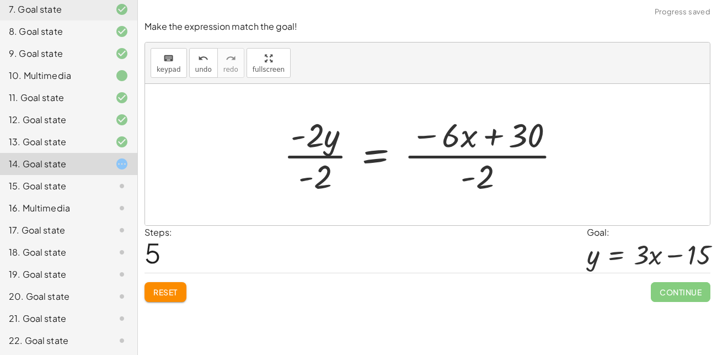
click at [485, 152] on div at bounding box center [427, 154] width 298 height 85
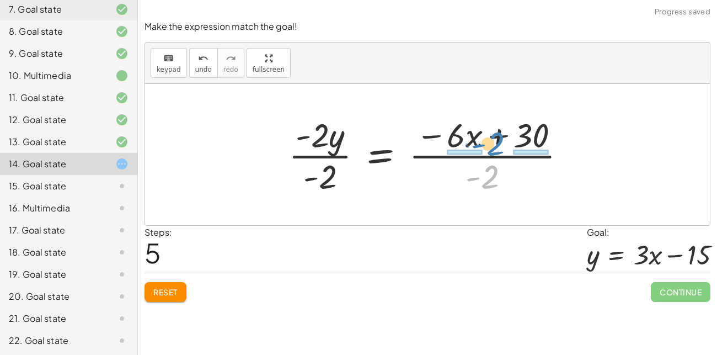
drag, startPoint x: 485, startPoint y: 177, endPoint x: 491, endPoint y: 144, distance: 33.7
click at [491, 144] on div at bounding box center [432, 154] width 298 height 85
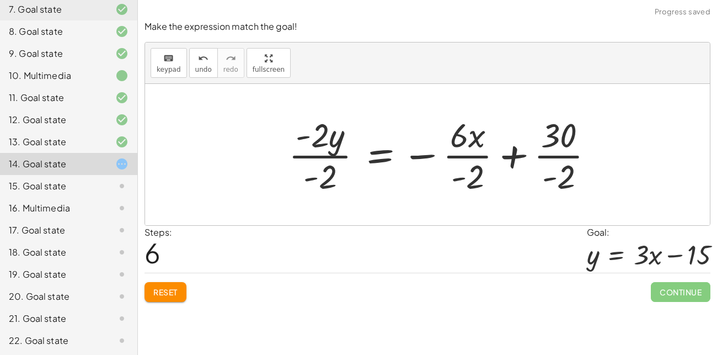
click at [468, 173] on div at bounding box center [446, 154] width 326 height 85
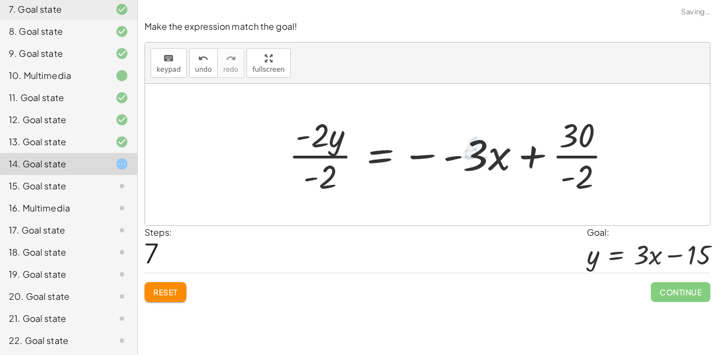
click at [574, 154] on div at bounding box center [455, 154] width 344 height 85
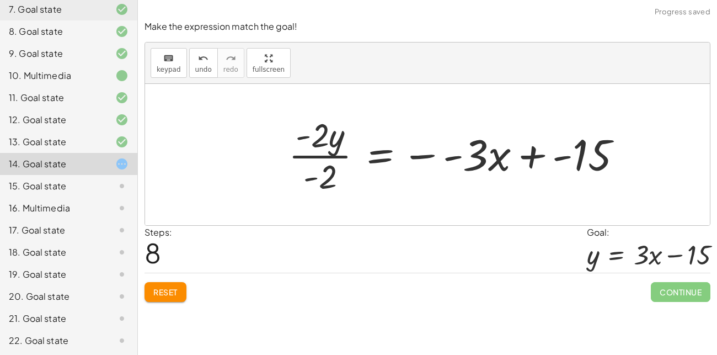
click at [331, 149] on div at bounding box center [459, 154] width 353 height 85
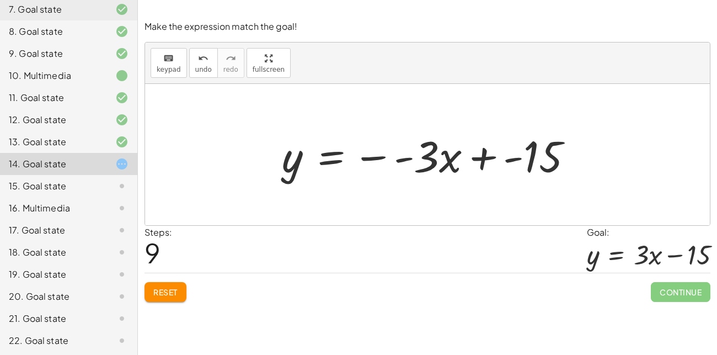
click at [386, 159] on div at bounding box center [431, 154] width 311 height 57
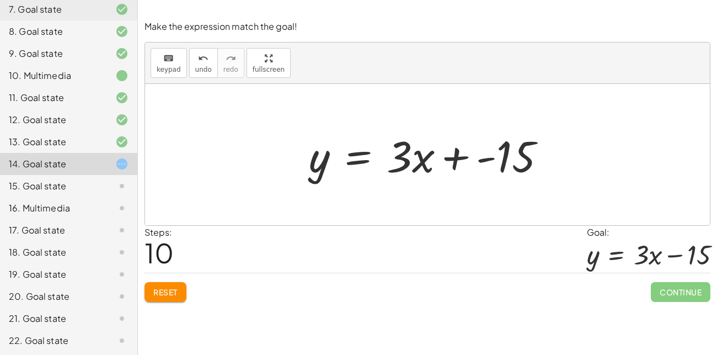
click at [453, 166] on div at bounding box center [432, 154] width 257 height 57
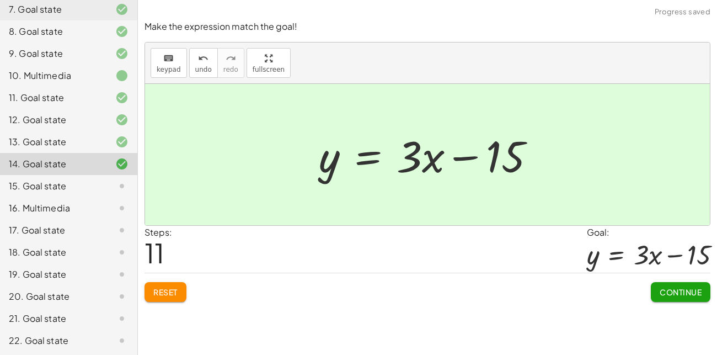
click at [676, 301] on button "Continue" at bounding box center [681, 292] width 60 height 20
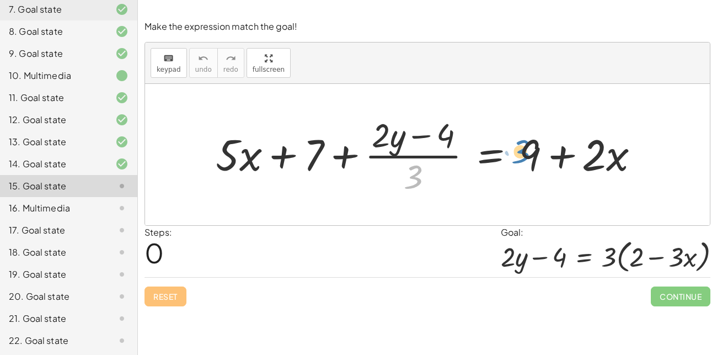
drag, startPoint x: 412, startPoint y: 183, endPoint x: 521, endPoint y: 158, distance: 111.6
click at [521, 158] on div at bounding box center [432, 154] width 444 height 85
drag, startPoint x: 412, startPoint y: 170, endPoint x: 357, endPoint y: 147, distance: 59.1
click at [357, 147] on div at bounding box center [432, 154] width 444 height 85
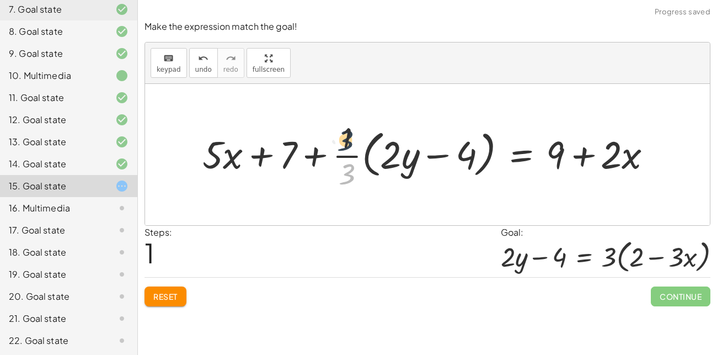
drag, startPoint x: 350, startPoint y: 168, endPoint x: 349, endPoint y: 129, distance: 39.2
click at [349, 129] on div at bounding box center [432, 154] width 470 height 75
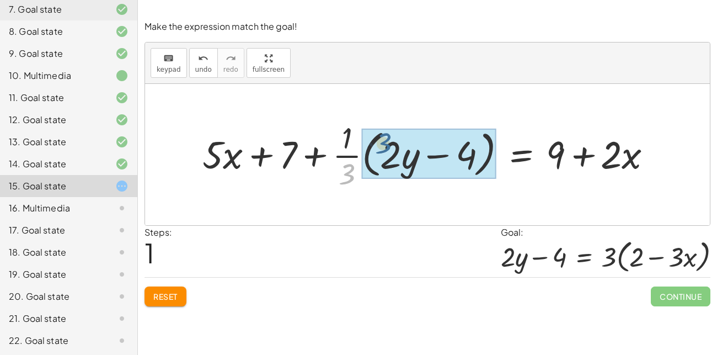
drag, startPoint x: 347, startPoint y: 172, endPoint x: 387, endPoint y: 143, distance: 49.0
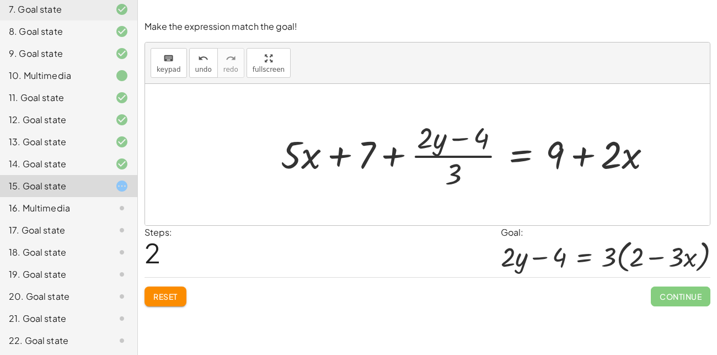
click at [174, 289] on button "Reset" at bounding box center [166, 296] width 42 height 20
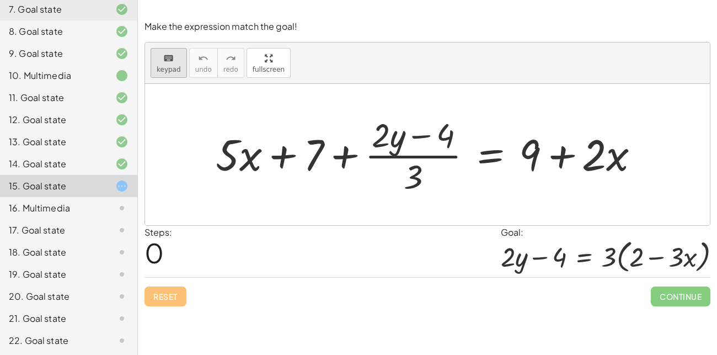
click at [168, 60] on icon "keyboard" at bounding box center [168, 58] width 10 height 13
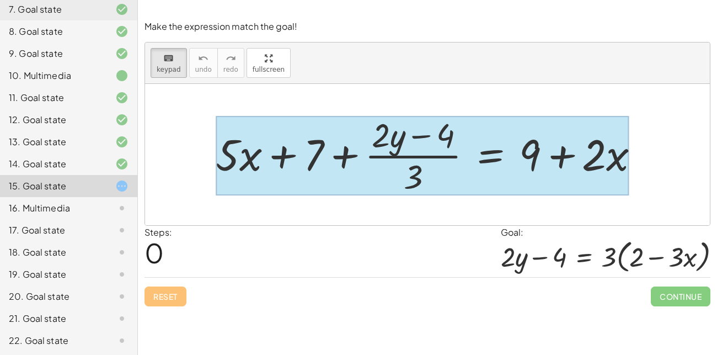
click at [492, 162] on div at bounding box center [422, 155] width 413 height 79
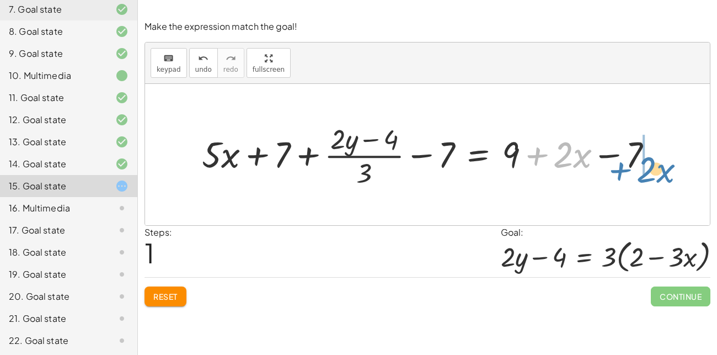
drag, startPoint x: 577, startPoint y: 165, endPoint x: 664, endPoint y: 176, distance: 87.9
click at [664, 176] on div at bounding box center [431, 154] width 471 height 71
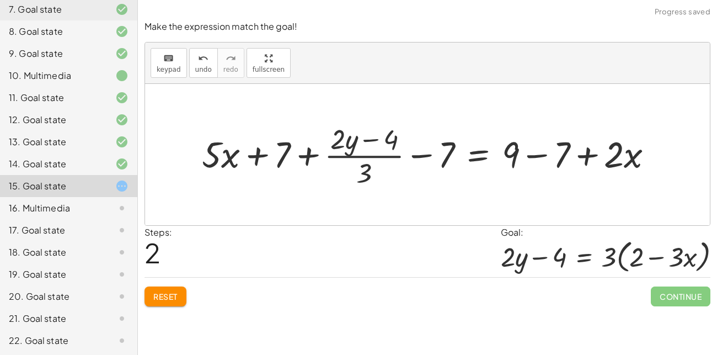
click at [557, 159] on div at bounding box center [431, 154] width 471 height 71
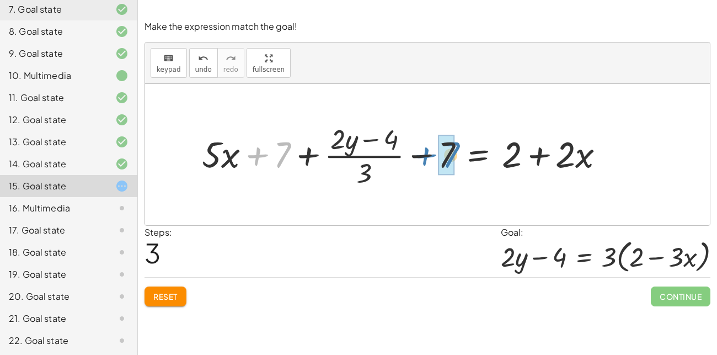
drag, startPoint x: 278, startPoint y: 150, endPoint x: 446, endPoint y: 150, distance: 168.9
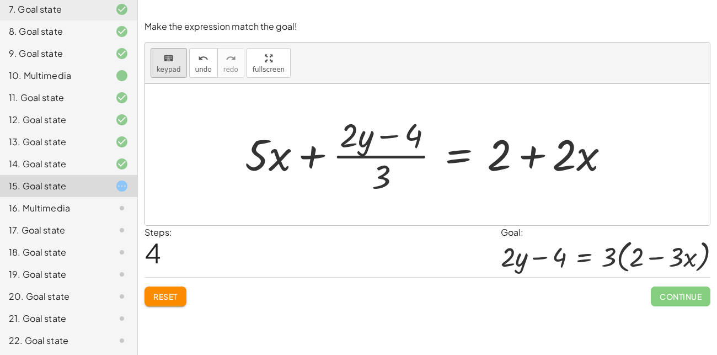
click at [174, 66] on span "keypad" at bounding box center [169, 70] width 24 height 8
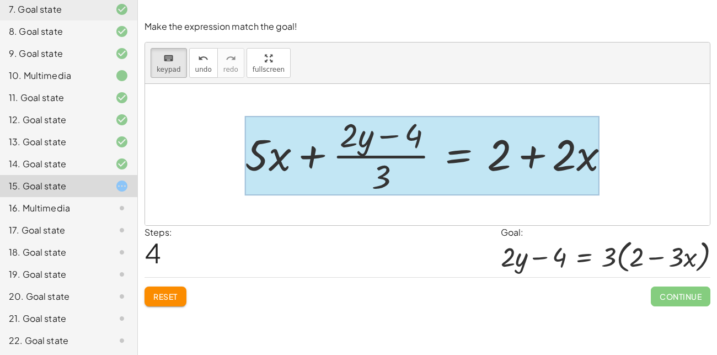
click at [449, 156] on div at bounding box center [422, 155] width 354 height 79
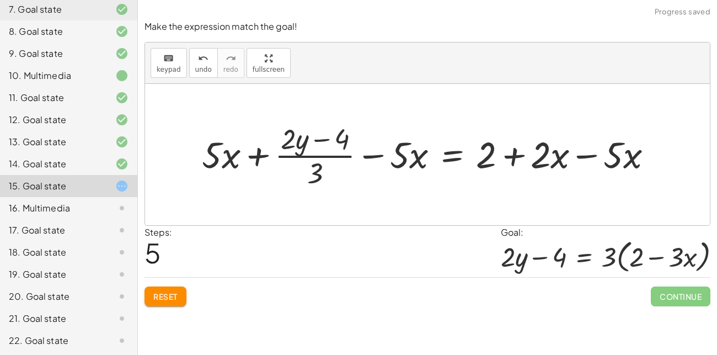
click at [587, 154] on div at bounding box center [431, 155] width 471 height 72
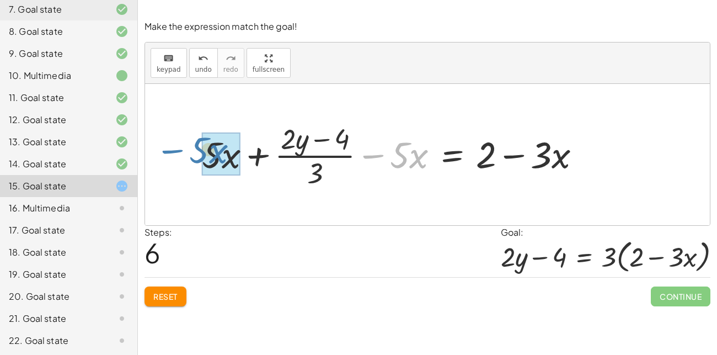
drag, startPoint x: 406, startPoint y: 159, endPoint x: 207, endPoint y: 156, distance: 198.7
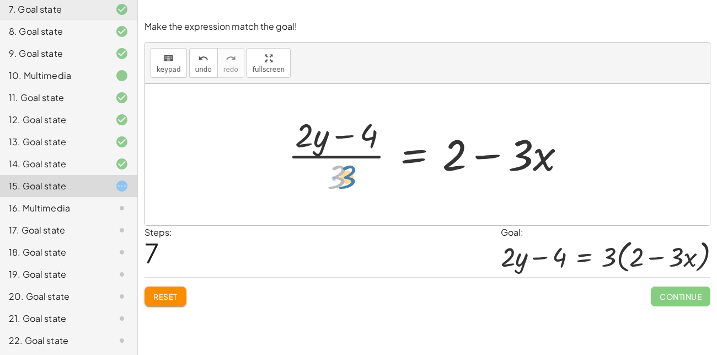
drag, startPoint x: 342, startPoint y: 182, endPoint x: 348, endPoint y: 182, distance: 6.6
click at [348, 182] on div at bounding box center [432, 154] width 298 height 85
click at [351, 179] on div at bounding box center [432, 154] width 298 height 85
drag, startPoint x: 338, startPoint y: 179, endPoint x: 388, endPoint y: 152, distance: 57.5
click at [388, 152] on div at bounding box center [432, 154] width 298 height 85
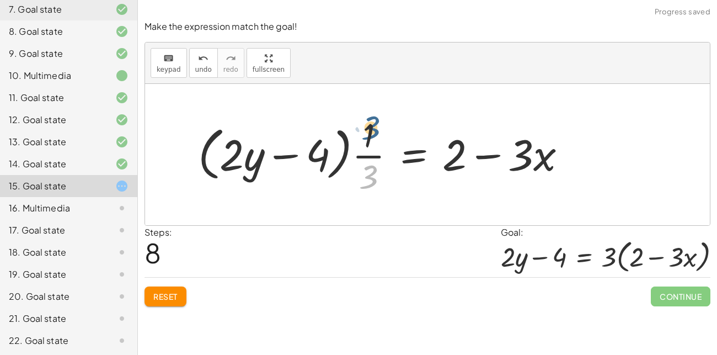
drag, startPoint x: 369, startPoint y: 177, endPoint x: 370, endPoint y: 127, distance: 50.2
click at [370, 127] on div at bounding box center [387, 154] width 388 height 85
drag, startPoint x: 368, startPoint y: 174, endPoint x: 365, endPoint y: 168, distance: 6.7
click at [365, 168] on div at bounding box center [387, 154] width 388 height 85
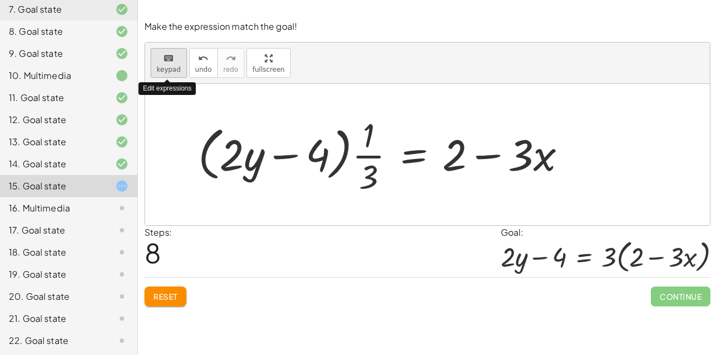
click at [164, 66] on span "keypad" at bounding box center [169, 70] width 24 height 8
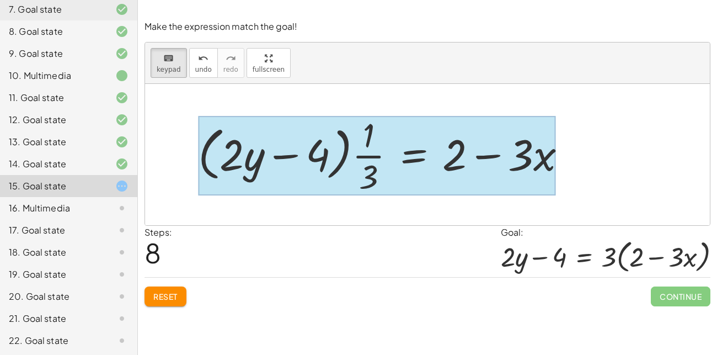
click at [411, 157] on div at bounding box center [377, 155] width 358 height 79
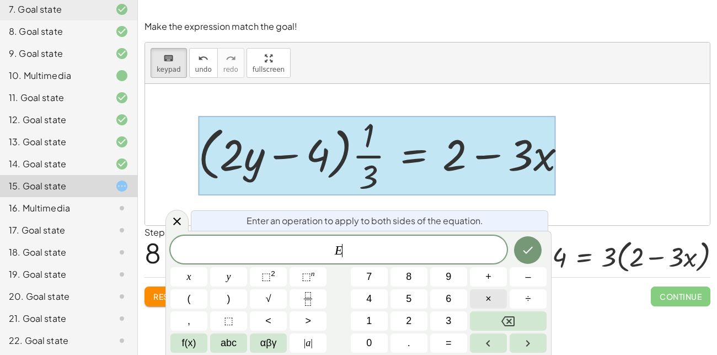
click at [483, 291] on button "×" at bounding box center [488, 298] width 37 height 19
click at [524, 253] on icon "Done" at bounding box center [527, 249] width 13 height 13
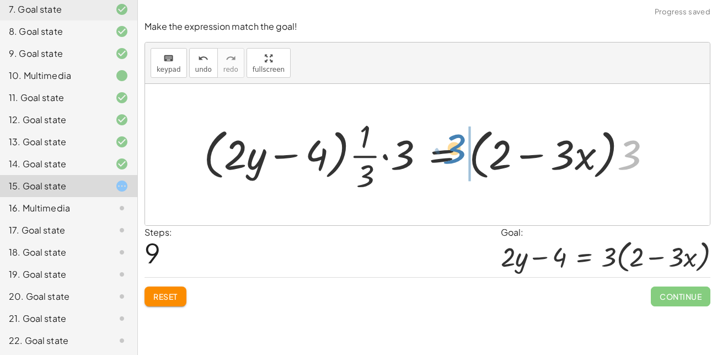
drag, startPoint x: 622, startPoint y: 163, endPoint x: 447, endPoint y: 157, distance: 175.0
click at [447, 157] on div at bounding box center [432, 154] width 468 height 81
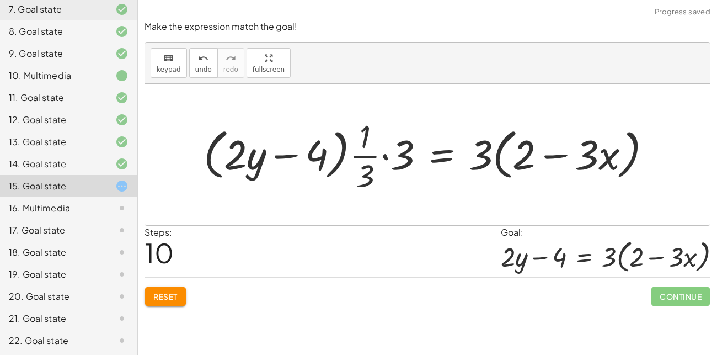
click at [388, 162] on div at bounding box center [432, 154] width 468 height 81
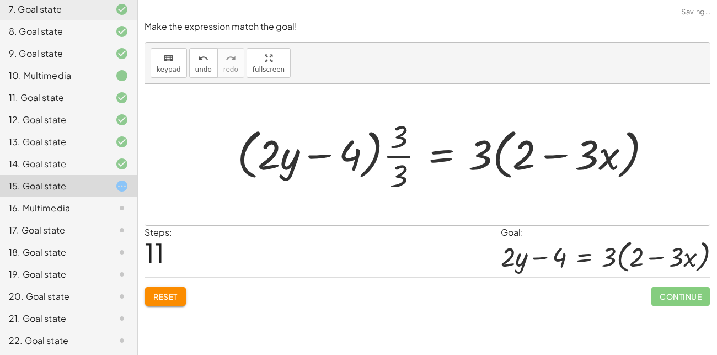
click at [402, 158] on div at bounding box center [449, 154] width 434 height 81
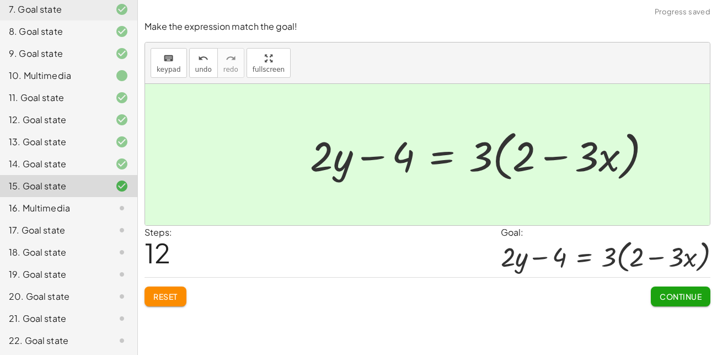
click at [665, 291] on span "Continue" at bounding box center [681, 296] width 42 height 10
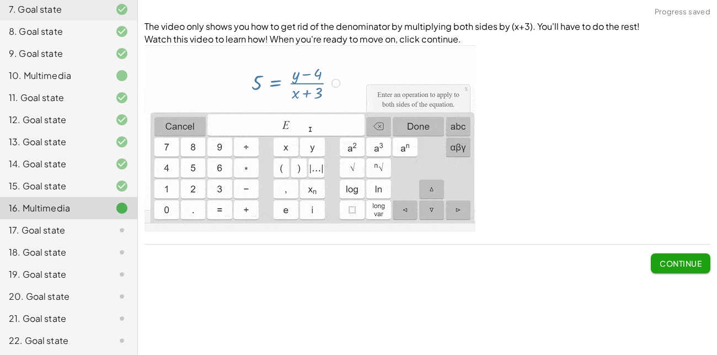
click at [668, 262] on span "Continue" at bounding box center [681, 263] width 42 height 10
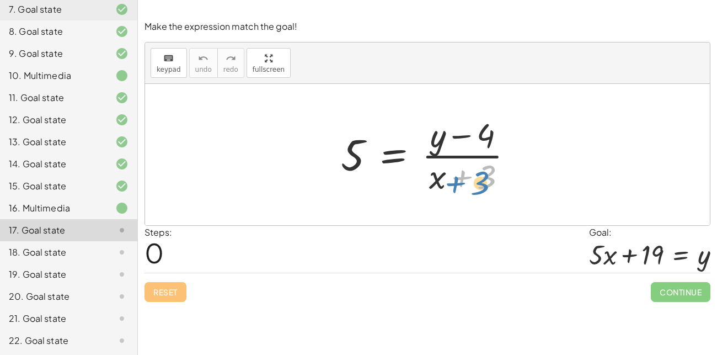
click at [480, 171] on div at bounding box center [432, 154] width 193 height 85
drag, startPoint x: 354, startPoint y: 153, endPoint x: 425, endPoint y: 170, distance: 73.8
click at [425, 170] on div at bounding box center [432, 154] width 193 height 85
drag, startPoint x: 438, startPoint y: 174, endPoint x: 526, endPoint y: 132, distance: 97.0
click at [526, 132] on div at bounding box center [432, 154] width 193 height 85
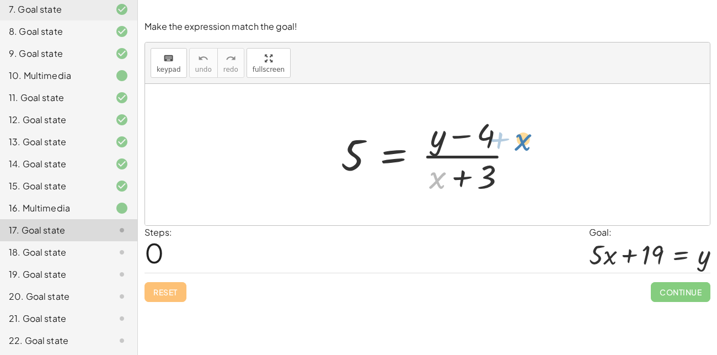
drag, startPoint x: 444, startPoint y: 181, endPoint x: 530, endPoint y: 144, distance: 94.2
click at [530, 144] on div "+ x 5 = · ( + y − 4 ) · ( + x + 3 )" at bounding box center [427, 154] width 206 height 91
drag, startPoint x: 435, startPoint y: 187, endPoint x: 455, endPoint y: 141, distance: 50.7
click at [455, 141] on div at bounding box center [432, 154] width 193 height 85
drag, startPoint x: 463, startPoint y: 178, endPoint x: 454, endPoint y: 132, distance: 46.8
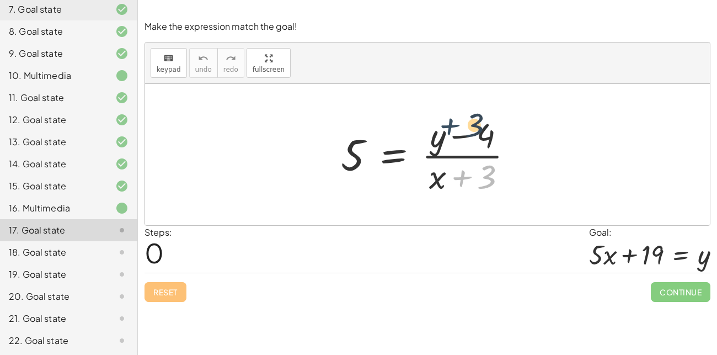
click at [454, 132] on div at bounding box center [432, 154] width 193 height 85
drag, startPoint x: 482, startPoint y: 173, endPoint x: 486, endPoint y: 137, distance: 35.5
click at [486, 137] on div at bounding box center [432, 154] width 193 height 85
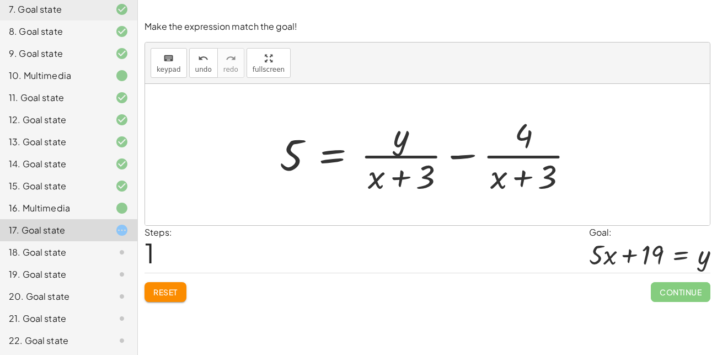
click at [498, 183] on div at bounding box center [431, 154] width 315 height 85
click at [526, 157] on div at bounding box center [431, 154] width 315 height 85
click at [417, 157] on div at bounding box center [431, 154] width 315 height 85
drag, startPoint x: 506, startPoint y: 183, endPoint x: 515, endPoint y: 185, distance: 9.5
click at [515, 185] on div at bounding box center [431, 154] width 315 height 85
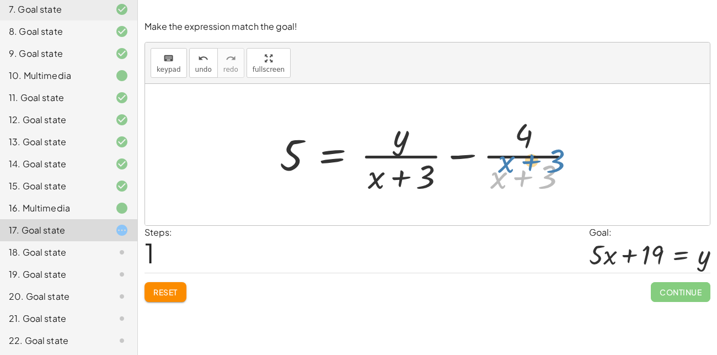
drag, startPoint x: 518, startPoint y: 178, endPoint x: 526, endPoint y: 169, distance: 11.7
click at [526, 169] on div at bounding box center [431, 154] width 315 height 85
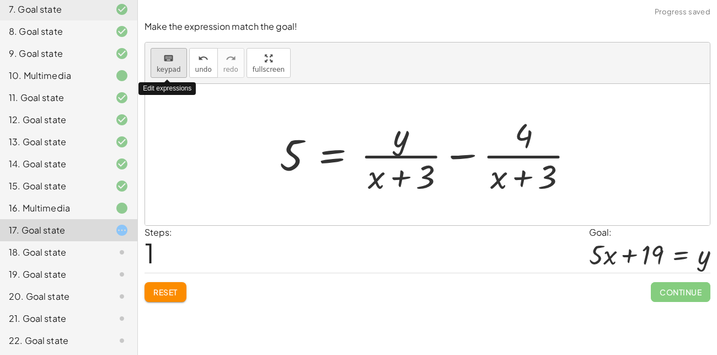
click at [167, 66] on span "keypad" at bounding box center [169, 70] width 24 height 8
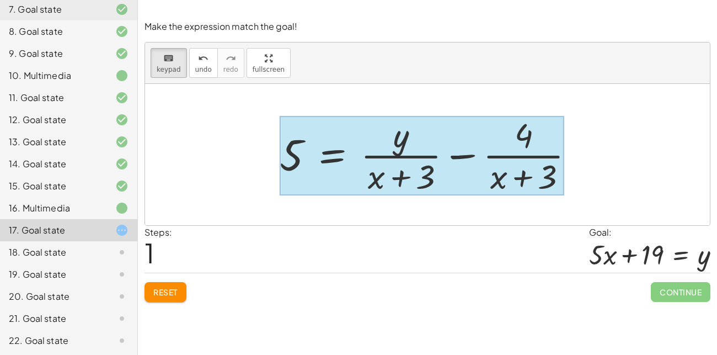
click at [328, 148] on div at bounding box center [422, 155] width 285 height 79
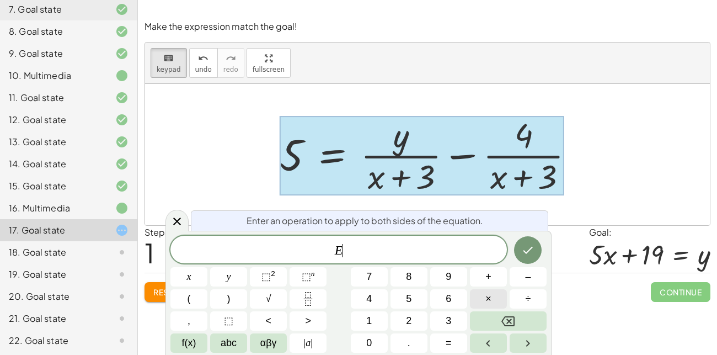
click at [481, 305] on button "×" at bounding box center [488, 298] width 37 height 19
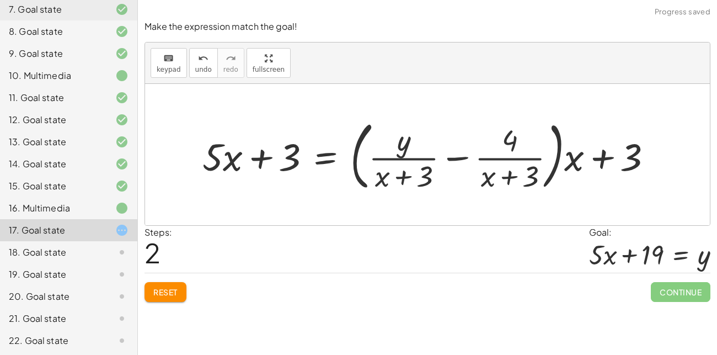
click at [599, 163] on div at bounding box center [432, 154] width 470 height 81
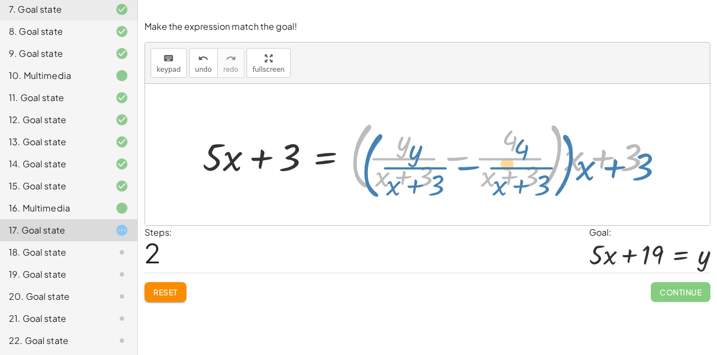
drag, startPoint x: 595, startPoint y: 158, endPoint x: 607, endPoint y: 164, distance: 13.3
click at [607, 164] on div at bounding box center [432, 154] width 470 height 81
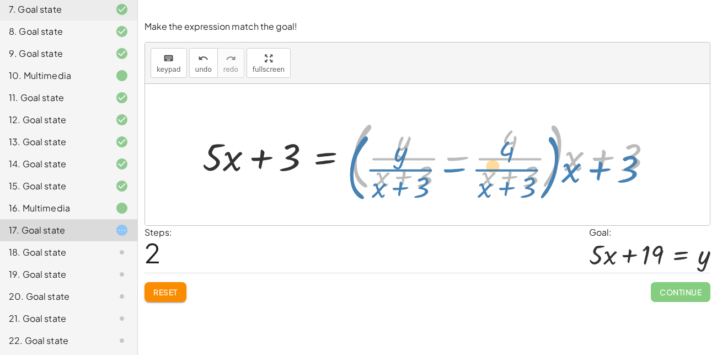
click at [595, 163] on div at bounding box center [432, 154] width 470 height 81
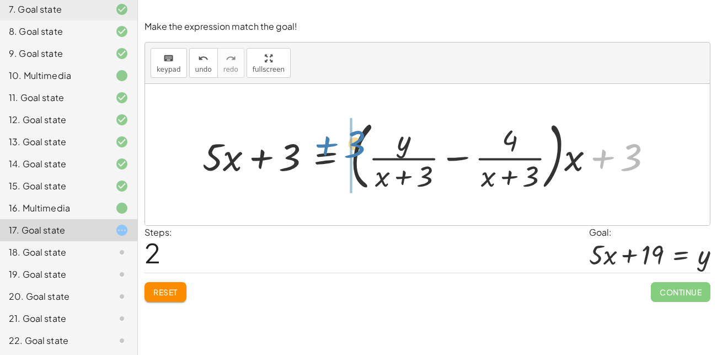
drag, startPoint x: 602, startPoint y: 159, endPoint x: 326, endPoint y: 146, distance: 276.8
click at [326, 146] on div at bounding box center [432, 154] width 470 height 81
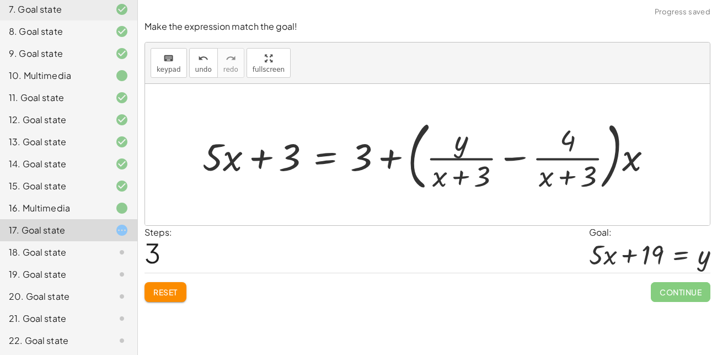
click at [387, 157] on div at bounding box center [432, 154] width 470 height 81
click at [385, 158] on div at bounding box center [432, 154] width 470 height 81
drag, startPoint x: 634, startPoint y: 164, endPoint x: 492, endPoint y: 169, distance: 141.4
click at [492, 169] on div at bounding box center [432, 154] width 470 height 81
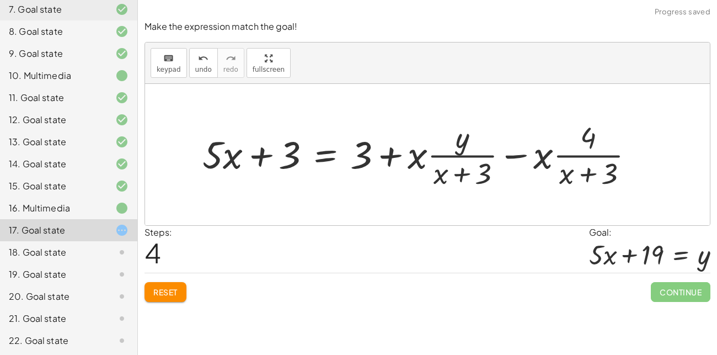
click at [422, 159] on div at bounding box center [423, 154] width 452 height 74
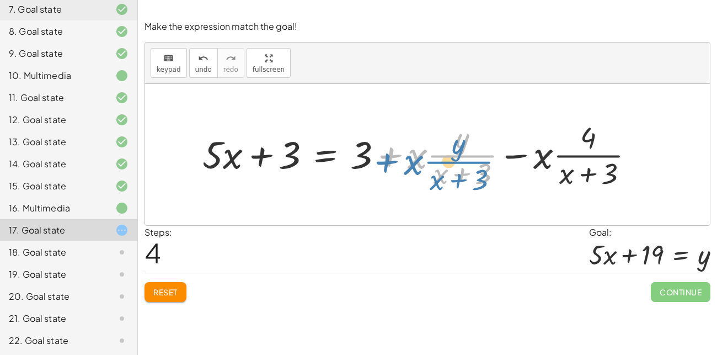
drag, startPoint x: 392, startPoint y: 152, endPoint x: 388, endPoint y: 159, distance: 8.1
click at [388, 159] on div at bounding box center [423, 154] width 452 height 74
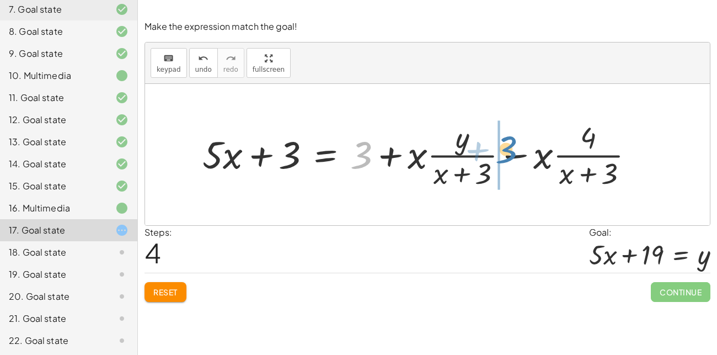
drag, startPoint x: 367, startPoint y: 159, endPoint x: 501, endPoint y: 162, distance: 134.1
click at [501, 162] on div at bounding box center [423, 154] width 452 height 74
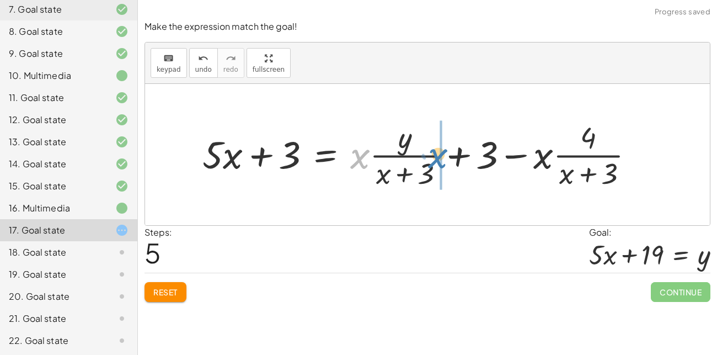
drag, startPoint x: 366, startPoint y: 159, endPoint x: 443, endPoint y: 159, distance: 77.3
click at [443, 159] on div at bounding box center [423, 154] width 452 height 74
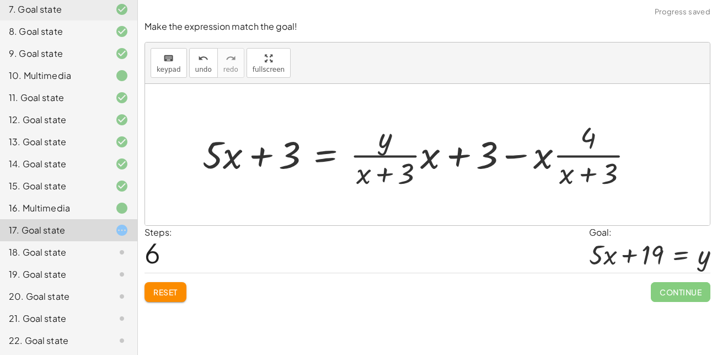
click at [466, 155] on div at bounding box center [423, 154] width 452 height 74
click at [397, 151] on div at bounding box center [423, 154] width 452 height 74
drag, startPoint x: 432, startPoint y: 161, endPoint x: 353, endPoint y: 178, distance: 80.9
click at [353, 178] on div at bounding box center [423, 154] width 452 height 74
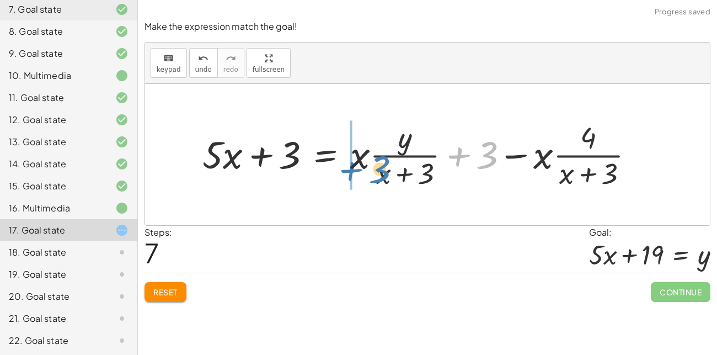
drag, startPoint x: 458, startPoint y: 155, endPoint x: 349, endPoint y: 169, distance: 109.7
click at [349, 169] on div at bounding box center [423, 154] width 452 height 74
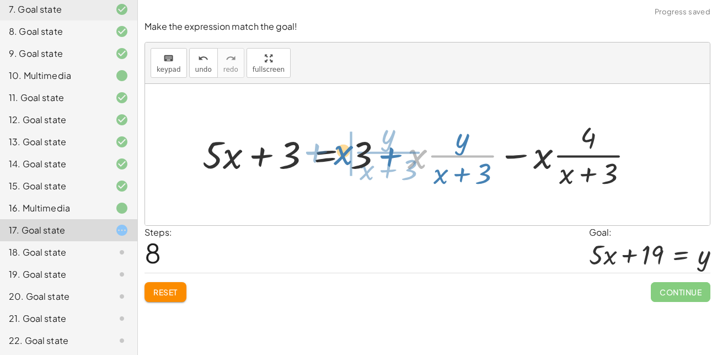
drag, startPoint x: 419, startPoint y: 151, endPoint x: 346, endPoint y: 147, distance: 72.9
click at [346, 147] on div at bounding box center [423, 154] width 452 height 74
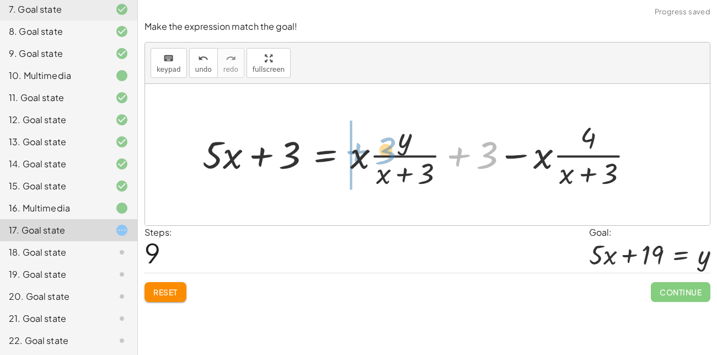
drag, startPoint x: 466, startPoint y: 158, endPoint x: 358, endPoint y: 159, distance: 107.6
click at [358, 159] on div at bounding box center [423, 154] width 452 height 74
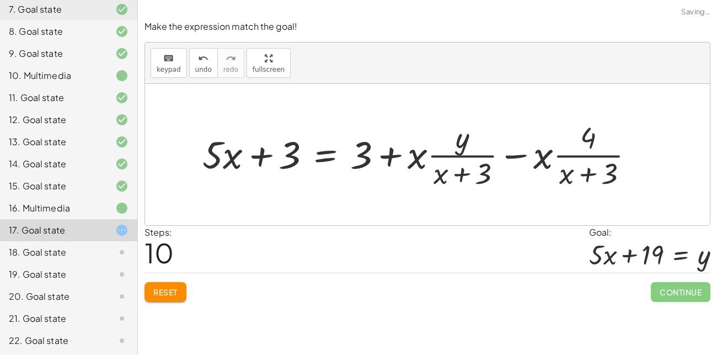
click at [396, 152] on div at bounding box center [423, 154] width 452 height 74
click at [444, 156] on div at bounding box center [423, 154] width 452 height 74
click at [524, 152] on div at bounding box center [423, 154] width 452 height 74
click at [203, 66] on span "undo" at bounding box center [203, 70] width 17 height 8
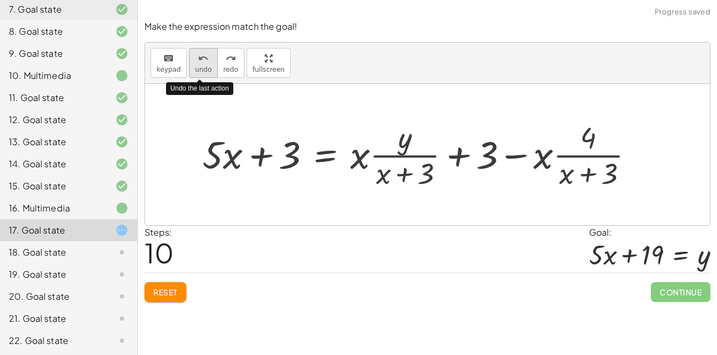
click at [203, 66] on span "undo" at bounding box center [203, 70] width 17 height 8
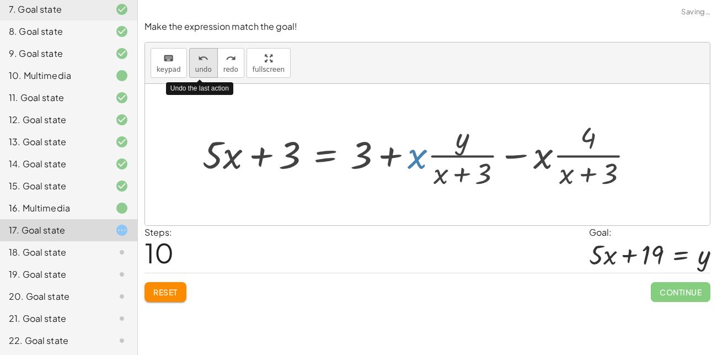
click at [203, 66] on span "undo" at bounding box center [203, 70] width 17 height 8
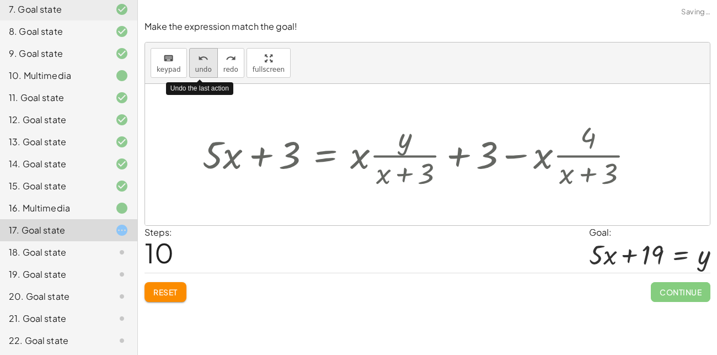
click at [203, 66] on span "undo" at bounding box center [203, 70] width 17 height 8
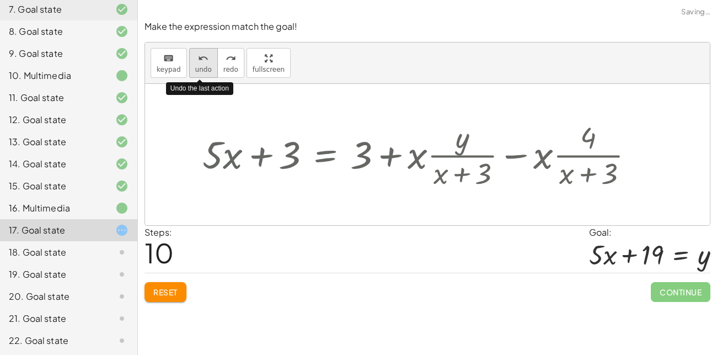
click at [203, 66] on span "undo" at bounding box center [203, 70] width 17 height 8
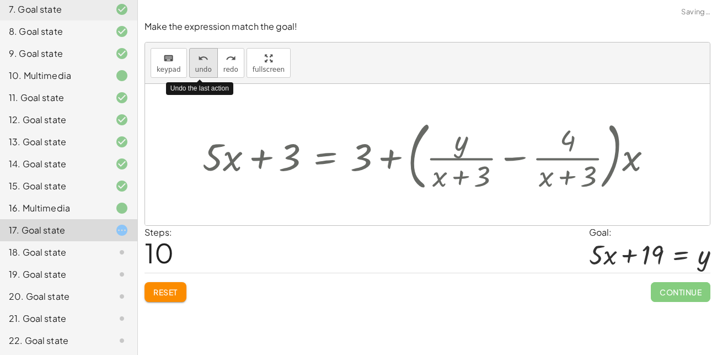
click at [203, 66] on span "undo" at bounding box center [203, 70] width 17 height 8
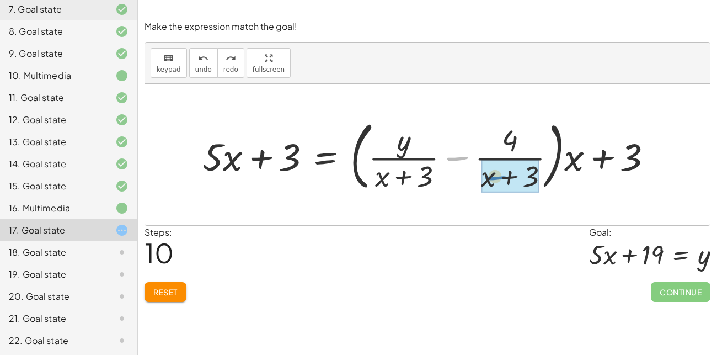
drag, startPoint x: 461, startPoint y: 159, endPoint x: 499, endPoint y: 180, distance: 43.7
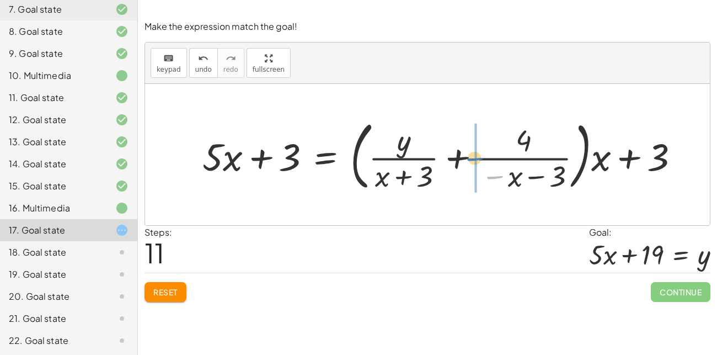
drag, startPoint x: 494, startPoint y: 176, endPoint x: 475, endPoint y: 158, distance: 26.9
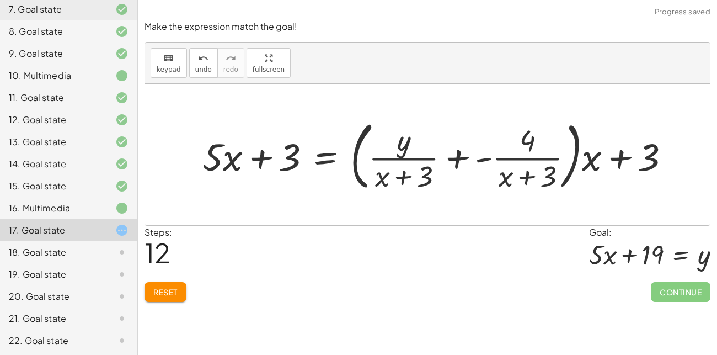
click at [471, 159] on div at bounding box center [440, 154] width 487 height 81
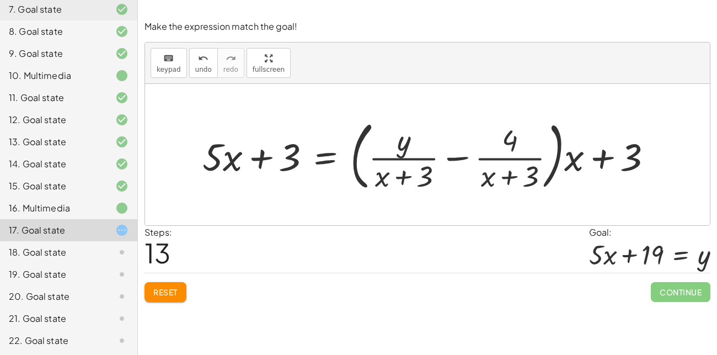
click at [168, 288] on span "Reset" at bounding box center [165, 292] width 24 height 10
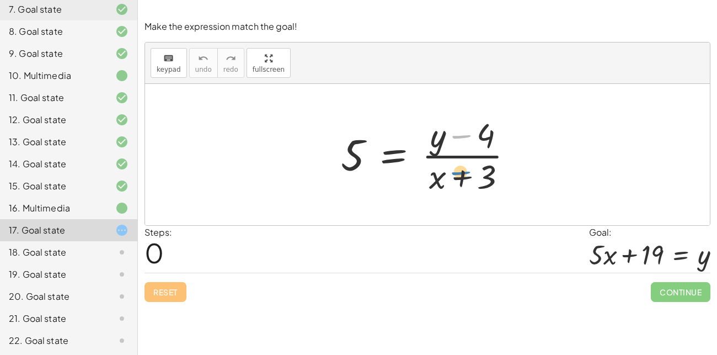
drag, startPoint x: 458, startPoint y: 139, endPoint x: 455, endPoint y: 170, distance: 31.0
click at [455, 170] on div at bounding box center [432, 154] width 193 height 85
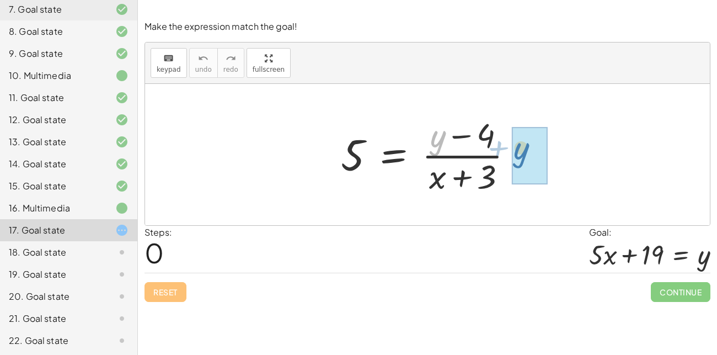
drag, startPoint x: 440, startPoint y: 147, endPoint x: 527, endPoint y: 162, distance: 88.5
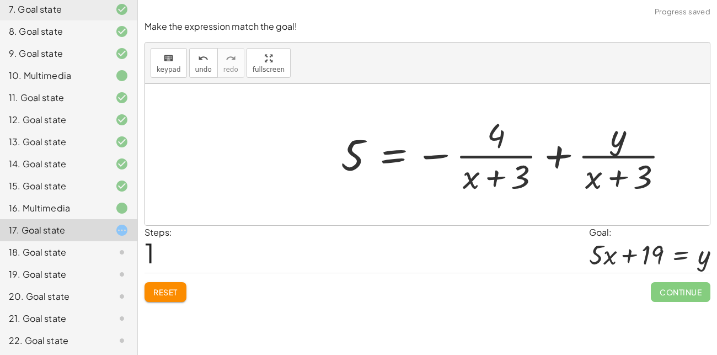
click at [182, 286] on button "Reset" at bounding box center [166, 292] width 42 height 20
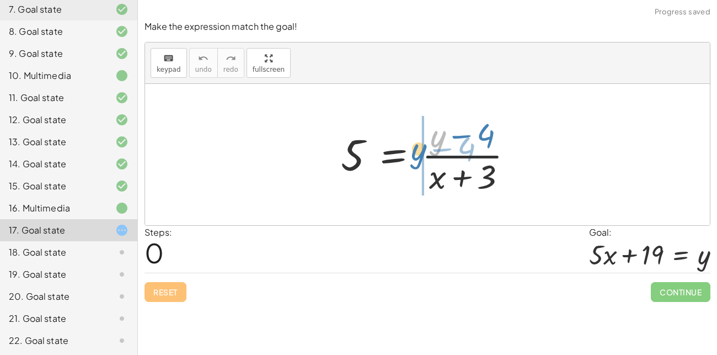
drag, startPoint x: 438, startPoint y: 135, endPoint x: 419, endPoint y: 148, distance: 23.0
click at [419, 148] on div at bounding box center [432, 154] width 193 height 85
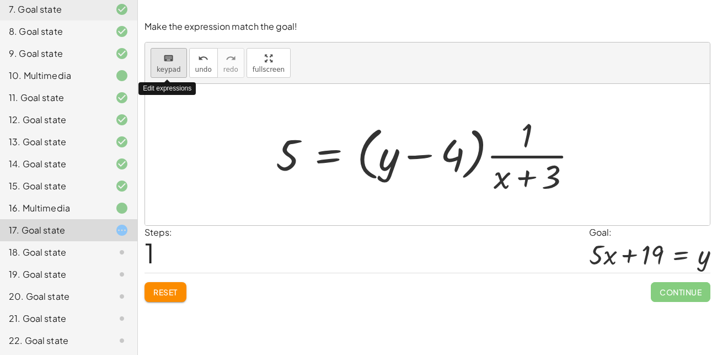
click at [169, 61] on icon "keyboard" at bounding box center [168, 58] width 10 height 13
click at [159, 63] on div "keyboard" at bounding box center [169, 57] width 24 height 13
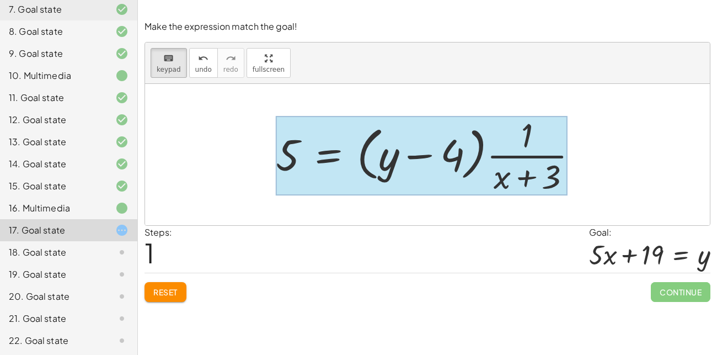
click at [330, 157] on div at bounding box center [422, 155] width 292 height 79
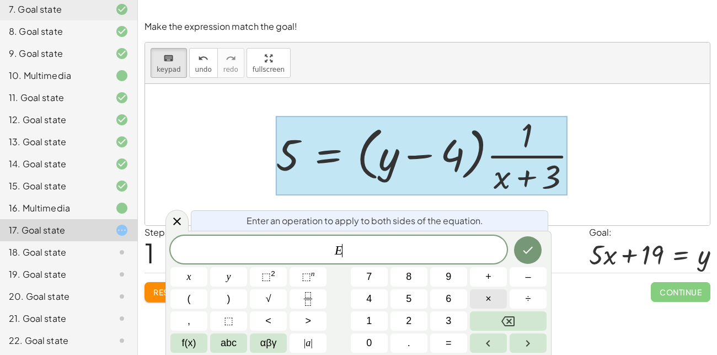
click at [480, 292] on button "×" at bounding box center [488, 298] width 37 height 19
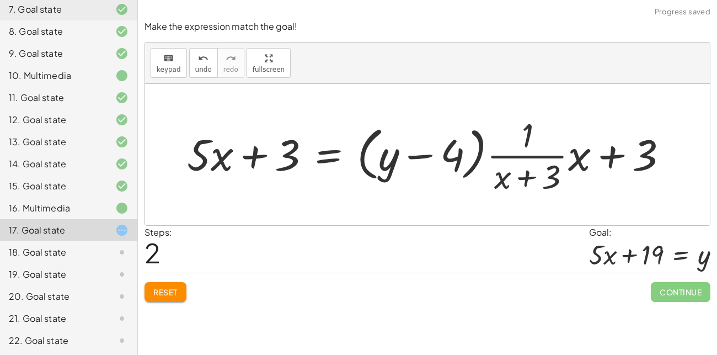
click at [613, 147] on div at bounding box center [432, 154] width 501 height 85
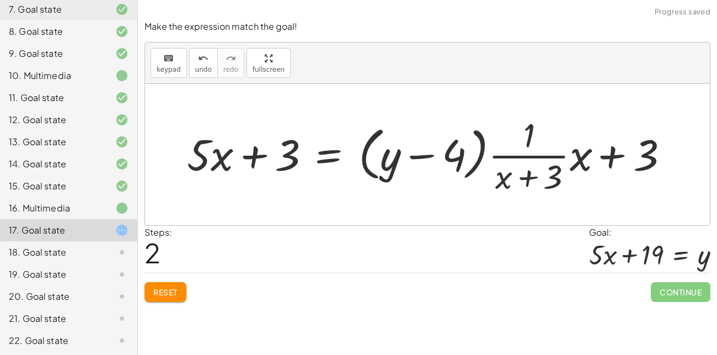
click at [574, 150] on div at bounding box center [432, 154] width 501 height 85
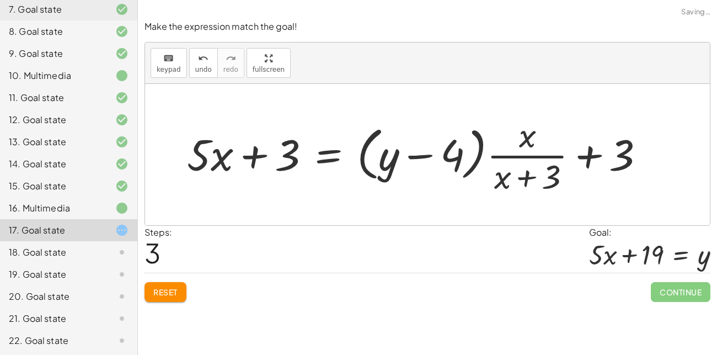
click at [588, 155] on div at bounding box center [421, 154] width 478 height 85
drag, startPoint x: 615, startPoint y: 155, endPoint x: 534, endPoint y: 139, distance: 82.7
click at [534, 139] on div at bounding box center [421, 154] width 478 height 85
drag, startPoint x: 588, startPoint y: 157, endPoint x: 534, endPoint y: 138, distance: 57.9
click at [534, 138] on div at bounding box center [421, 154] width 478 height 85
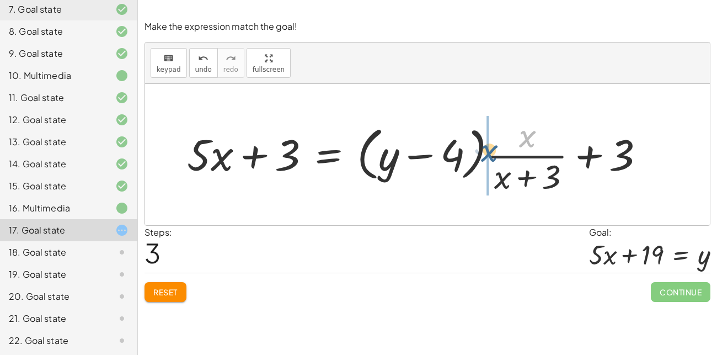
drag, startPoint x: 525, startPoint y: 143, endPoint x: 484, endPoint y: 159, distance: 44.4
click at [484, 159] on div at bounding box center [421, 154] width 478 height 85
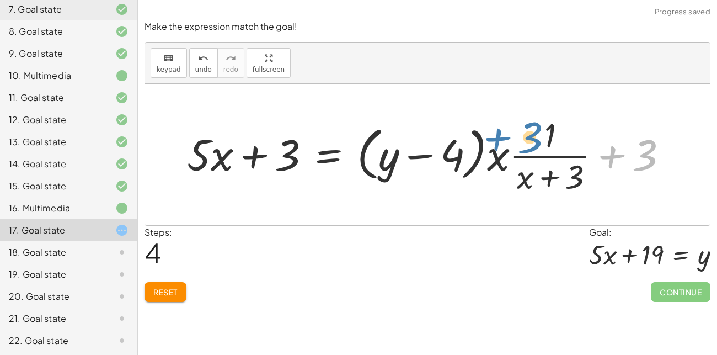
drag, startPoint x: 613, startPoint y: 155, endPoint x: 515, endPoint y: 133, distance: 99.5
click at [515, 133] on div at bounding box center [432, 154] width 501 height 85
click at [546, 167] on div at bounding box center [432, 154] width 501 height 85
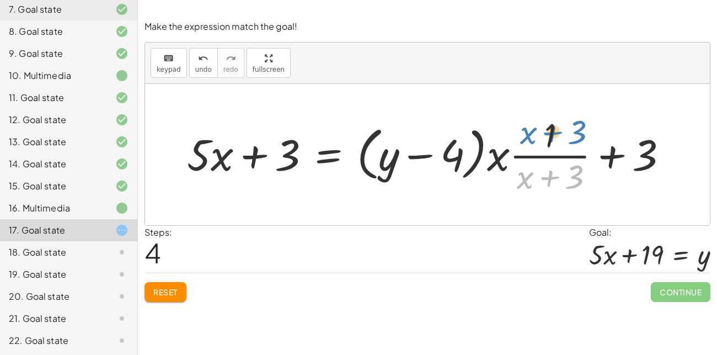
drag, startPoint x: 544, startPoint y: 178, endPoint x: 547, endPoint y: 133, distance: 44.8
click at [547, 133] on div at bounding box center [432, 154] width 501 height 85
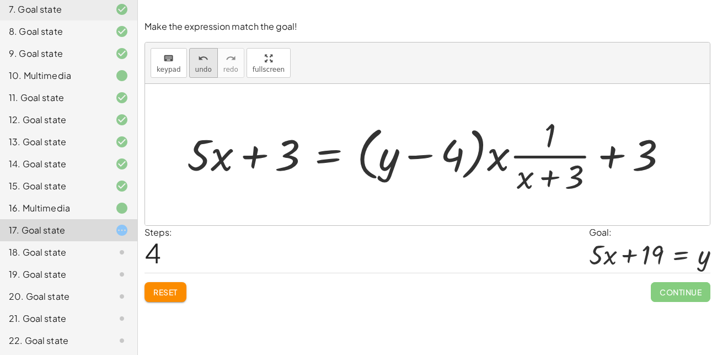
click at [198, 57] on icon "undo" at bounding box center [203, 58] width 10 height 13
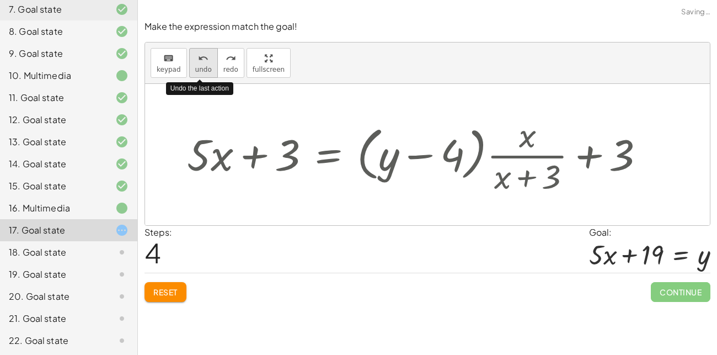
click at [198, 57] on icon "undo" at bounding box center [203, 58] width 10 height 13
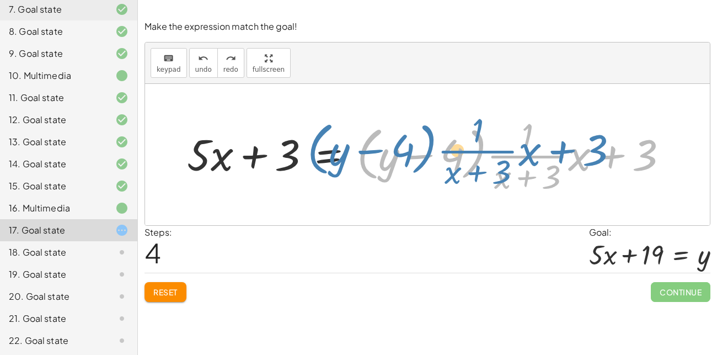
drag, startPoint x: 604, startPoint y: 156, endPoint x: 554, endPoint y: 151, distance: 49.9
click at [554, 151] on div at bounding box center [432, 154] width 501 height 85
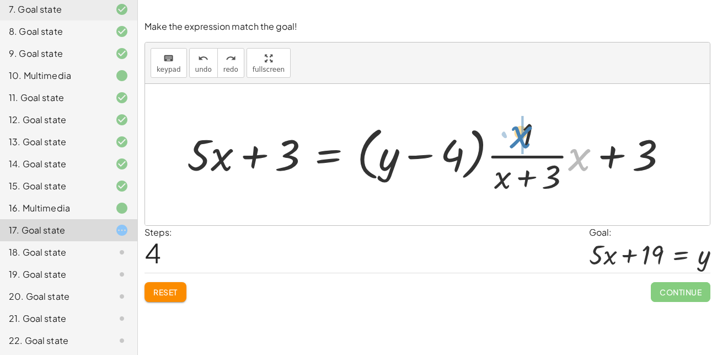
drag, startPoint x: 576, startPoint y: 162, endPoint x: 517, endPoint y: 140, distance: 62.7
click at [517, 140] on div at bounding box center [432, 154] width 501 height 85
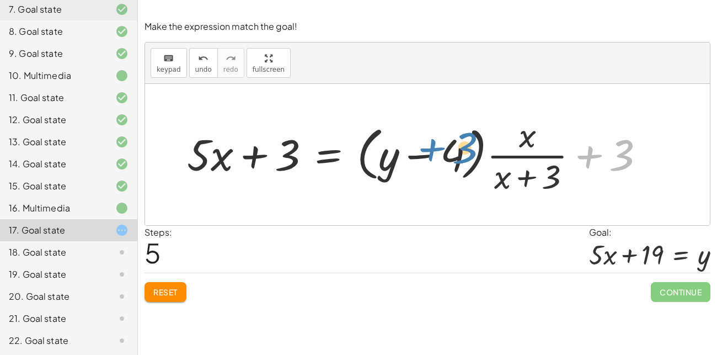
drag, startPoint x: 591, startPoint y: 155, endPoint x: 480, endPoint y: 155, distance: 111.5
click at [480, 155] on div at bounding box center [421, 154] width 478 height 85
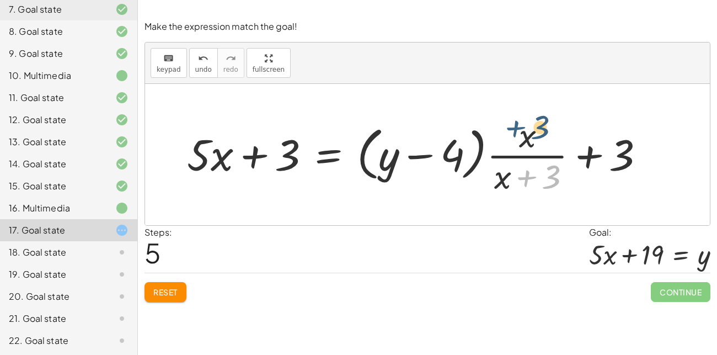
drag, startPoint x: 523, startPoint y: 168, endPoint x: 513, endPoint y: 123, distance: 46.3
click at [513, 123] on div at bounding box center [421, 154] width 478 height 85
drag, startPoint x: 524, startPoint y: 175, endPoint x: 523, endPoint y: 132, distance: 43.0
click at [523, 132] on div at bounding box center [421, 154] width 478 height 85
click at [521, 153] on div at bounding box center [421, 154] width 478 height 85
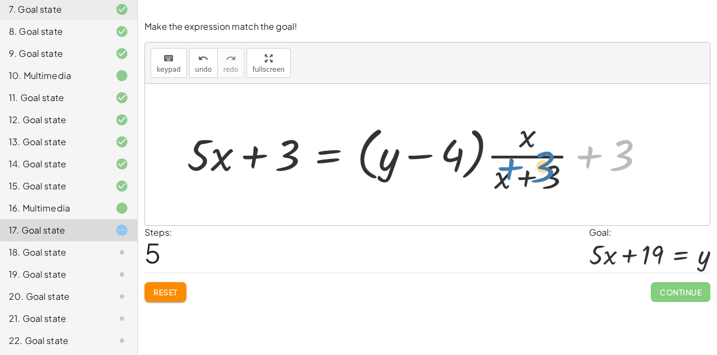
drag, startPoint x: 593, startPoint y: 156, endPoint x: 674, endPoint y: 108, distance: 94.3
click at [674, 108] on div "5 = · ( + y − 4 ) · ( + x + 3 ) 5 = · ( + y − 4 ) · · 1 · ( + x + 3 ) + · 5 · x…" at bounding box center [427, 154] width 565 height 141
click at [540, 156] on div at bounding box center [421, 154] width 478 height 85
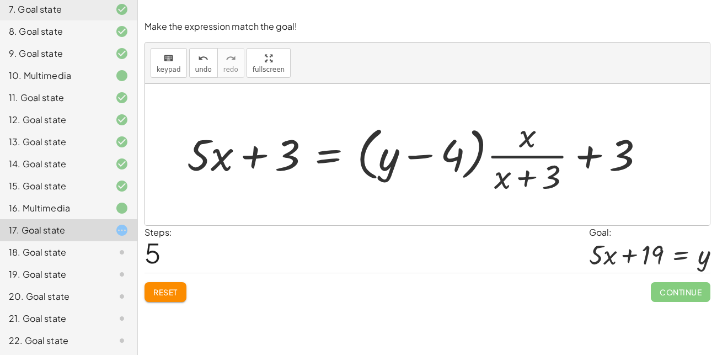
click at [540, 156] on div at bounding box center [421, 154] width 478 height 85
drag, startPoint x: 520, startPoint y: 178, endPoint x: 523, endPoint y: 142, distance: 36.0
click at [523, 142] on div at bounding box center [421, 154] width 478 height 85
drag, startPoint x: 523, startPoint y: 142, endPoint x: 515, endPoint y: 142, distance: 8.3
click at [515, 142] on div at bounding box center [421, 154] width 478 height 85
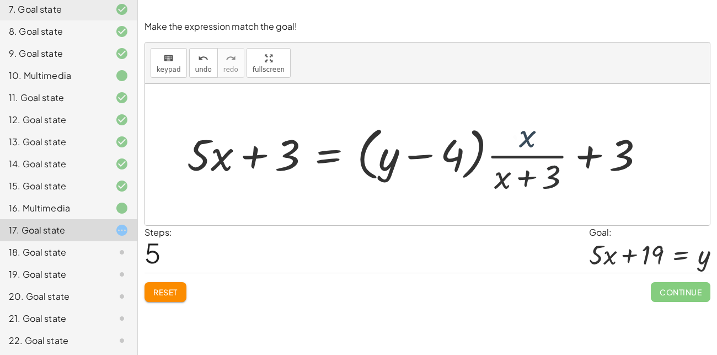
click at [515, 142] on div at bounding box center [421, 154] width 478 height 85
drag, startPoint x: 521, startPoint y: 142, endPoint x: 572, endPoint y: 161, distance: 53.4
click at [572, 161] on div at bounding box center [421, 154] width 478 height 85
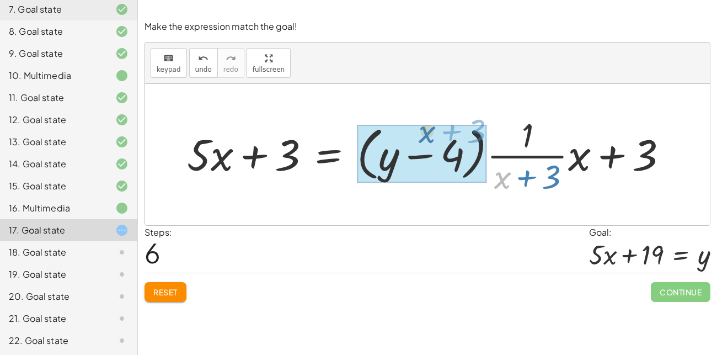
drag, startPoint x: 502, startPoint y: 175, endPoint x: 426, endPoint y: 140, distance: 84.2
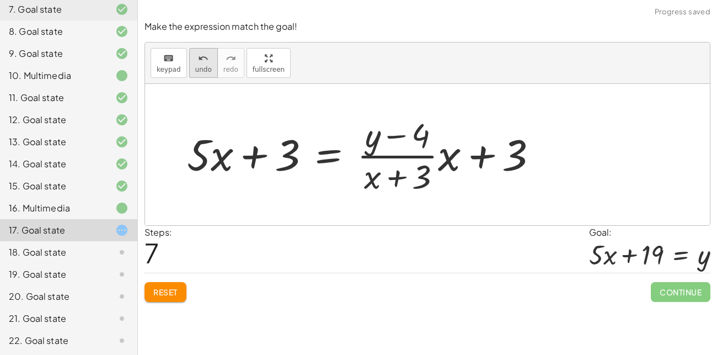
click at [204, 70] on span "undo" at bounding box center [203, 70] width 17 height 8
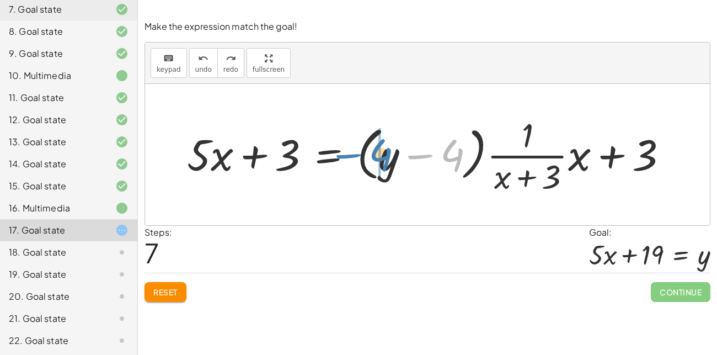
drag, startPoint x: 464, startPoint y: 161, endPoint x: 392, endPoint y: 162, distance: 71.7
click at [392, 162] on div at bounding box center [432, 154] width 501 height 85
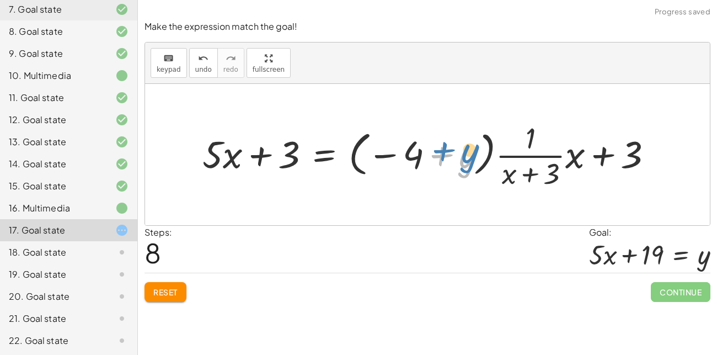
drag, startPoint x: 465, startPoint y: 166, endPoint x: 472, endPoint y: 162, distance: 8.4
click at [472, 162] on div at bounding box center [432, 155] width 470 height 74
click at [425, 162] on div at bounding box center [432, 155] width 470 height 74
click at [164, 288] on span "Reset" at bounding box center [165, 292] width 24 height 10
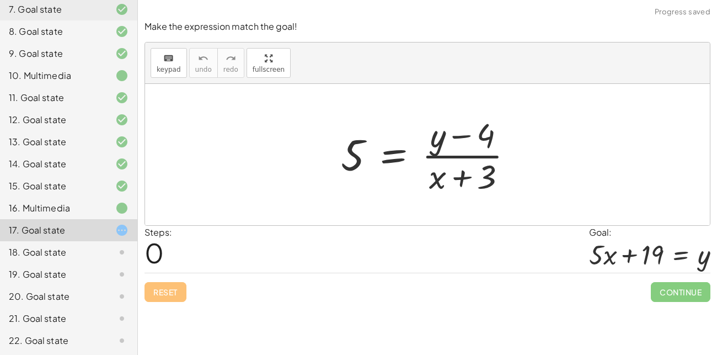
click at [64, 210] on div "16. Multimedia" at bounding box center [53, 207] width 89 height 13
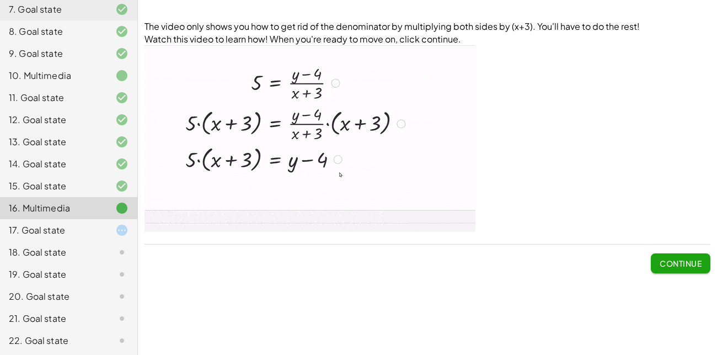
click at [47, 225] on div "17. Goal state" at bounding box center [53, 229] width 89 height 13
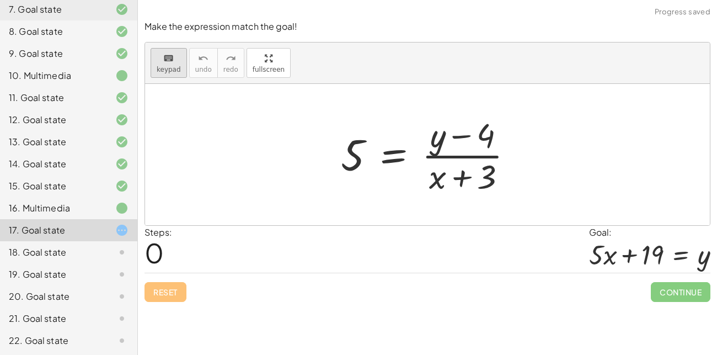
click at [169, 63] on icon "keyboard" at bounding box center [168, 58] width 10 height 13
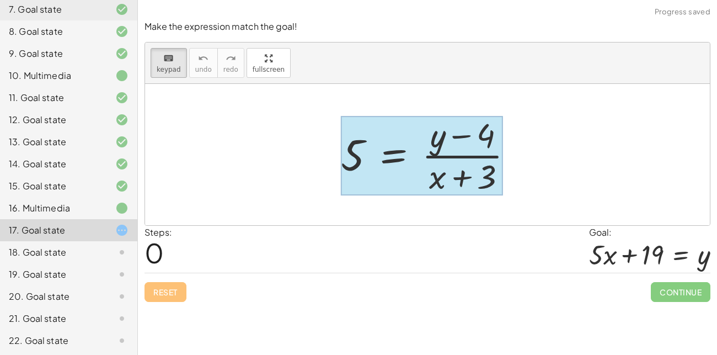
click at [387, 169] on div at bounding box center [422, 155] width 162 height 79
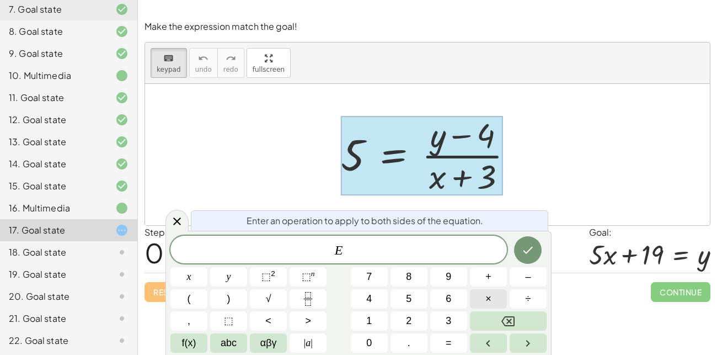
click at [484, 303] on button "×" at bounding box center [488, 298] width 37 height 19
click at [194, 296] on button "(" at bounding box center [189, 298] width 37 height 19
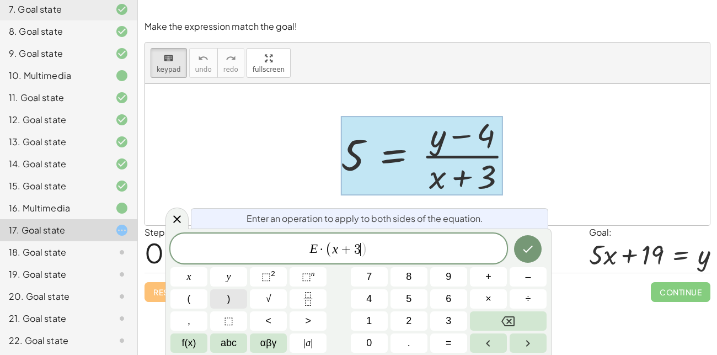
click at [223, 298] on button ")" at bounding box center [228, 298] width 37 height 19
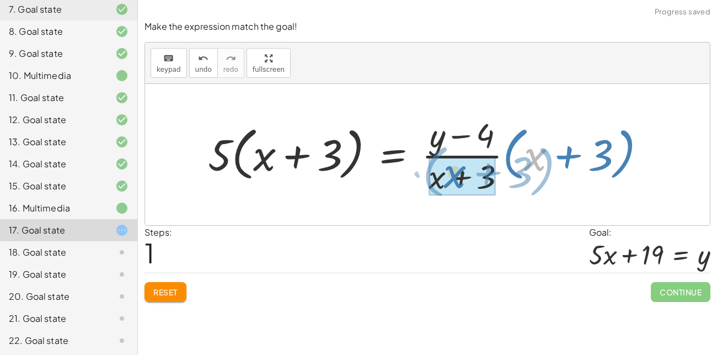
drag, startPoint x: 546, startPoint y: 153, endPoint x: 465, endPoint y: 171, distance: 83.0
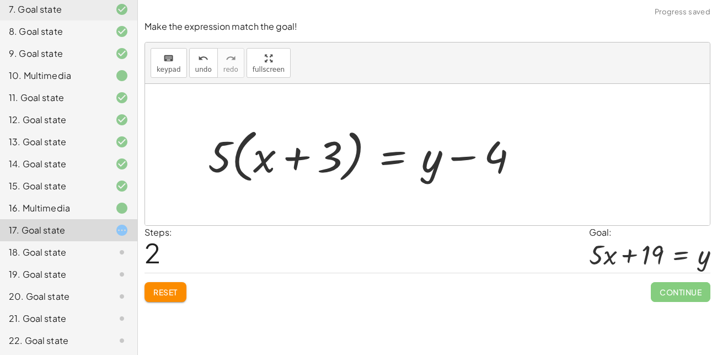
click at [305, 159] on div at bounding box center [368, 154] width 331 height 63
click at [251, 153] on div at bounding box center [368, 154] width 331 height 63
click at [233, 157] on div at bounding box center [368, 154] width 331 height 63
drag, startPoint x: 212, startPoint y: 150, endPoint x: 276, endPoint y: 151, distance: 63.5
click at [276, 151] on div at bounding box center [368, 154] width 331 height 63
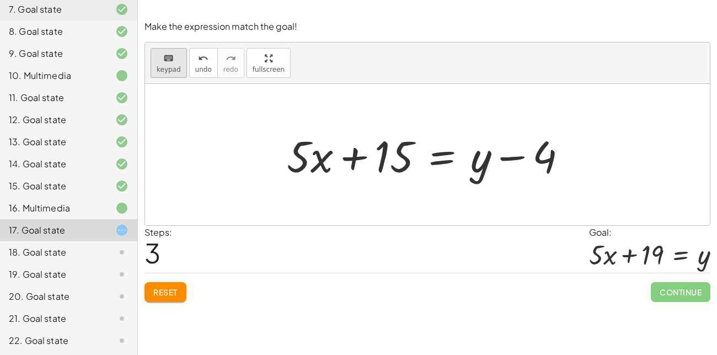
click at [160, 67] on span "keypad" at bounding box center [169, 70] width 24 height 8
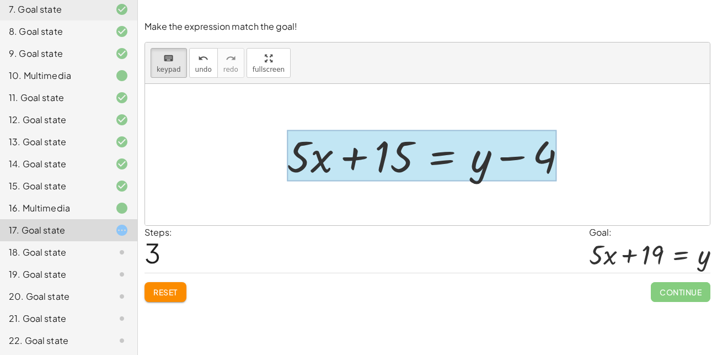
click at [434, 157] on div at bounding box center [422, 155] width 270 height 51
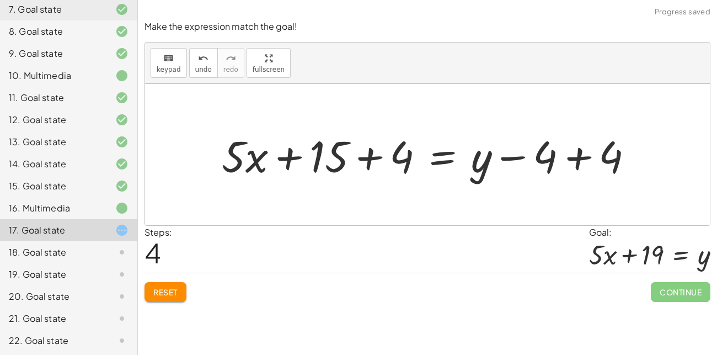
click at [575, 158] on div at bounding box center [432, 154] width 432 height 57
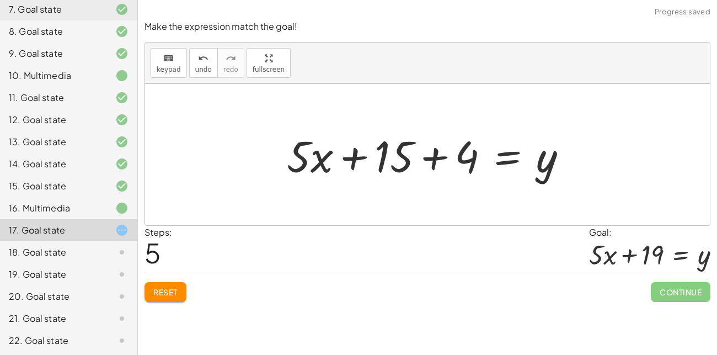
click at [439, 155] on div at bounding box center [431, 154] width 300 height 57
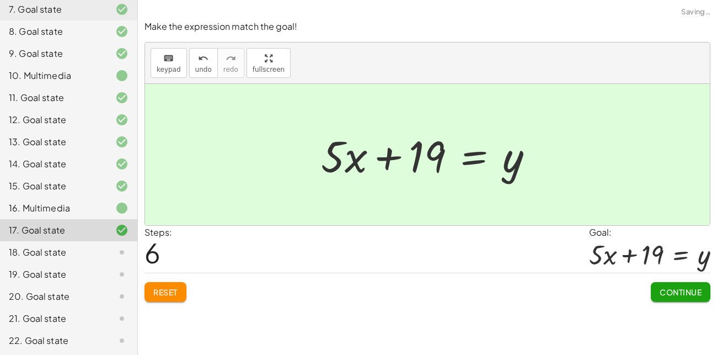
click at [662, 287] on span "Continue" at bounding box center [681, 292] width 42 height 10
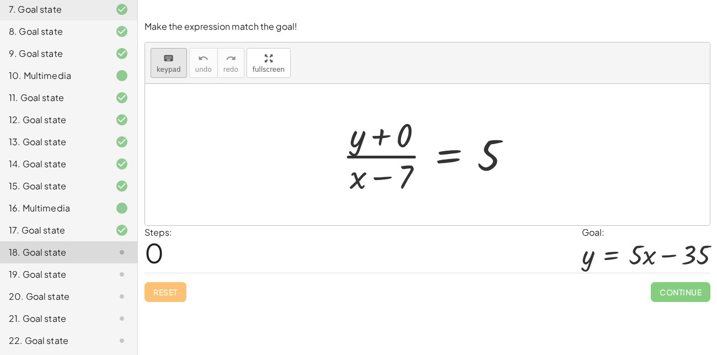
click at [174, 71] on span "keypad" at bounding box center [169, 70] width 24 height 8
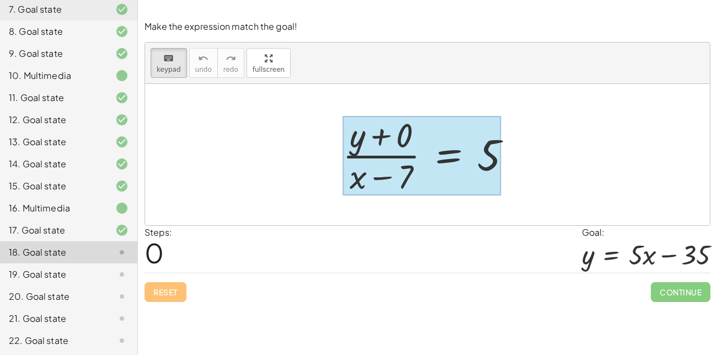
click at [444, 167] on div at bounding box center [422, 155] width 158 height 79
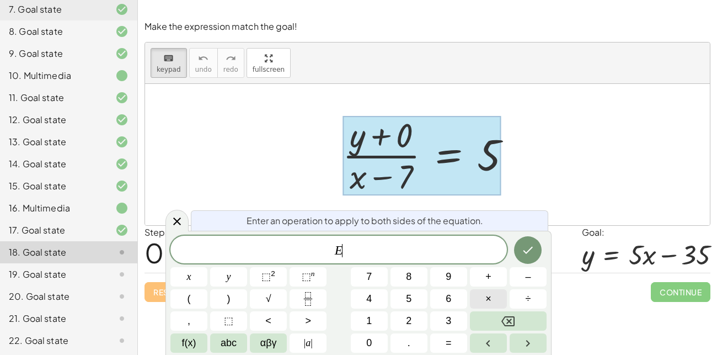
click at [477, 306] on button "×" at bounding box center [488, 298] width 37 height 19
click at [188, 302] on span "(" at bounding box center [189, 298] width 3 height 15
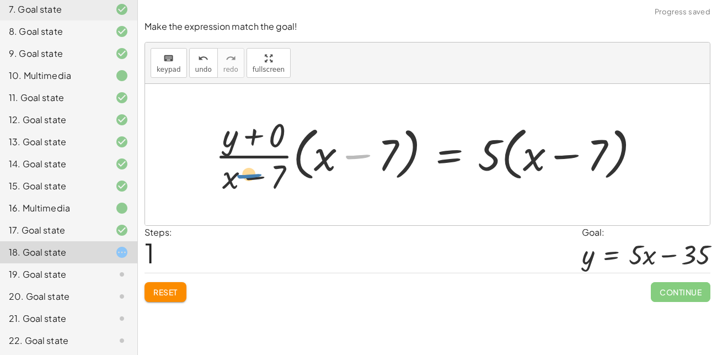
drag, startPoint x: 352, startPoint y: 146, endPoint x: 244, endPoint y: 165, distance: 109.9
click at [244, 165] on div at bounding box center [432, 154] width 445 height 85
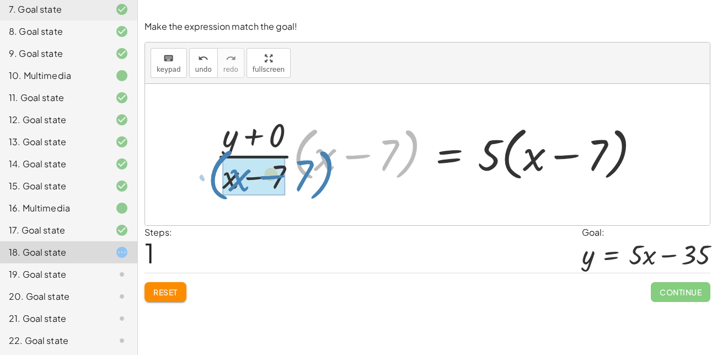
drag, startPoint x: 312, startPoint y: 156, endPoint x: 225, endPoint y: 177, distance: 89.1
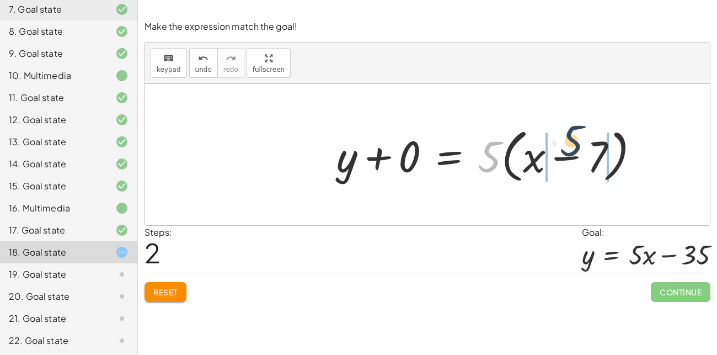
drag, startPoint x: 501, startPoint y: 159, endPoint x: 588, endPoint y: 147, distance: 88.5
click at [588, 147] on div at bounding box center [492, 154] width 323 height 63
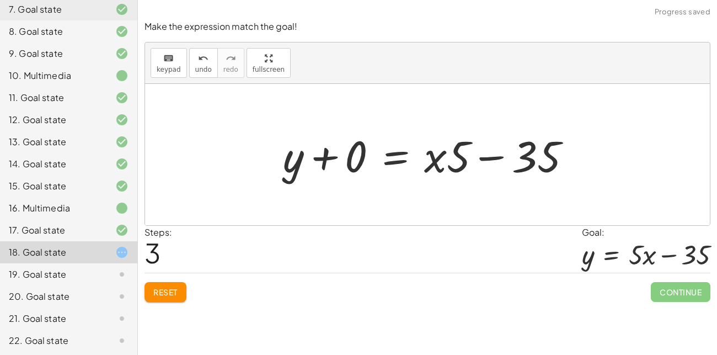
click at [342, 151] on div at bounding box center [432, 154] width 308 height 57
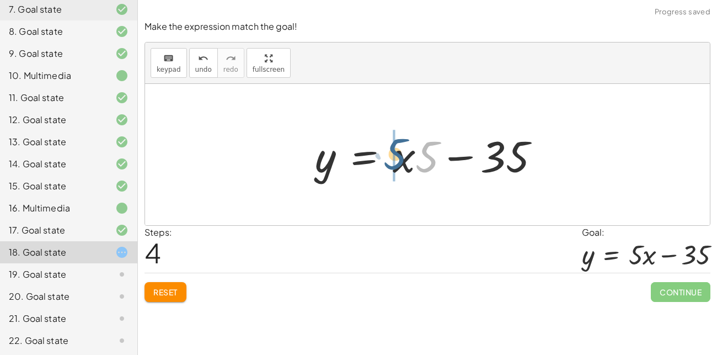
drag, startPoint x: 427, startPoint y: 162, endPoint x: 395, endPoint y: 159, distance: 32.6
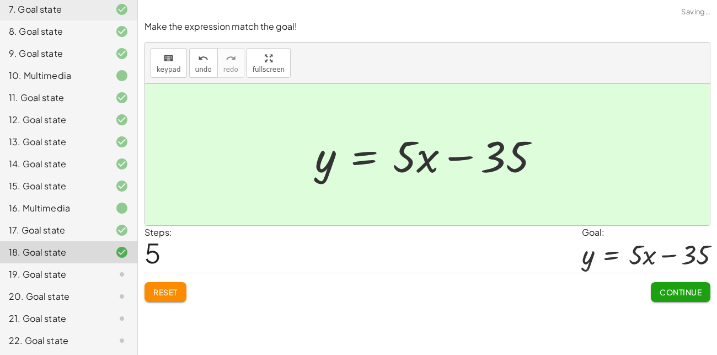
click at [681, 288] on span "Continue" at bounding box center [681, 292] width 42 height 10
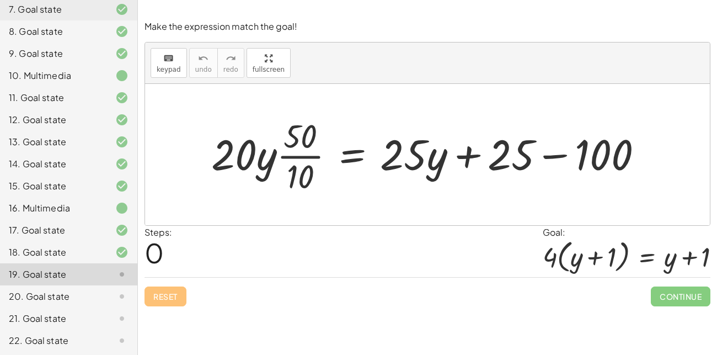
click at [518, 166] on div at bounding box center [432, 154] width 452 height 83
click at [570, 163] on div at bounding box center [432, 154] width 452 height 83
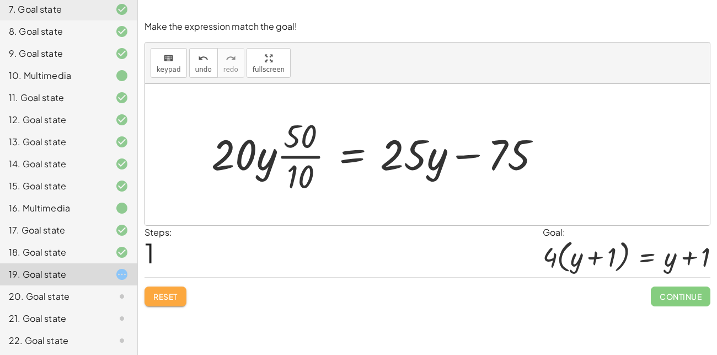
click at [171, 296] on span "Reset" at bounding box center [165, 296] width 24 height 10
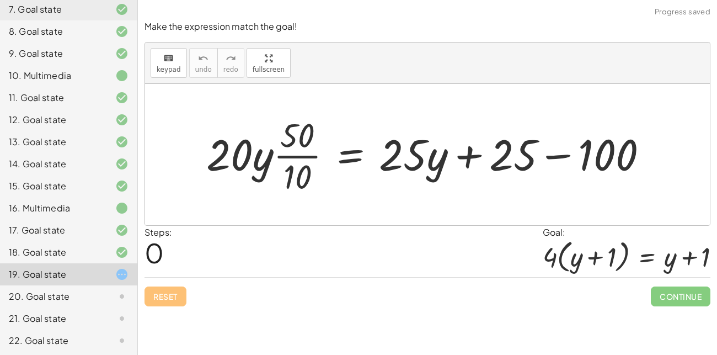
click at [304, 161] on div at bounding box center [432, 154] width 462 height 85
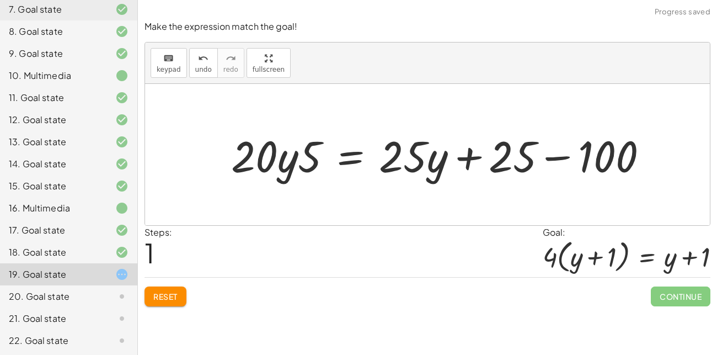
click at [311, 164] on div at bounding box center [444, 154] width 437 height 57
click at [288, 159] on div at bounding box center [444, 154] width 437 height 57
click at [264, 159] on div at bounding box center [444, 154] width 437 height 57
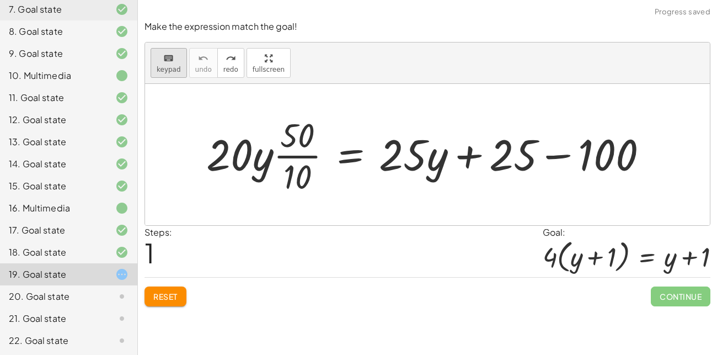
click at [174, 62] on div "keyboard" at bounding box center [169, 57] width 24 height 13
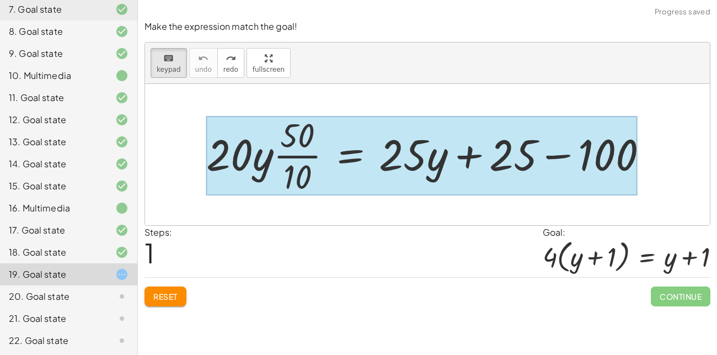
click at [350, 155] on div at bounding box center [422, 155] width 432 height 79
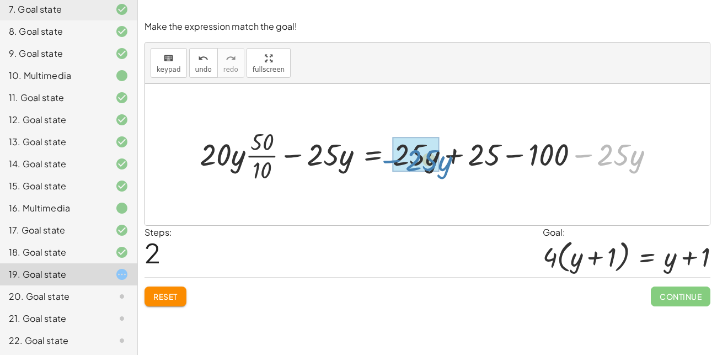
drag, startPoint x: 618, startPoint y: 160, endPoint x: 422, endPoint y: 168, distance: 195.5
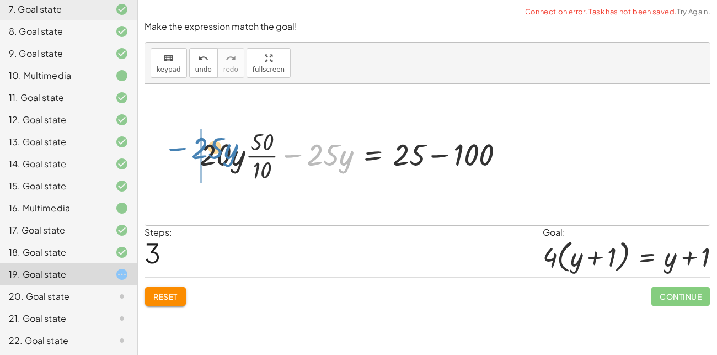
drag, startPoint x: 317, startPoint y: 155, endPoint x: 205, endPoint y: 150, distance: 112.7
click at [205, 150] on div at bounding box center [356, 155] width 325 height 60
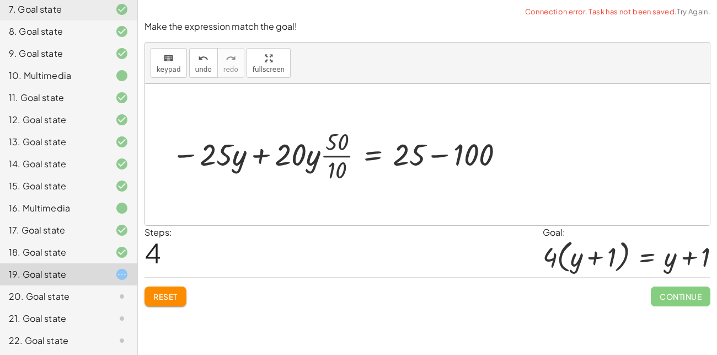
click at [254, 154] on div at bounding box center [340, 155] width 348 height 60
click at [437, 159] on div at bounding box center [340, 155] width 348 height 60
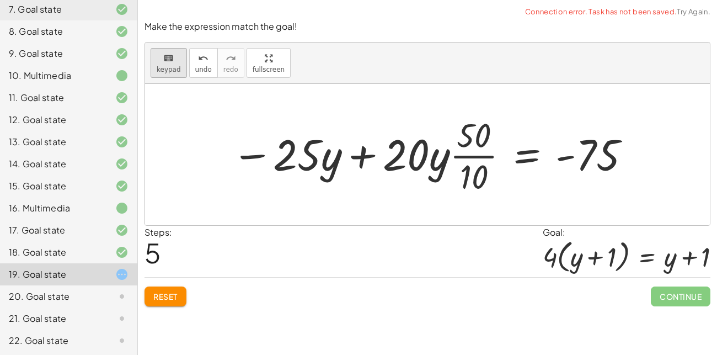
click at [166, 56] on icon "keyboard" at bounding box center [168, 58] width 10 height 13
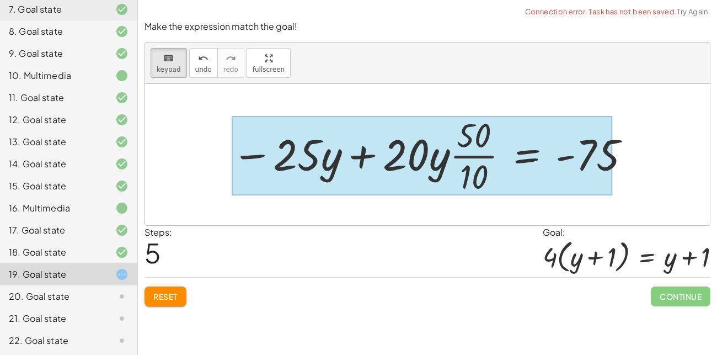
click at [532, 160] on div at bounding box center [422, 155] width 381 height 79
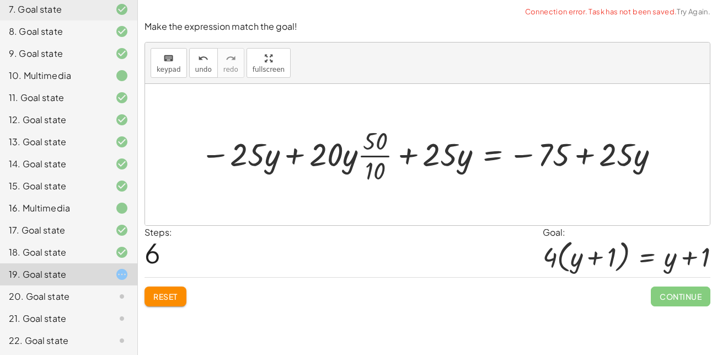
click at [280, 152] on div at bounding box center [431, 154] width 473 height 63
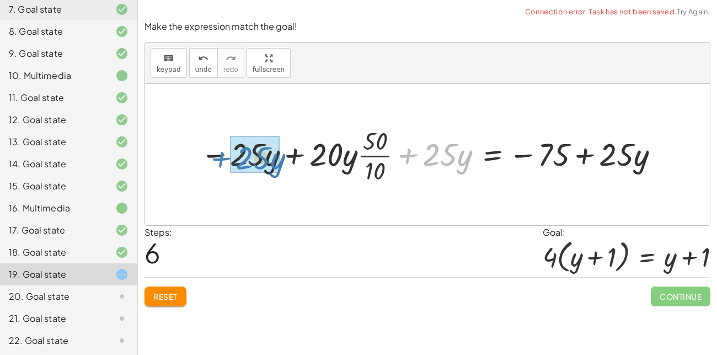
drag, startPoint x: 439, startPoint y: 153, endPoint x: 253, endPoint y: 156, distance: 186.0
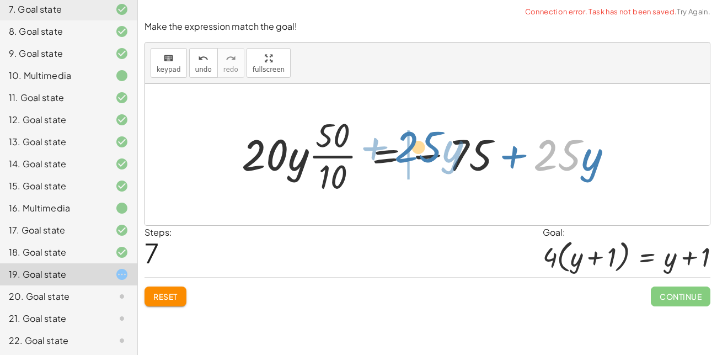
drag, startPoint x: 571, startPoint y: 170, endPoint x: 431, endPoint y: 162, distance: 140.4
click at [431, 162] on div at bounding box center [431, 154] width 391 height 85
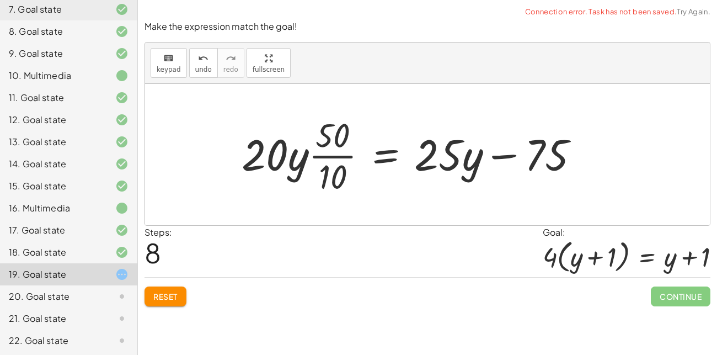
click at [331, 154] on div at bounding box center [414, 154] width 357 height 85
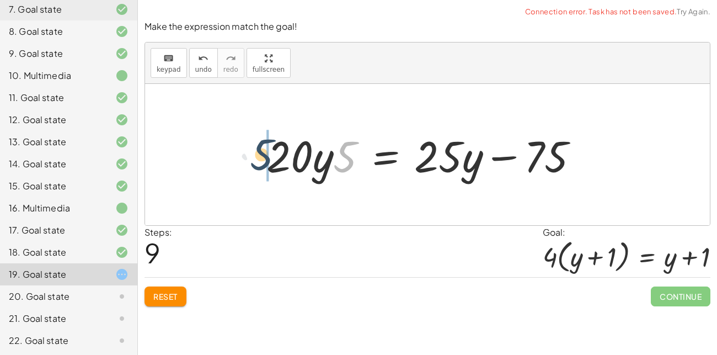
drag, startPoint x: 354, startPoint y: 155, endPoint x: 274, endPoint y: 152, distance: 80.1
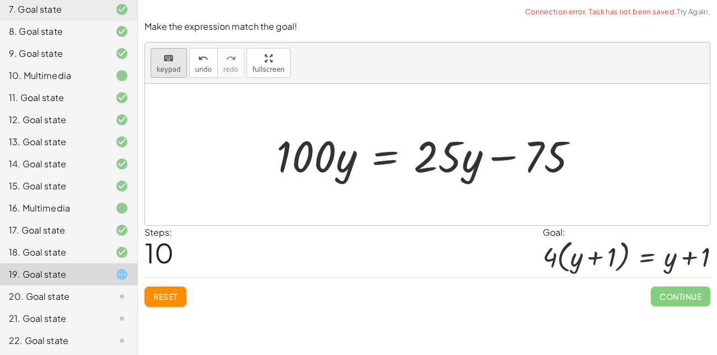
click at [172, 73] on button "keyboard keypad" at bounding box center [169, 63] width 36 height 30
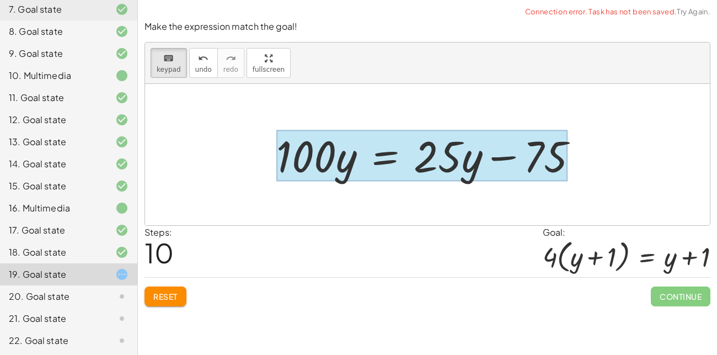
click at [392, 155] on div at bounding box center [421, 155] width 291 height 51
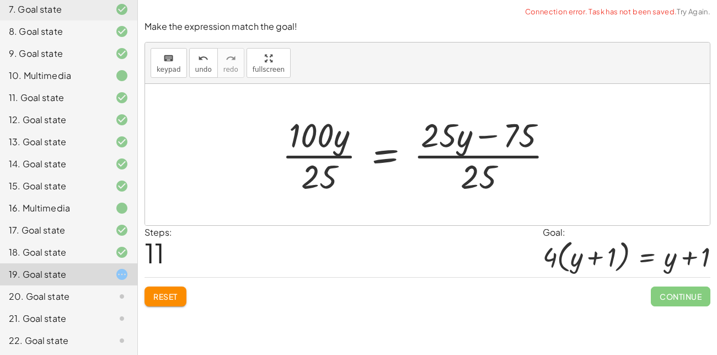
click at [320, 148] on div at bounding box center [422, 154] width 292 height 85
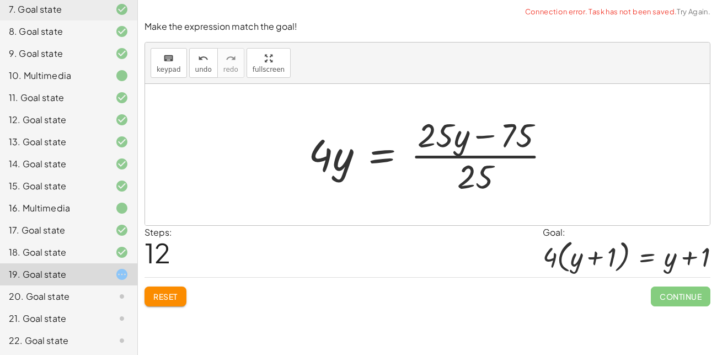
click at [497, 157] on div at bounding box center [434, 154] width 263 height 85
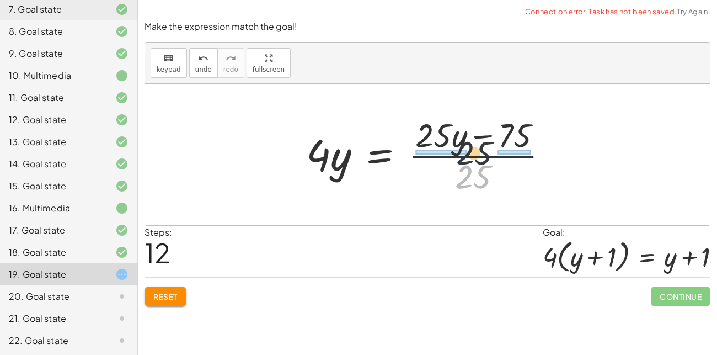
drag, startPoint x: 470, startPoint y: 174, endPoint x: 472, endPoint y: 138, distance: 36.5
click at [472, 138] on div at bounding box center [432, 154] width 263 height 85
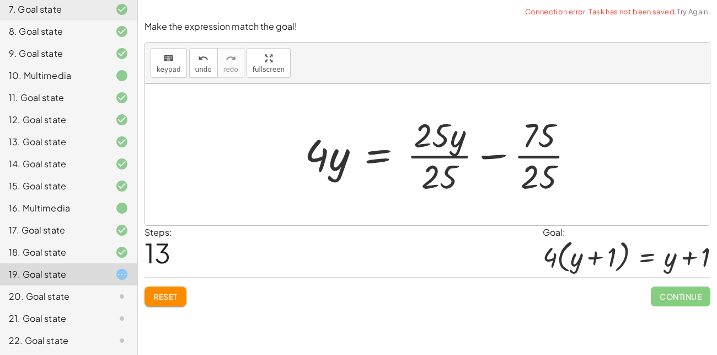
click at [439, 161] on div at bounding box center [444, 154] width 290 height 85
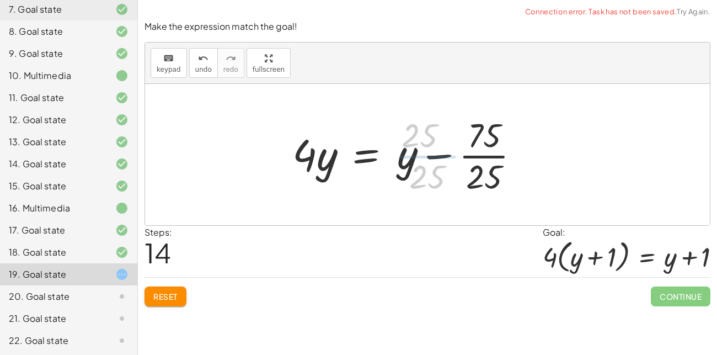
click at [490, 161] on div at bounding box center [409, 154] width 245 height 85
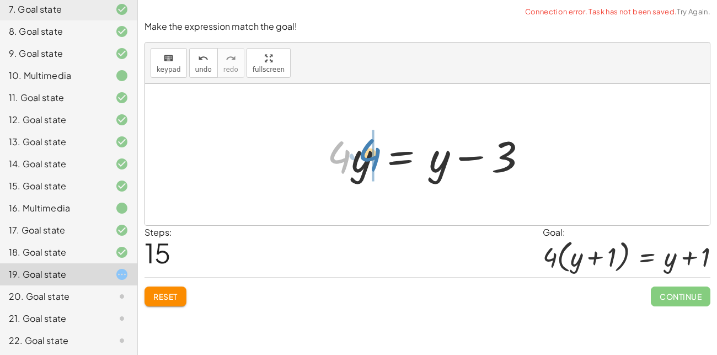
drag, startPoint x: 340, startPoint y: 163, endPoint x: 370, endPoint y: 161, distance: 29.9
click at [370, 161] on div at bounding box center [432, 154] width 220 height 57
drag, startPoint x: 358, startPoint y: 166, endPoint x: 319, endPoint y: 162, distance: 39.4
click at [319, 162] on div "· 20 · y · · 50 · 10 = + · 25 · y + 25 − 100 + · 20 · y · · 50 · 10 − · 25 · y …" at bounding box center [427, 155] width 233 height 62
click at [685, 12] on link "Try Again." at bounding box center [694, 11] width 34 height 9
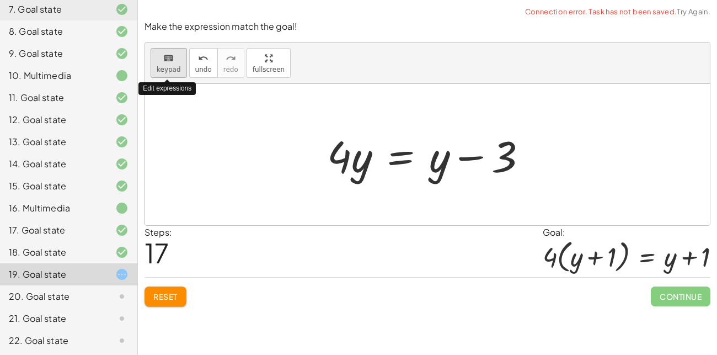
click at [171, 50] on button "keyboard keypad" at bounding box center [169, 63] width 36 height 30
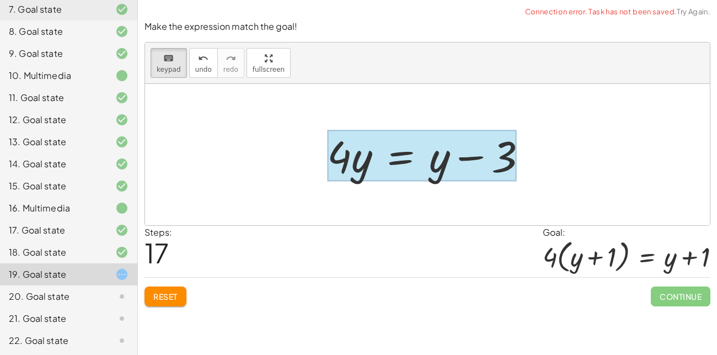
click at [404, 161] on div at bounding box center [421, 155] width 189 height 51
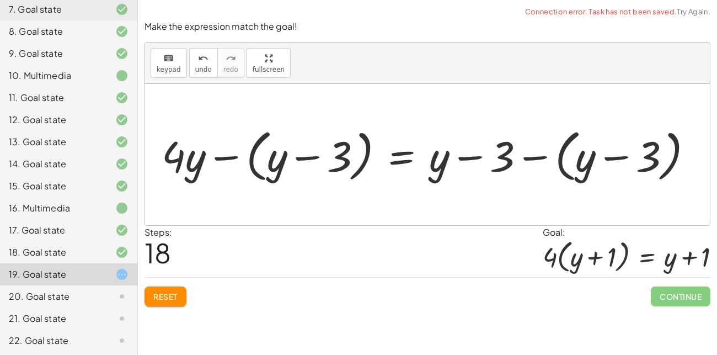
click at [546, 154] on div at bounding box center [428, 155] width 471 height 54
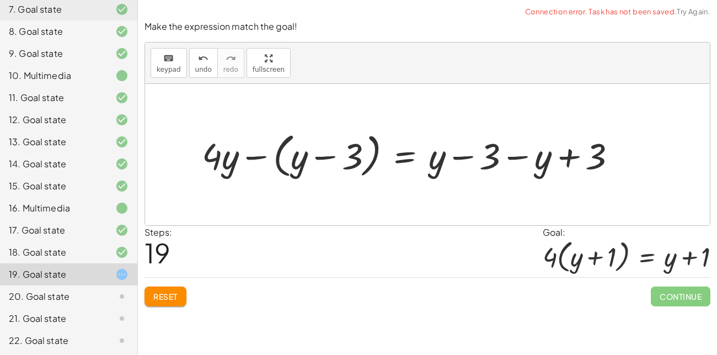
click at [518, 161] on div at bounding box center [413, 155] width 435 height 54
drag, startPoint x: 587, startPoint y: 159, endPoint x: 479, endPoint y: 155, distance: 107.7
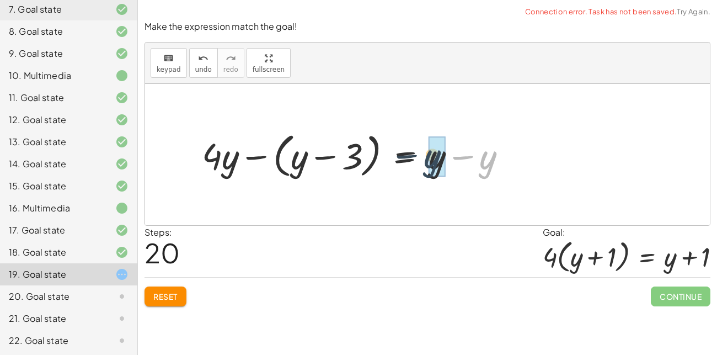
drag, startPoint x: 481, startPoint y: 160, endPoint x: 424, endPoint y: 159, distance: 56.8
click at [424, 159] on div at bounding box center [358, 155] width 325 height 54
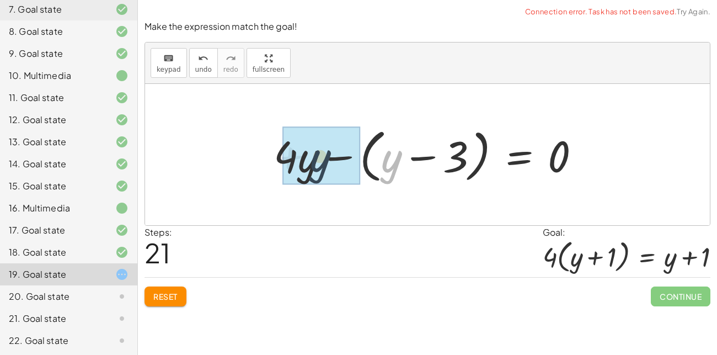
drag, startPoint x: 391, startPoint y: 156, endPoint x: 307, endPoint y: 157, distance: 83.9
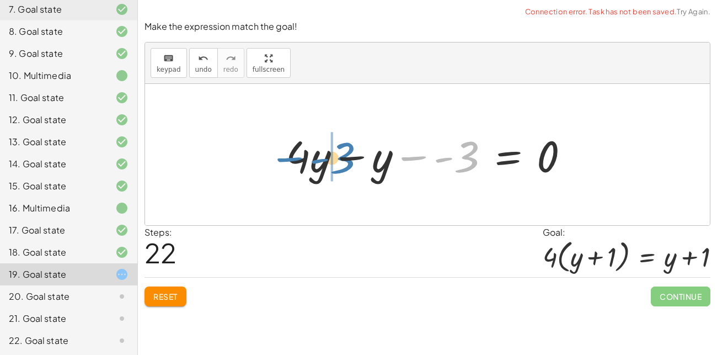
drag, startPoint x: 478, startPoint y: 150, endPoint x: 349, endPoint y: 151, distance: 128.6
click at [349, 151] on div at bounding box center [432, 154] width 304 height 57
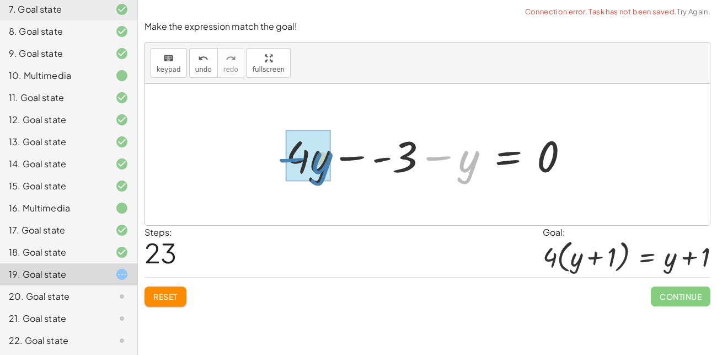
drag, startPoint x: 460, startPoint y: 168, endPoint x: 312, endPoint y: 170, distance: 147.9
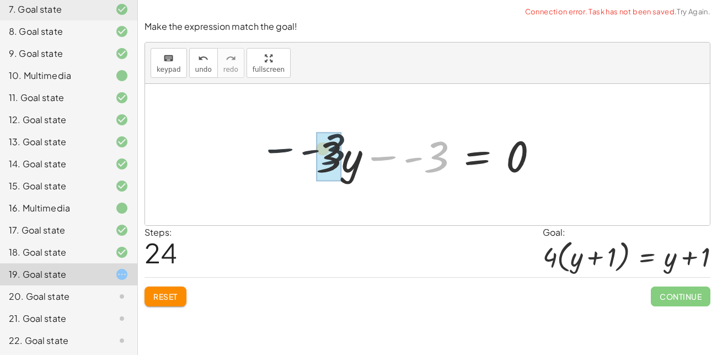
drag, startPoint x: 438, startPoint y: 162, endPoint x: 326, endPoint y: 157, distance: 112.1
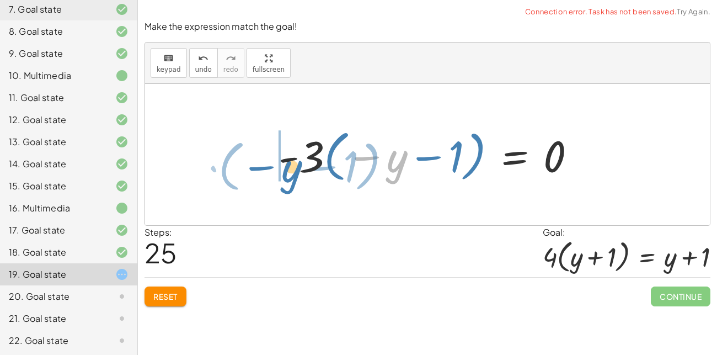
drag, startPoint x: 407, startPoint y: 161, endPoint x: 304, endPoint y: 169, distance: 103.5
click at [304, 169] on div at bounding box center [431, 154] width 317 height 61
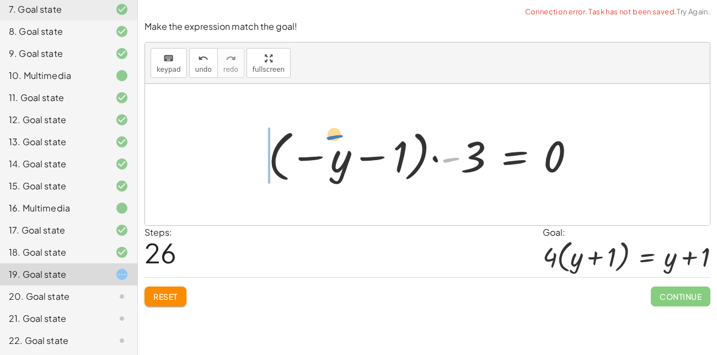
drag, startPoint x: 449, startPoint y: 162, endPoint x: 332, endPoint y: 145, distance: 118.3
click at [332, 145] on div at bounding box center [427, 154] width 328 height 61
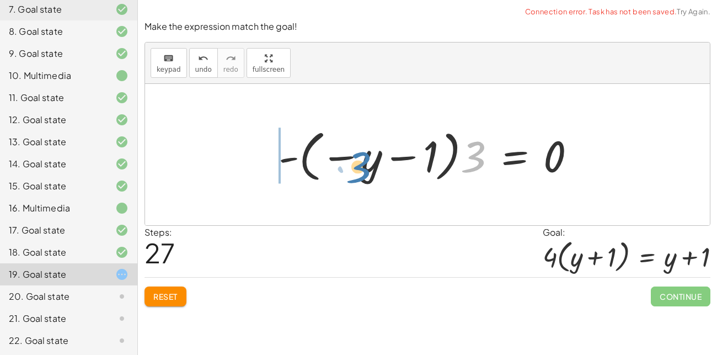
drag, startPoint x: 478, startPoint y: 160, endPoint x: 363, endPoint y: 171, distance: 115.8
click at [363, 171] on div at bounding box center [431, 154] width 317 height 61
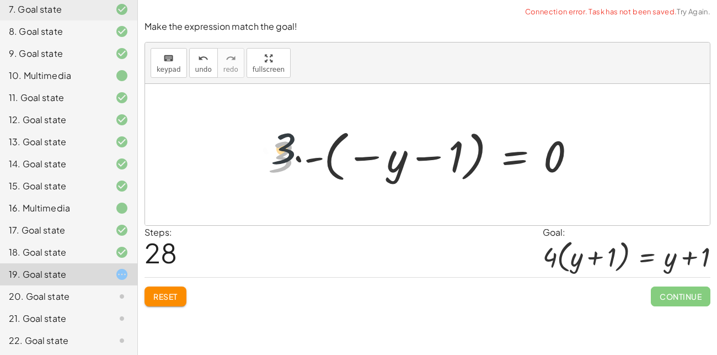
drag, startPoint x: 278, startPoint y: 155, endPoint x: 286, endPoint y: 155, distance: 8.3
click at [286, 155] on div at bounding box center [427, 154] width 328 height 61
click at [294, 157] on div at bounding box center [427, 154] width 328 height 61
drag, startPoint x: 312, startPoint y: 160, endPoint x: 251, endPoint y: 158, distance: 61.3
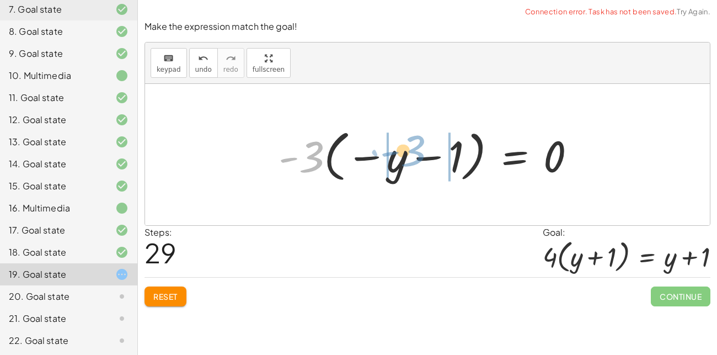
drag, startPoint x: 307, startPoint y: 173, endPoint x: 410, endPoint y: 168, distance: 102.8
click at [410, 168] on div at bounding box center [431, 154] width 317 height 61
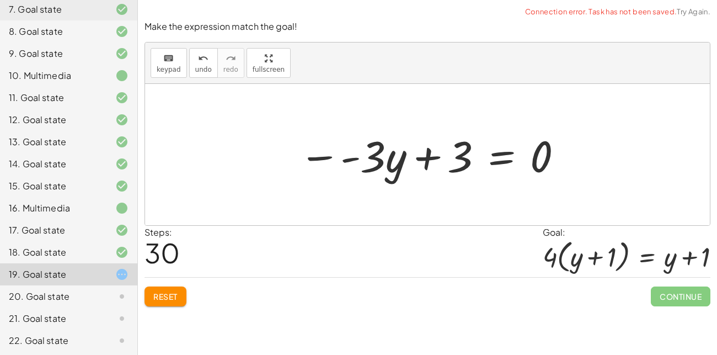
click at [315, 158] on div at bounding box center [432, 154] width 276 height 57
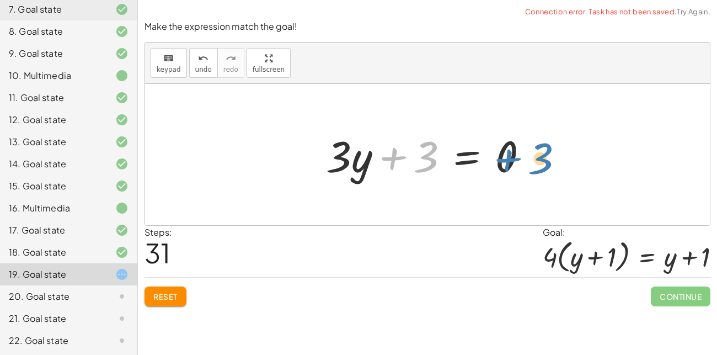
drag, startPoint x: 431, startPoint y: 159, endPoint x: 551, endPoint y: 158, distance: 120.3
click at [551, 158] on div "· 20 · y · · 50 · 10 = + · 25 · y + 25 − 100 + · 20 · y · · 50 · 10 − · 25 · y …" at bounding box center [427, 154] width 565 height 141
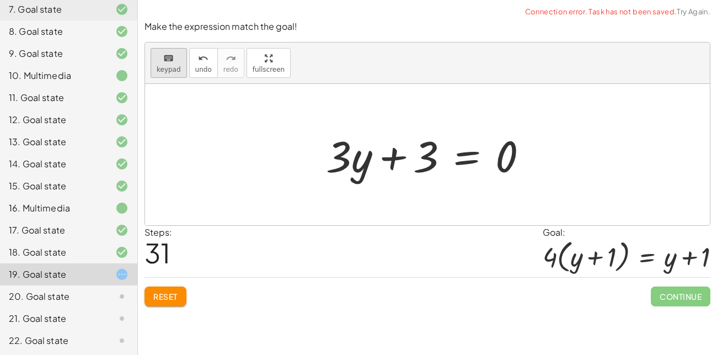
click at [163, 57] on icon "keyboard" at bounding box center [168, 58] width 10 height 13
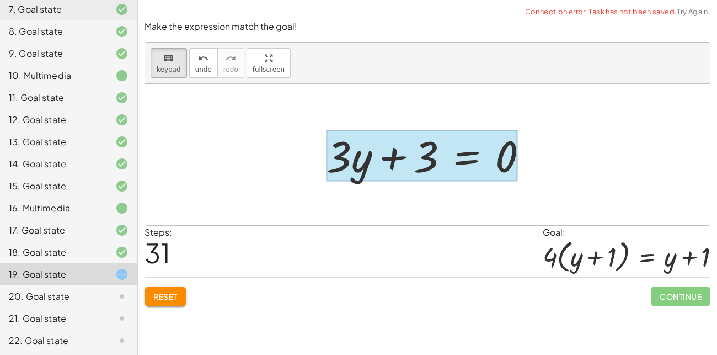
click at [453, 147] on div at bounding box center [421, 155] width 191 height 51
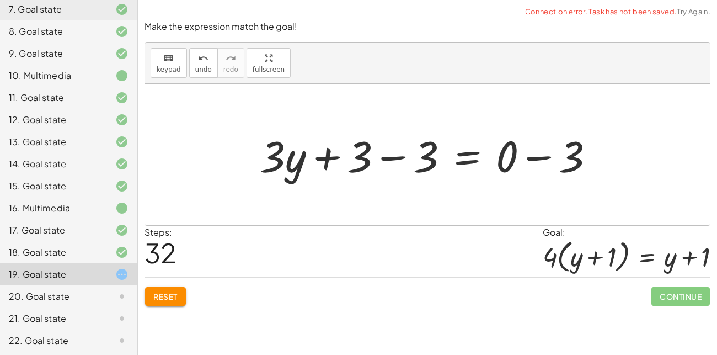
click at [384, 177] on div at bounding box center [431, 154] width 355 height 57
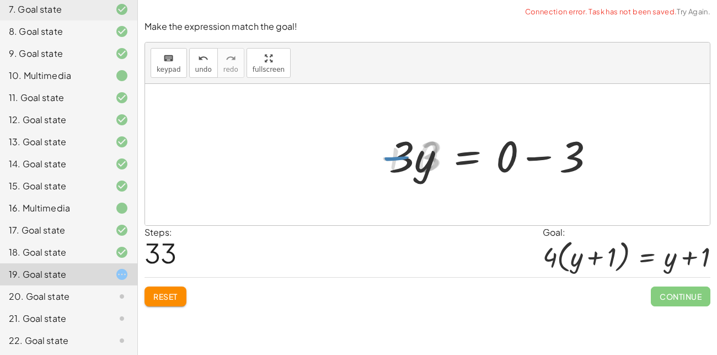
click at [544, 160] on div at bounding box center [498, 154] width 222 height 57
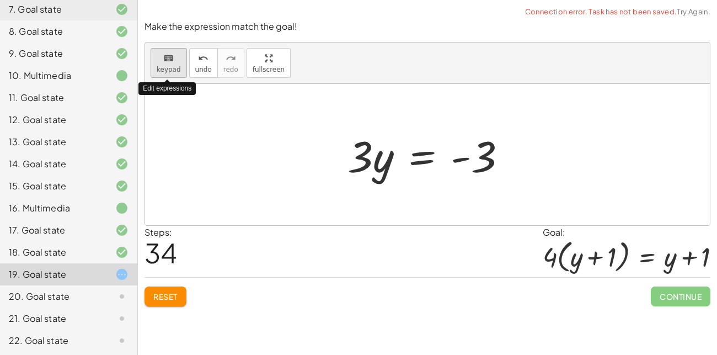
click at [161, 61] on div "keyboard" at bounding box center [169, 57] width 24 height 13
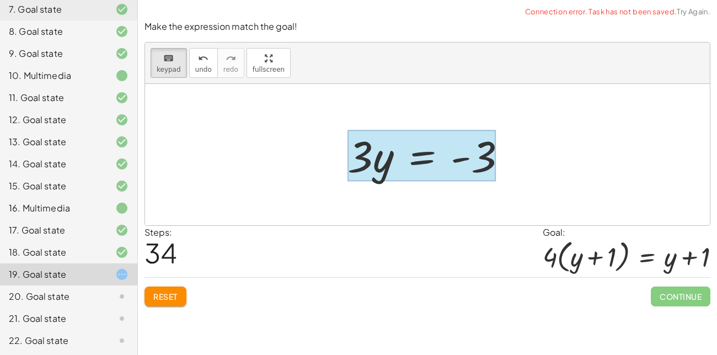
click at [418, 159] on div at bounding box center [422, 155] width 148 height 51
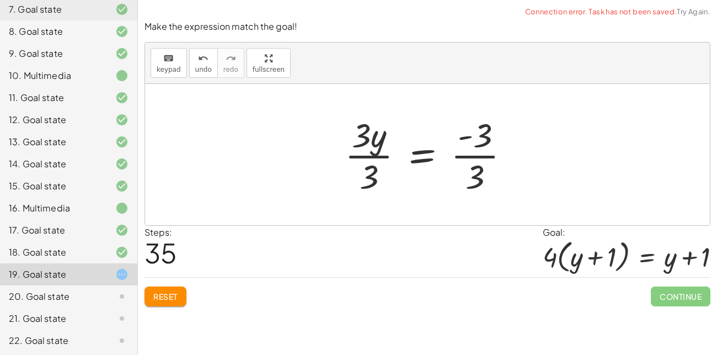
click at [367, 150] on div at bounding box center [431, 154] width 185 height 85
click at [474, 158] on div at bounding box center [446, 154] width 157 height 85
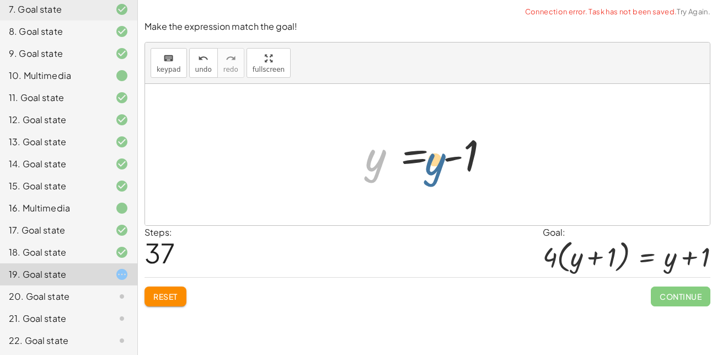
drag, startPoint x: 374, startPoint y: 154, endPoint x: 434, endPoint y: 157, distance: 60.8
click at [434, 157] on div at bounding box center [432, 154] width 144 height 55
click at [162, 66] on span "keypad" at bounding box center [169, 70] width 24 height 8
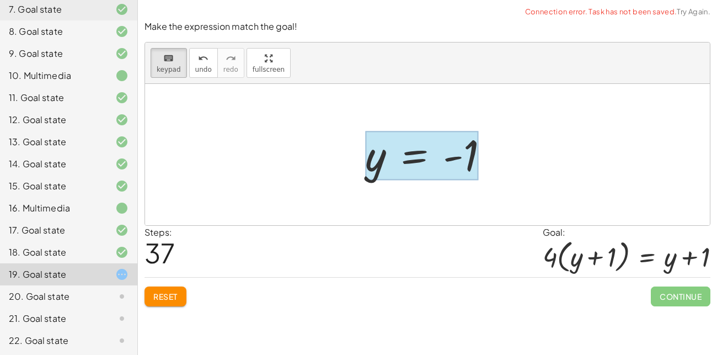
click at [421, 156] on div at bounding box center [422, 155] width 114 height 49
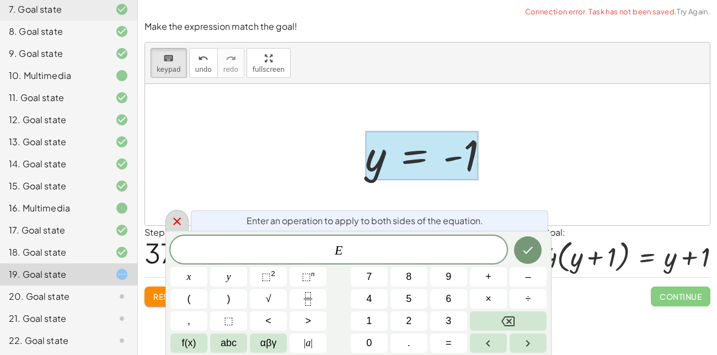
click at [179, 221] on icon at bounding box center [177, 221] width 13 height 13
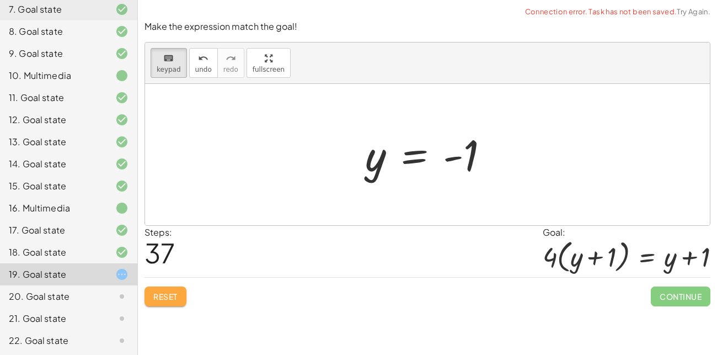
click at [157, 292] on span "Reset" at bounding box center [165, 296] width 24 height 10
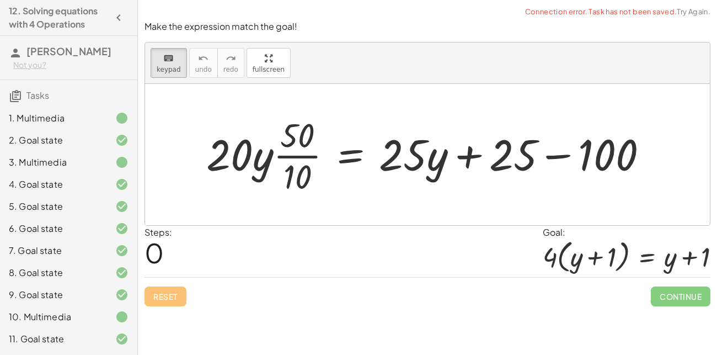
scroll to position [241, 0]
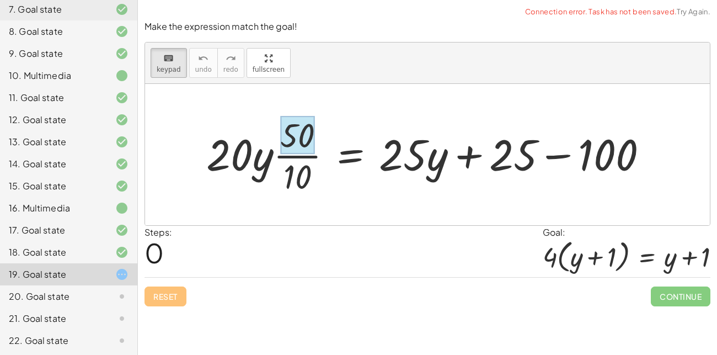
drag, startPoint x: 296, startPoint y: 195, endPoint x: 298, endPoint y: 143, distance: 51.9
click at [183, 78] on div "keyboard keypad undo [PERSON_NAME] redo fullscreen" at bounding box center [427, 62] width 565 height 41
click at [178, 78] on div "keyboard keypad undo [PERSON_NAME] redo fullscreen" at bounding box center [427, 62] width 565 height 41
click at [178, 72] on button "keyboard keypad" at bounding box center [169, 63] width 36 height 30
drag, startPoint x: 292, startPoint y: 178, endPoint x: 294, endPoint y: 138, distance: 39.7
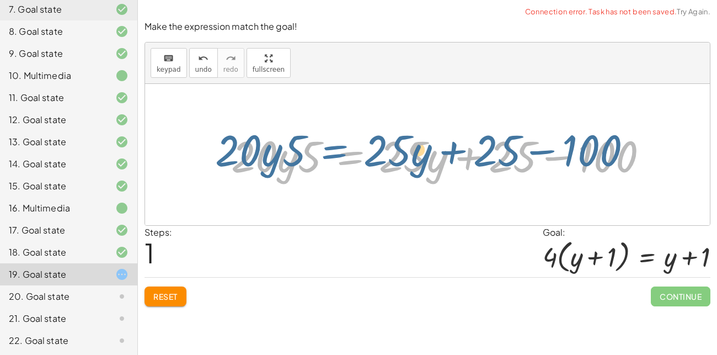
click at [319, 154] on div at bounding box center [444, 154] width 437 height 57
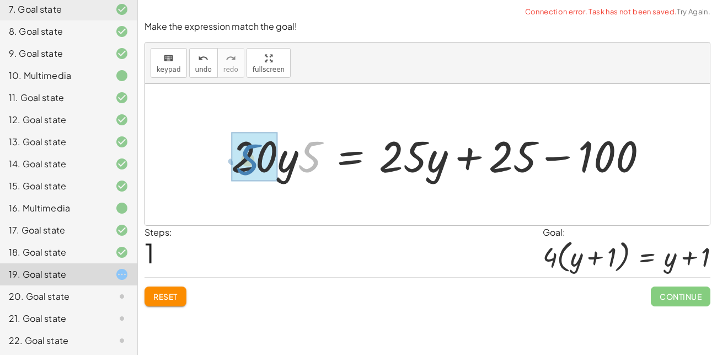
drag, startPoint x: 310, startPoint y: 156, endPoint x: 248, endPoint y: 156, distance: 61.3
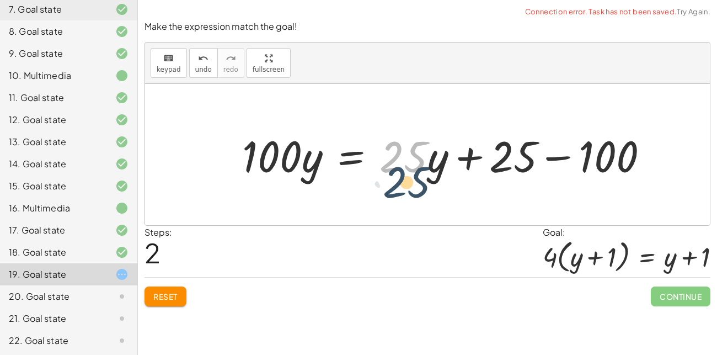
drag, startPoint x: 401, startPoint y: 156, endPoint x: 404, endPoint y: 177, distance: 21.3
click at [404, 177] on div at bounding box center [450, 154] width 426 height 57
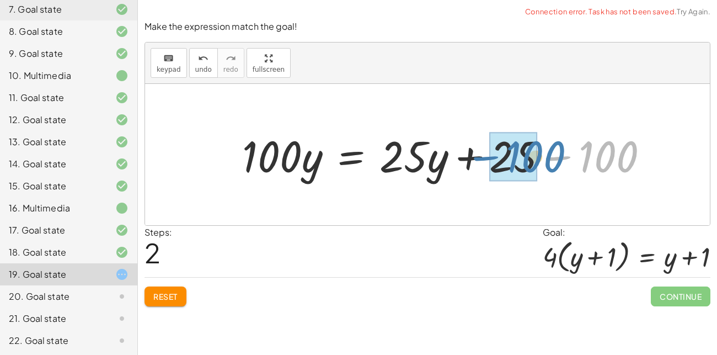
drag, startPoint x: 581, startPoint y: 156, endPoint x: 502, endPoint y: 156, distance: 78.9
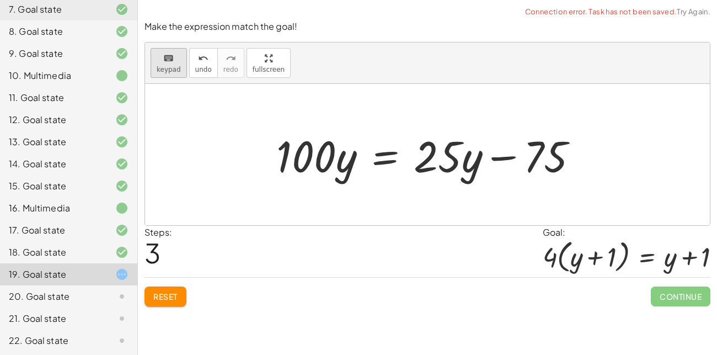
click at [154, 62] on button "keyboard keypad" at bounding box center [169, 63] width 36 height 30
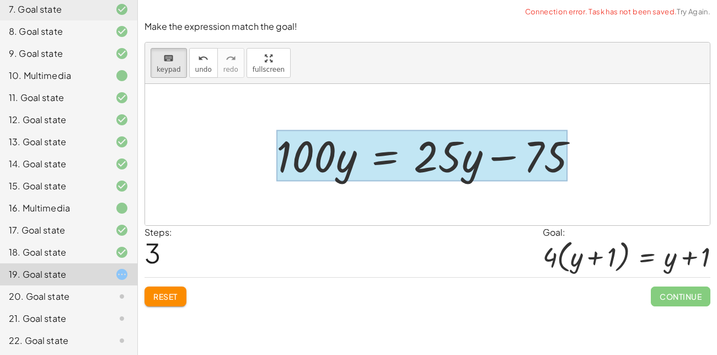
click at [385, 147] on div at bounding box center [421, 155] width 291 height 51
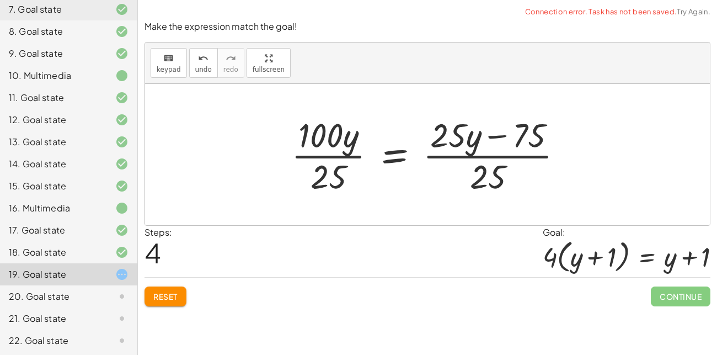
click at [331, 157] on div at bounding box center [432, 154] width 292 height 85
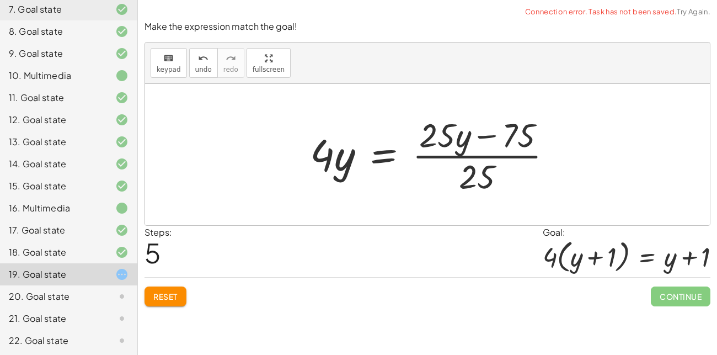
click at [470, 165] on div at bounding box center [436, 154] width 263 height 85
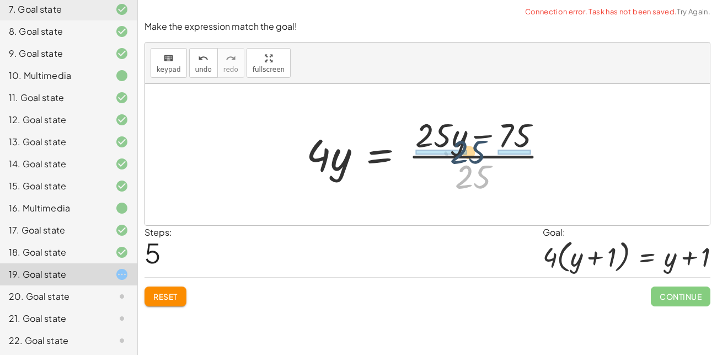
drag, startPoint x: 473, startPoint y: 184, endPoint x: 469, endPoint y: 158, distance: 25.9
click at [469, 158] on div at bounding box center [432, 154] width 263 height 85
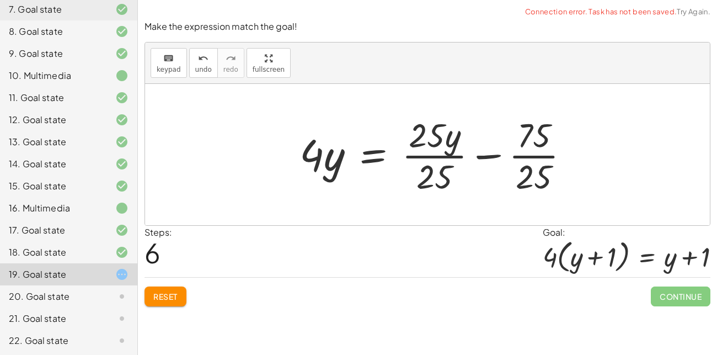
click at [445, 151] on div at bounding box center [439, 154] width 290 height 85
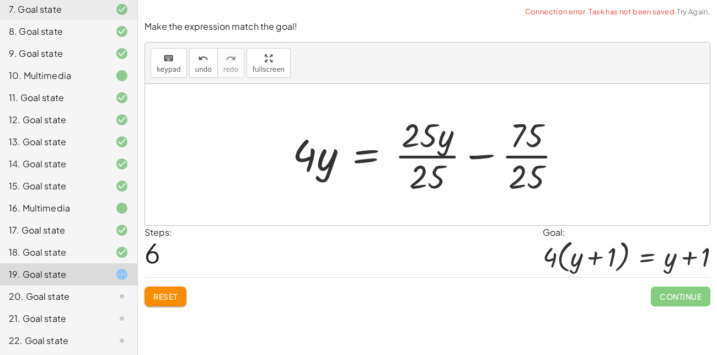
click at [445, 153] on div at bounding box center [432, 154] width 290 height 85
click at [441, 156] on div at bounding box center [432, 154] width 290 height 85
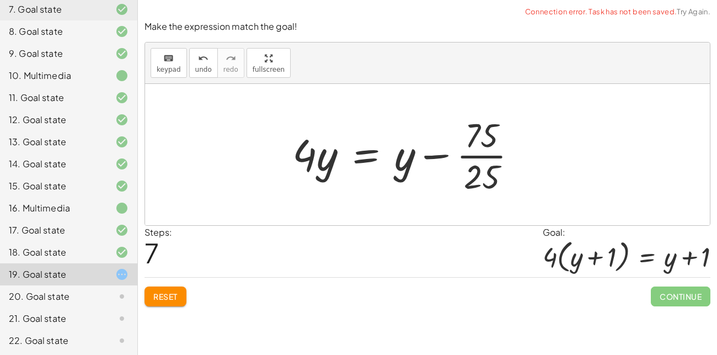
click at [480, 157] on div at bounding box center [409, 154] width 245 height 85
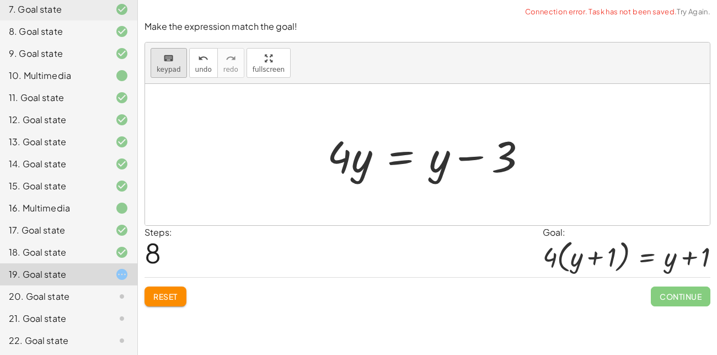
click at [163, 69] on span "keypad" at bounding box center [169, 70] width 24 height 8
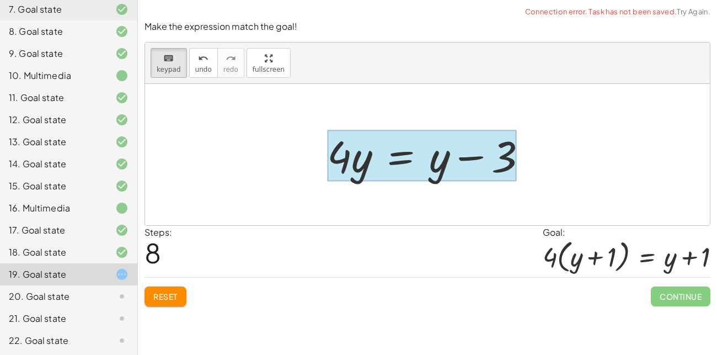
click at [403, 156] on div at bounding box center [421, 155] width 189 height 51
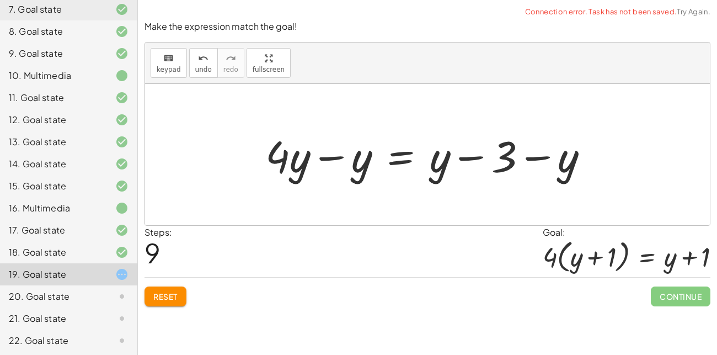
click at [339, 155] on div at bounding box center [432, 154] width 344 height 57
click at [336, 157] on div at bounding box center [462, 154] width 283 height 57
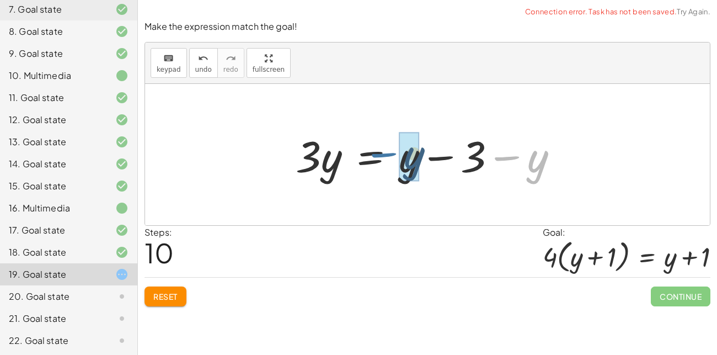
drag, startPoint x: 503, startPoint y: 154, endPoint x: 372, endPoint y: 149, distance: 130.3
click at [372, 149] on div at bounding box center [431, 154] width 283 height 57
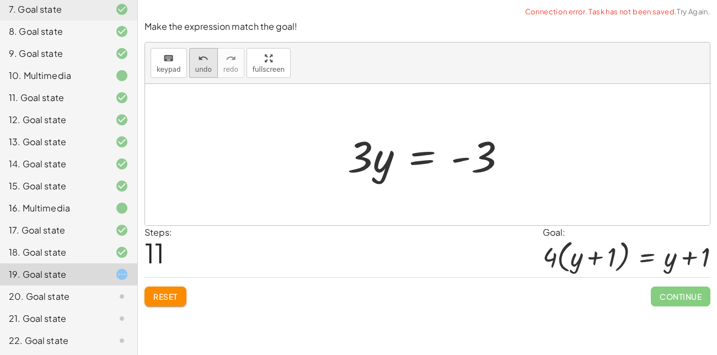
click at [193, 50] on button "undo undo" at bounding box center [203, 63] width 29 height 30
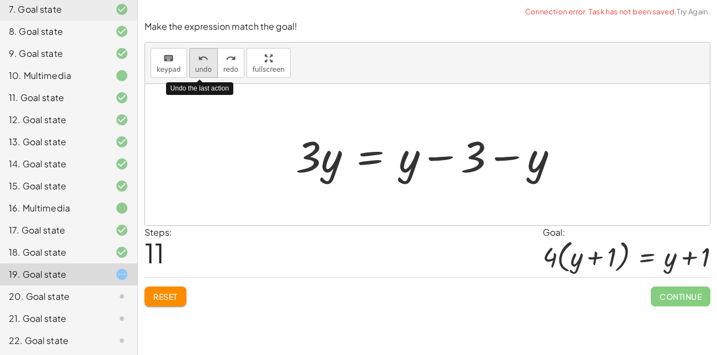
click at [193, 50] on button "undo undo" at bounding box center [203, 63] width 29 height 30
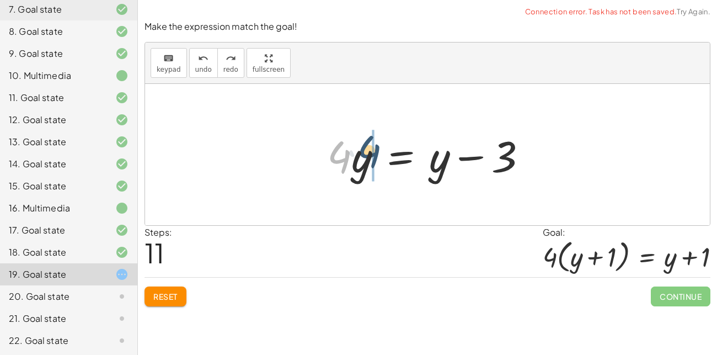
drag, startPoint x: 335, startPoint y: 160, endPoint x: 367, endPoint y: 156, distance: 32.2
click at [367, 156] on div at bounding box center [432, 154] width 220 height 57
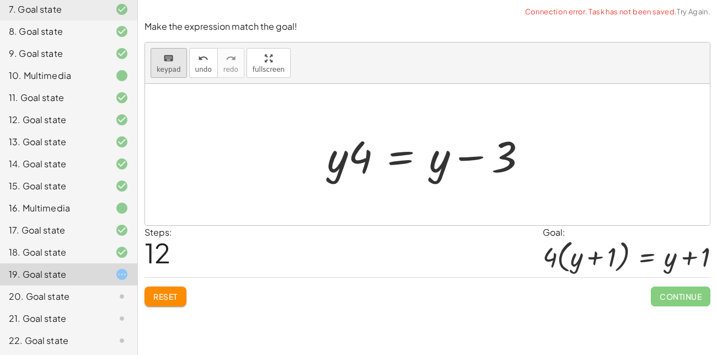
click at [172, 71] on span "keypad" at bounding box center [169, 70] width 24 height 8
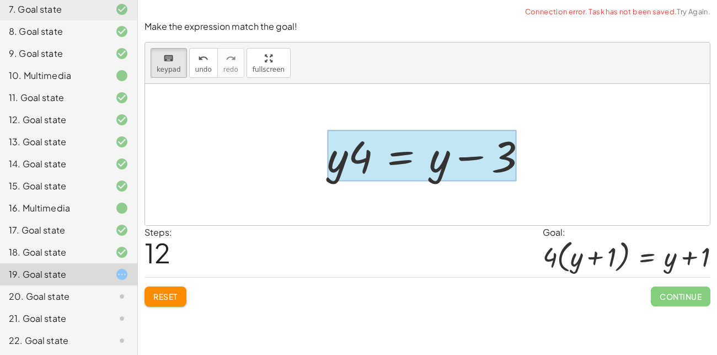
click at [408, 153] on div at bounding box center [421, 155] width 189 height 51
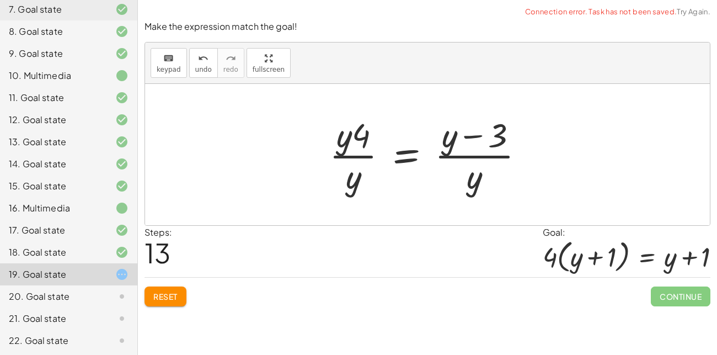
click at [342, 156] on div at bounding box center [431, 154] width 215 height 85
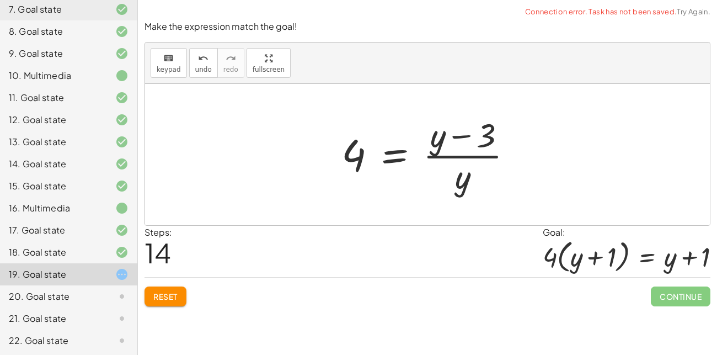
click at [455, 155] on div at bounding box center [431, 154] width 191 height 85
drag, startPoint x: 462, startPoint y: 174, endPoint x: 460, endPoint y: 126, distance: 47.5
click at [460, 126] on div at bounding box center [431, 154] width 191 height 85
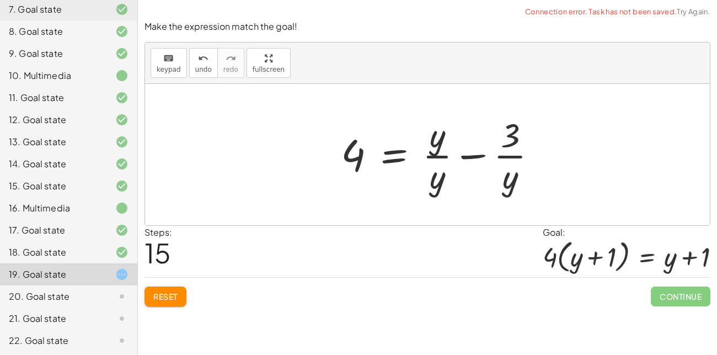
click at [436, 156] on div at bounding box center [444, 154] width 216 height 85
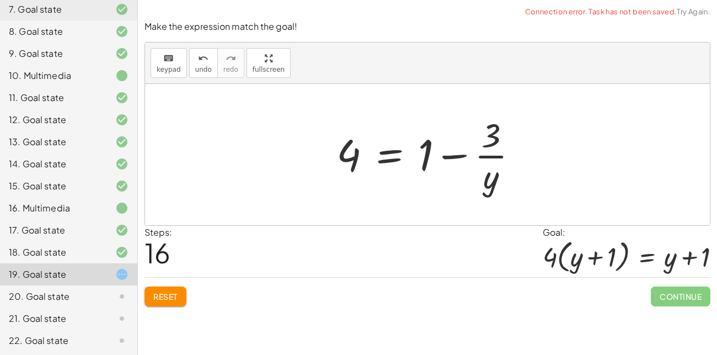
click at [473, 151] on div at bounding box center [431, 154] width 201 height 85
drag, startPoint x: 491, startPoint y: 179, endPoint x: 471, endPoint y: 146, distance: 39.1
click at [471, 146] on div at bounding box center [431, 154] width 201 height 85
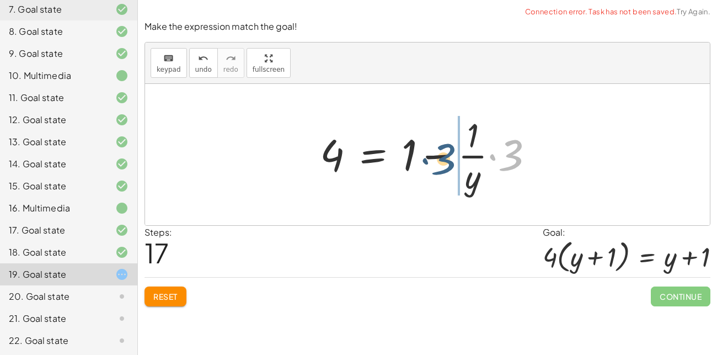
drag, startPoint x: 502, startPoint y: 147, endPoint x: 433, endPoint y: 151, distance: 68.6
click at [433, 151] on div at bounding box center [432, 154] width 234 height 85
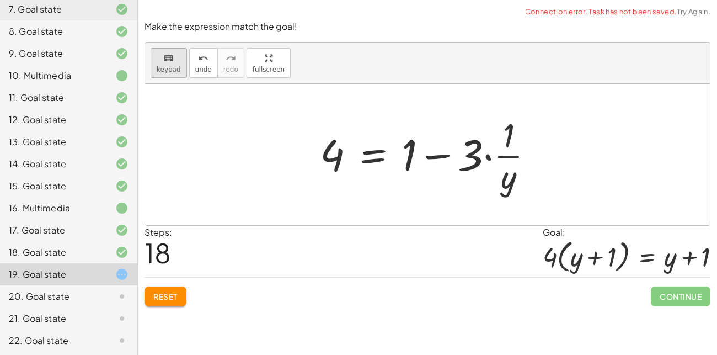
click at [177, 67] on span "keypad" at bounding box center [169, 70] width 24 height 8
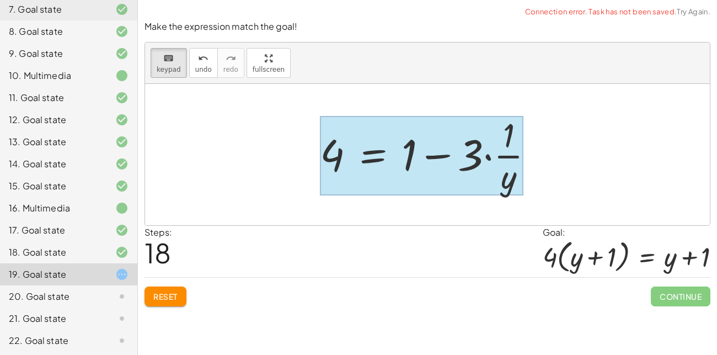
click at [375, 148] on div at bounding box center [422, 155] width 204 height 79
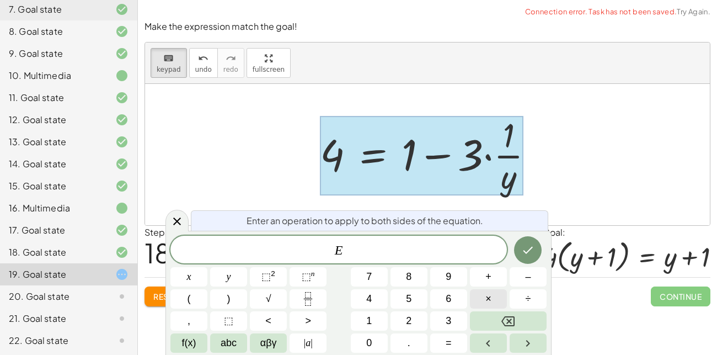
click at [478, 292] on button "×" at bounding box center [488, 298] width 37 height 19
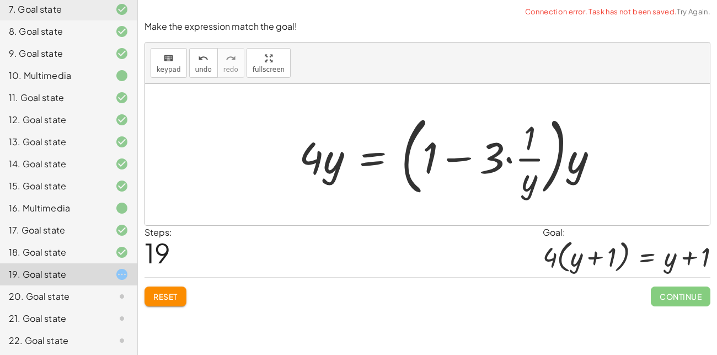
click at [562, 173] on div at bounding box center [453, 155] width 319 height 92
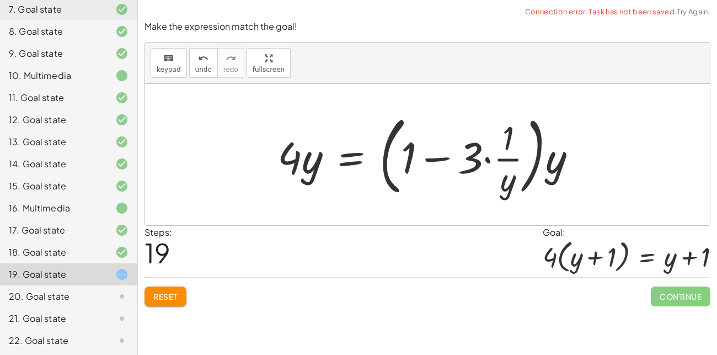
click at [546, 167] on div at bounding box center [431, 155] width 319 height 92
drag, startPoint x: 547, startPoint y: 167, endPoint x: 477, endPoint y: 159, distance: 71.0
click at [477, 159] on div at bounding box center [431, 155] width 319 height 92
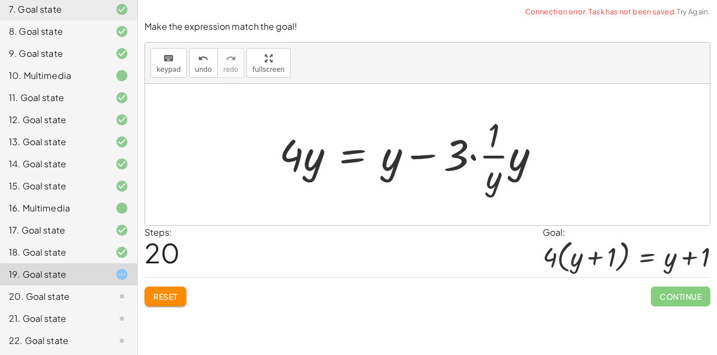
click at [502, 161] on div at bounding box center [414, 154] width 281 height 85
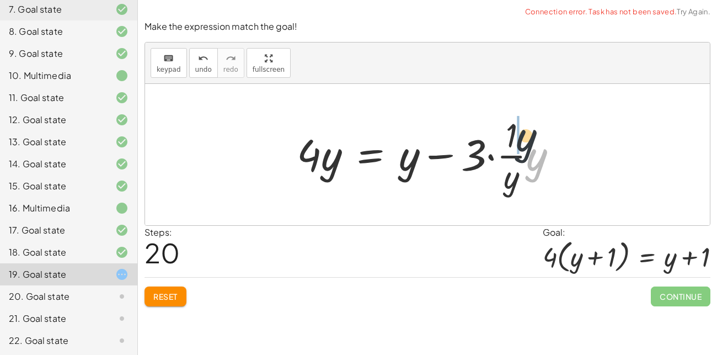
drag, startPoint x: 531, startPoint y: 162, endPoint x: 510, endPoint y: 136, distance: 33.4
click at [510, 136] on div at bounding box center [431, 154] width 281 height 85
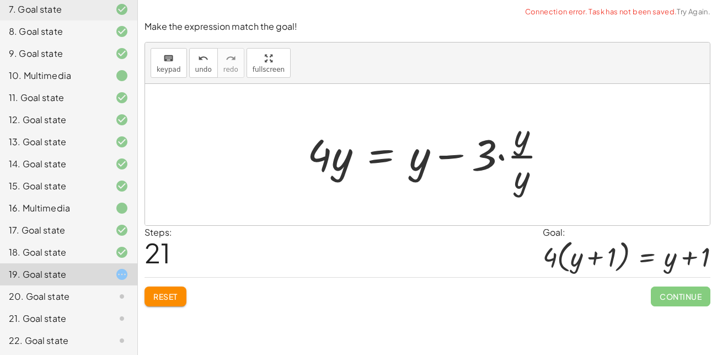
click at [523, 156] on div at bounding box center [432, 154] width 260 height 85
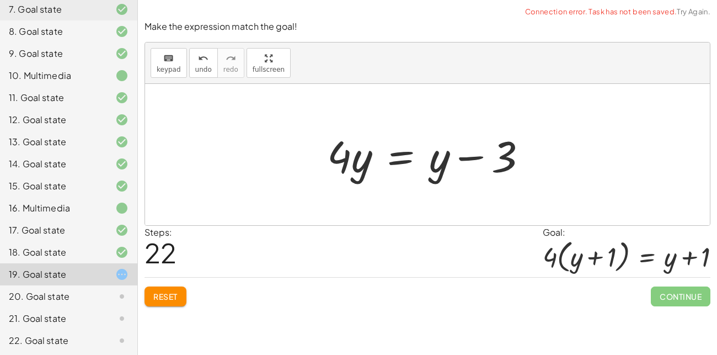
click at [166, 299] on span "Reset" at bounding box center [165, 296] width 24 height 10
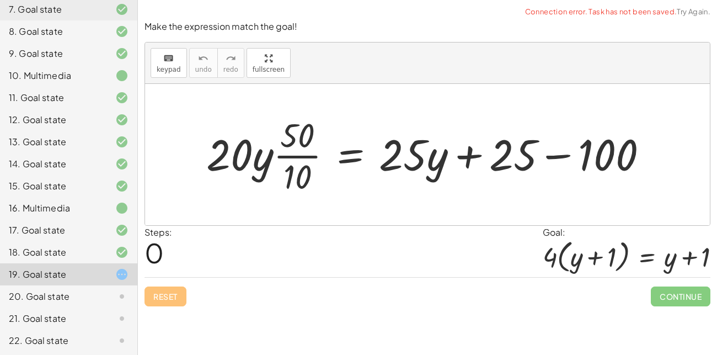
click at [87, 300] on div "20. Goal state" at bounding box center [53, 296] width 89 height 13
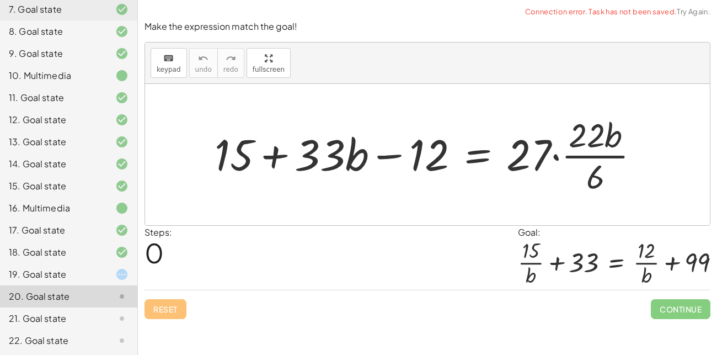
click at [68, 271] on div "19. Goal state" at bounding box center [53, 274] width 89 height 13
